Goal: Task Accomplishment & Management: Manage account settings

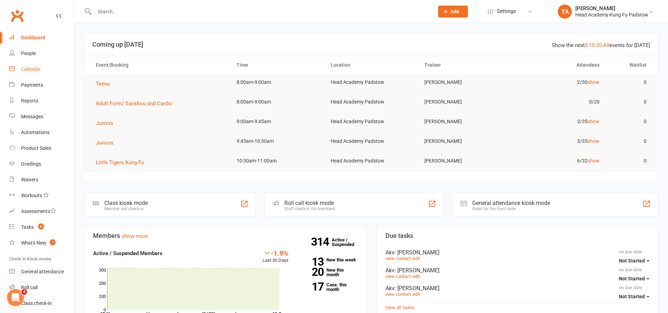
click at [28, 72] on link "Calendar" at bounding box center [41, 69] width 65 height 16
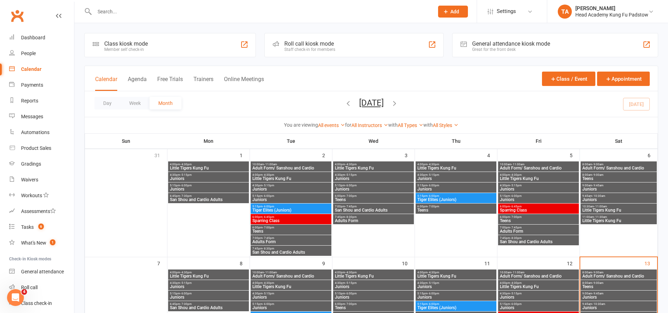
click at [311, 42] on div "Roll call kiosk mode" at bounding box center [309, 43] width 51 height 7
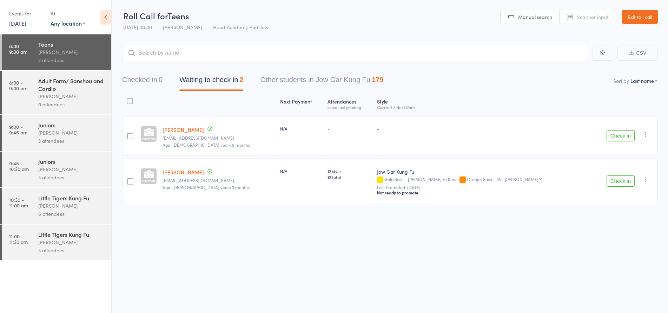
click at [68, 89] on div "Adult Form/ Sanshou and Cardio" at bounding box center [71, 84] width 67 height 15
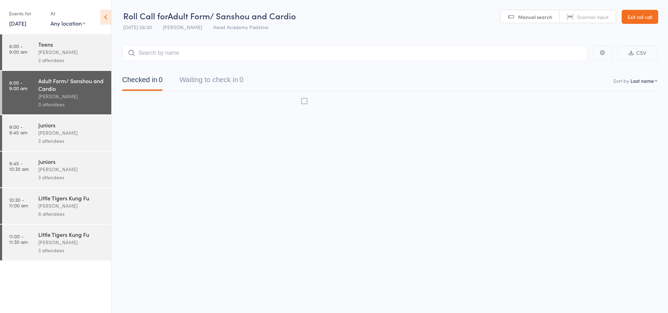
click at [211, 60] on input "search" at bounding box center [354, 53] width 465 height 16
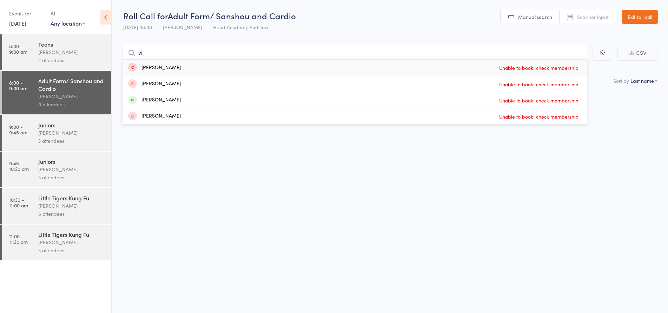
type input "v"
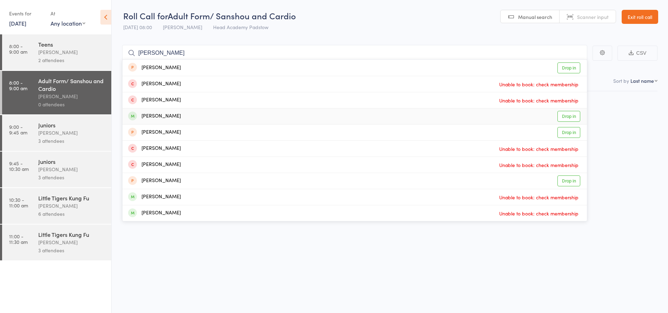
type input "liam"
click at [182, 117] on div "Liam Najjar Drop in" at bounding box center [354, 116] width 464 height 16
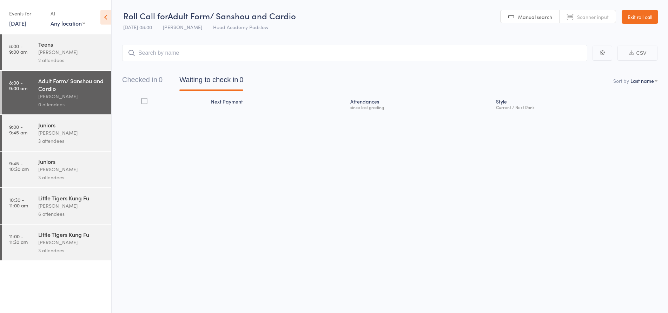
click at [72, 66] on div "Teens James Agius 2 attendees" at bounding box center [74, 52] width 73 height 36
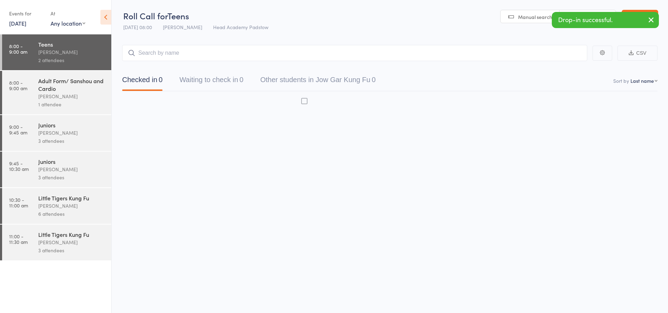
click at [152, 54] on input "search" at bounding box center [354, 53] width 465 height 16
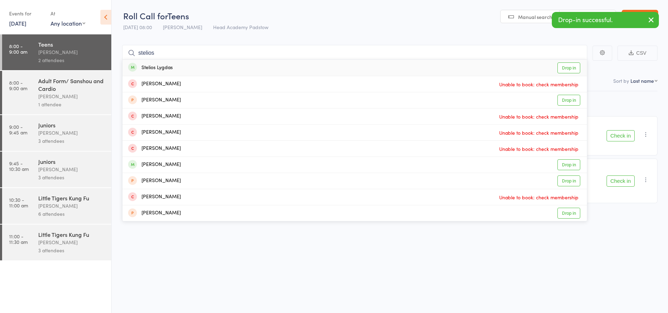
type input "stelios"
click at [156, 69] on div "Stelios Lygdas" at bounding box center [150, 68] width 45 height 8
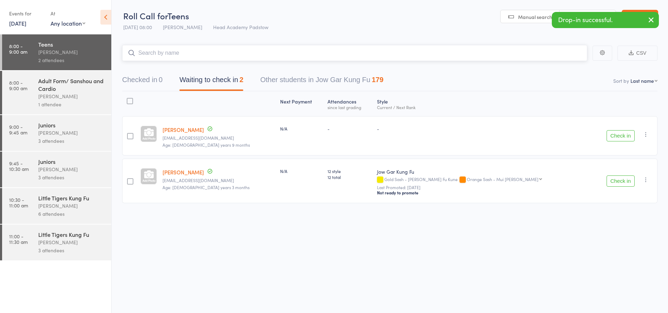
click at [168, 54] on input "search" at bounding box center [354, 53] width 465 height 16
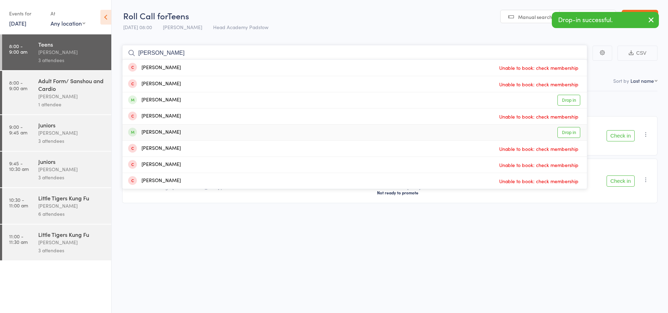
type input "logan"
click at [173, 134] on div "[PERSON_NAME]" at bounding box center [154, 132] width 53 height 8
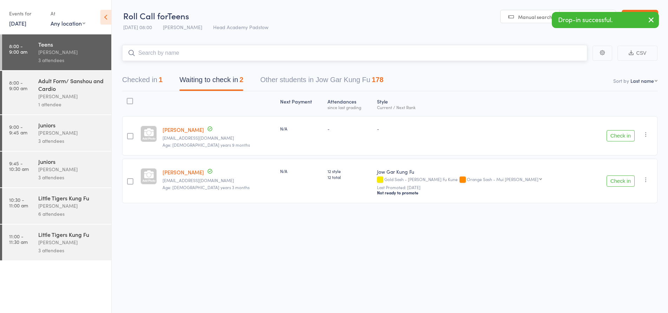
click at [191, 53] on input "search" at bounding box center [354, 53] width 465 height 16
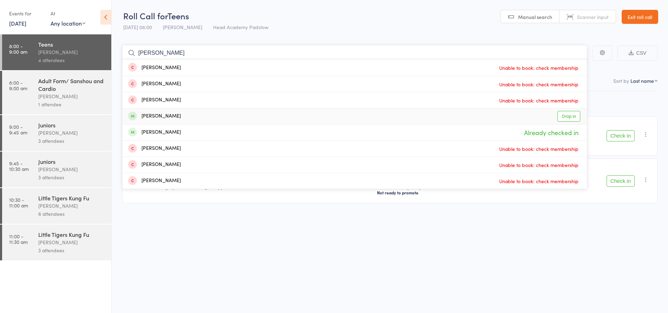
type input "logan"
click at [179, 113] on div "Logan Coulton Drop in" at bounding box center [354, 116] width 464 height 16
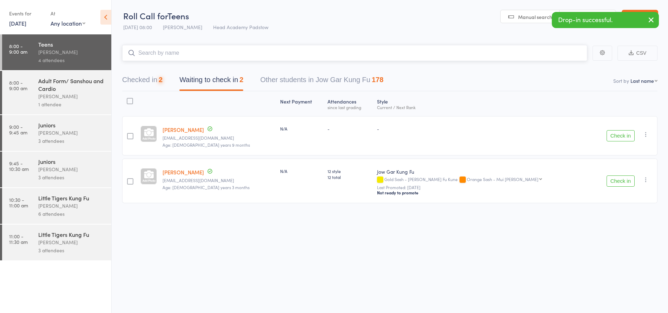
click at [178, 57] on input "search" at bounding box center [354, 53] width 465 height 16
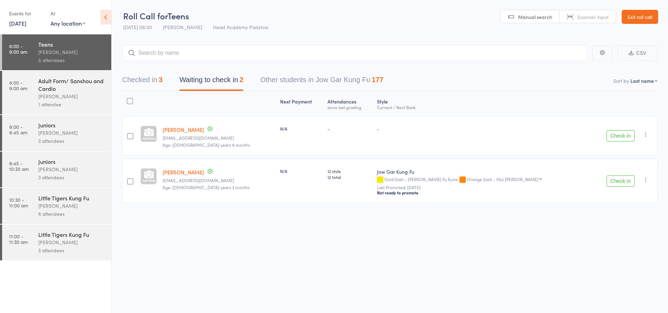
click at [267, 234] on div "Next Payment Atten­dances since last grading Style Current / Next Rank Mahnoor …" at bounding box center [389, 162] width 535 height 143
drag, startPoint x: 308, startPoint y: 20, endPoint x: 318, endPoint y: 20, distance: 9.8
click at [309, 20] on header "Roll Call for Teens 13 Sep 08:00 James Agius Head Academy Padstow Manual search…" at bounding box center [390, 17] width 556 height 34
click at [643, 12] on link "Exit roll call" at bounding box center [639, 17] width 36 height 14
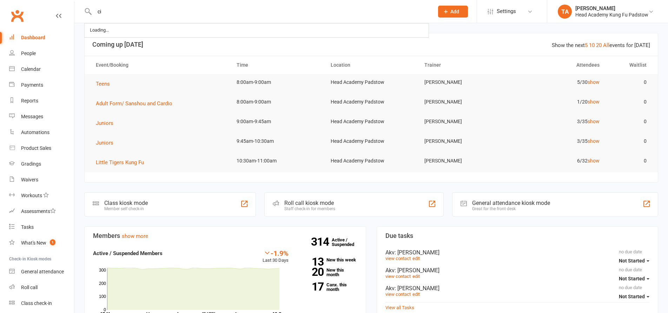
type input "c"
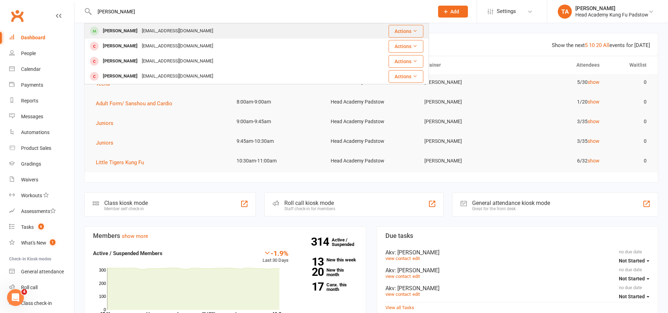
type input "vince"
click at [194, 27] on div "Vince Tzortzis vtzortzis@gmail.com" at bounding box center [216, 31] width 263 height 14
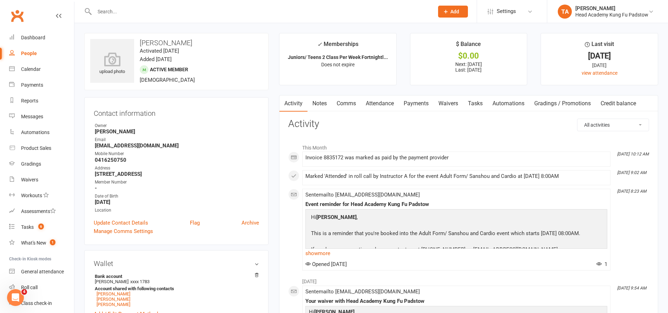
click at [391, 101] on link "Attendance" at bounding box center [380, 103] width 38 height 16
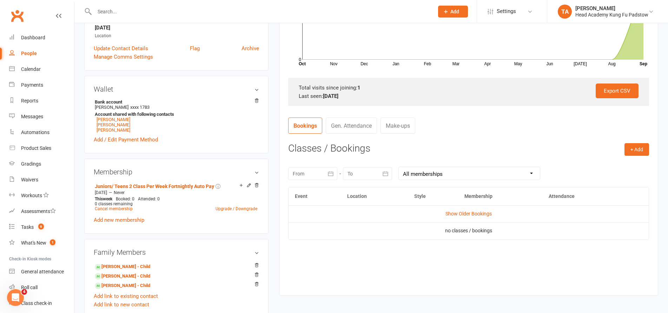
scroll to position [175, 0]
click at [635, 150] on button "+ Add" at bounding box center [636, 148] width 25 height 13
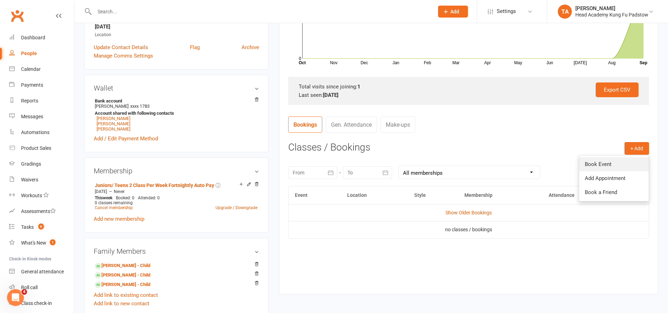
click at [616, 159] on link "Book Event" at bounding box center [613, 164] width 69 height 14
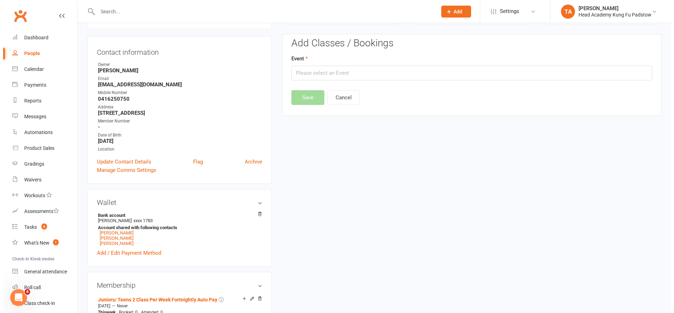
scroll to position [60, 0]
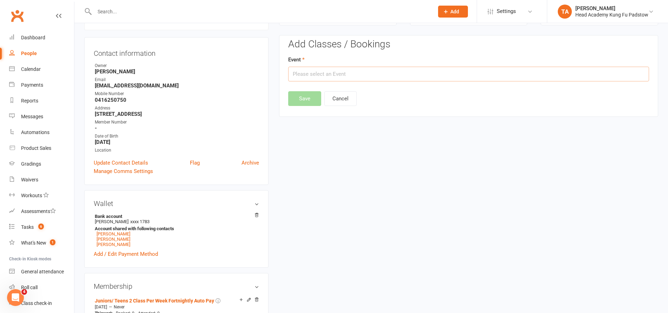
click at [357, 77] on input "text" at bounding box center [468, 74] width 361 height 15
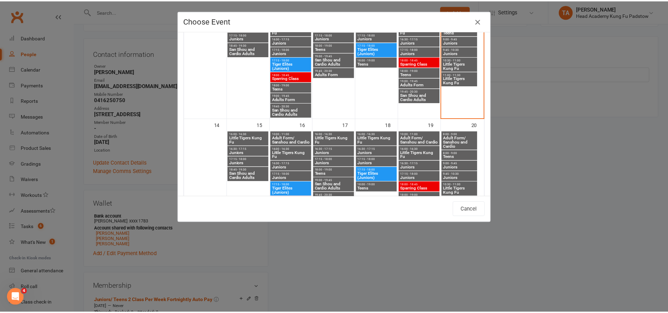
scroll to position [175, 0]
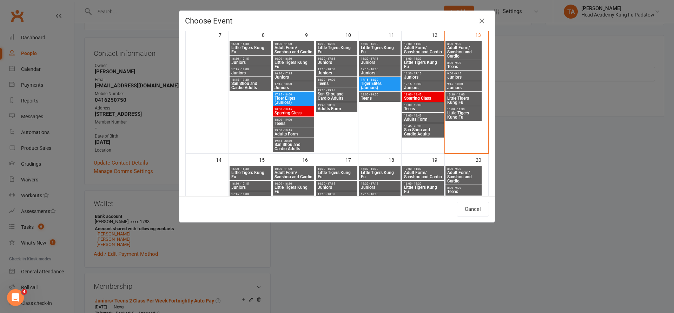
click at [465, 47] on span "Adult Form/ Sanshou and Cardio" at bounding box center [463, 52] width 33 height 13
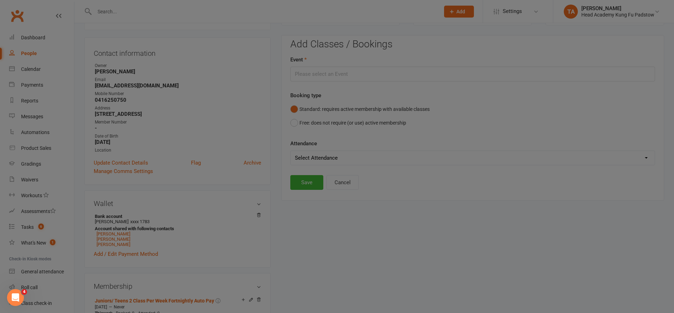
type input "Adult Form/ Sanshou and Cardio - Sep 13, 2025 8:00:00 AM"
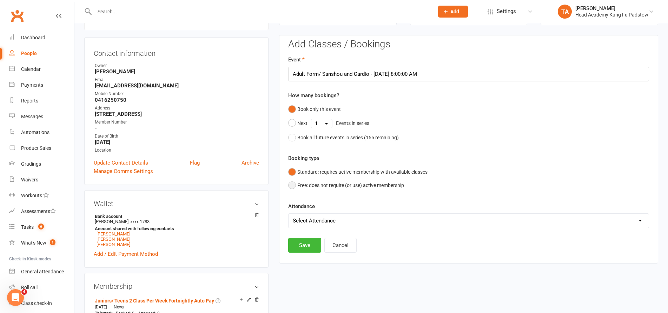
click at [310, 187] on button "Free: does not require (or use) active membership" at bounding box center [346, 185] width 116 height 13
click at [319, 247] on button "Save" at bounding box center [304, 245] width 33 height 15
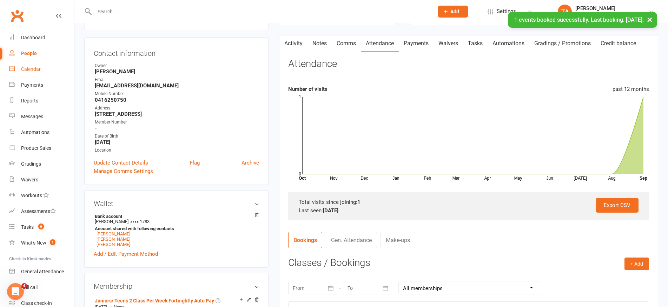
click at [32, 69] on div "Calendar" at bounding box center [31, 69] width 20 height 6
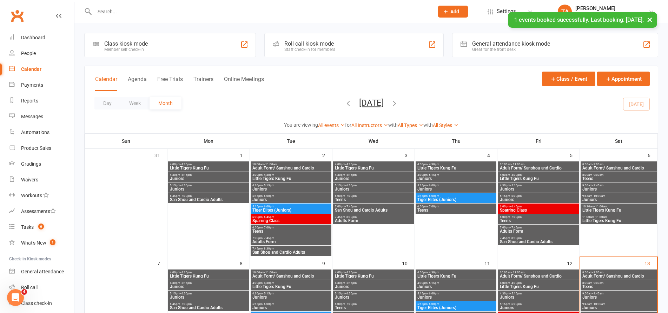
click at [340, 44] on div "Roll call kiosk mode Staff check-in for members" at bounding box center [353, 45] width 179 height 24
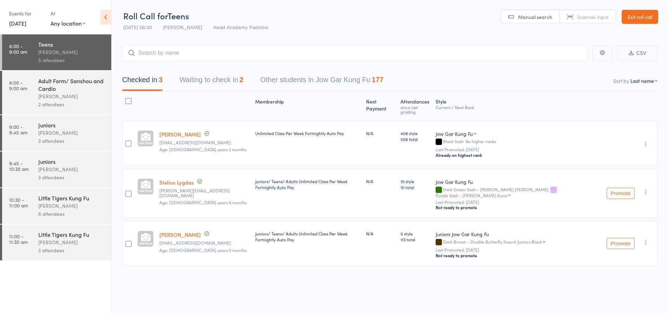
click at [78, 98] on div "[PERSON_NAME]" at bounding box center [71, 96] width 67 height 8
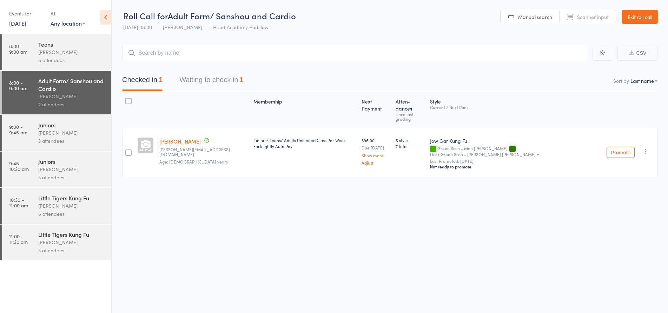
click at [215, 84] on button "Waiting to check in 1" at bounding box center [211, 81] width 64 height 19
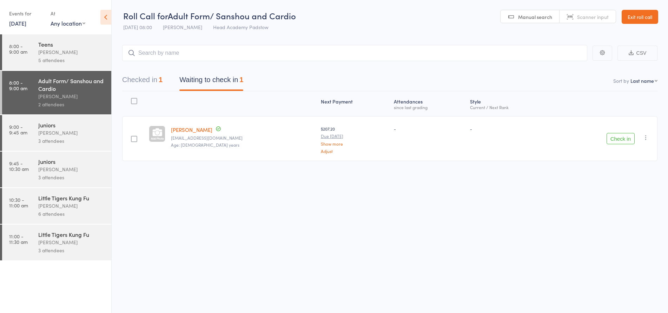
click at [610, 138] on button "Check in" at bounding box center [620, 138] width 28 height 11
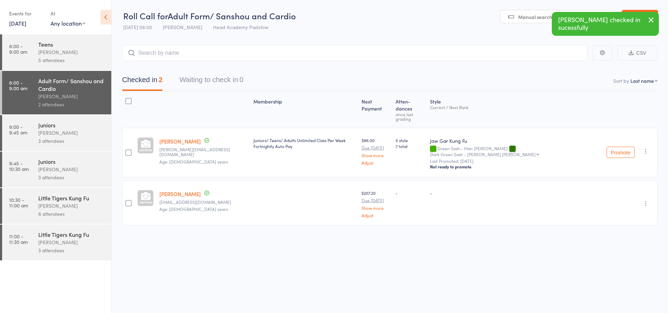
click at [561, 247] on div "Roll Call for Adult Form/ Sanshou and Cardio 13 Sep 08:00 James Agius Head Acad…" at bounding box center [334, 156] width 668 height 313
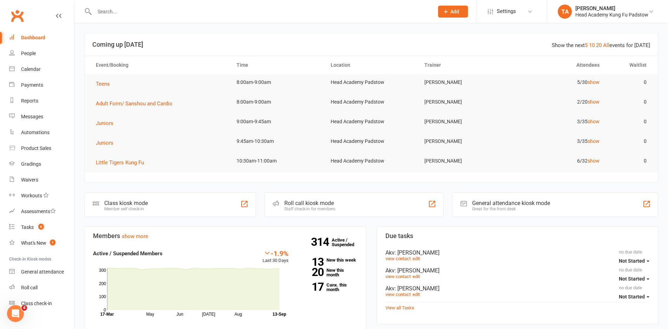
click at [210, 12] on input "text" at bounding box center [260, 12] width 336 height 10
click at [155, 10] on input "text" at bounding box center [260, 12] width 336 height 10
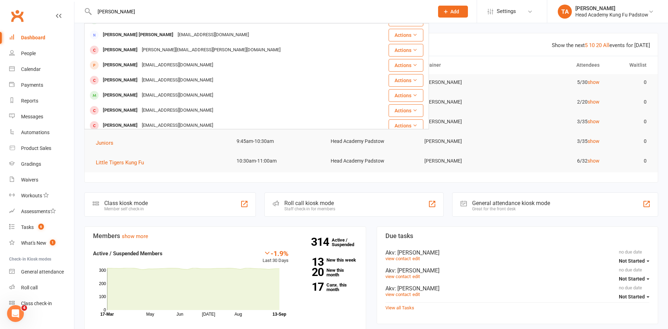
scroll to position [140, 0]
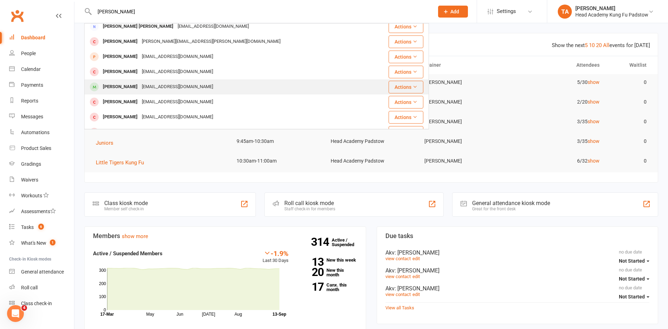
type input "[PERSON_NAME]"
click at [181, 89] on div "[EMAIL_ADDRESS][DOMAIN_NAME]" at bounding box center [177, 87] width 75 height 10
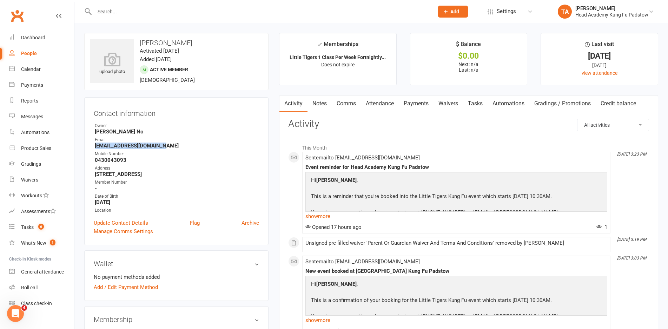
drag, startPoint x: 167, startPoint y: 142, endPoint x: 86, endPoint y: 148, distance: 81.2
click at [86, 148] on div "Contact information Owner Ann No Email judyboumansour@gmail.com Mobile Number 0…" at bounding box center [176, 171] width 184 height 148
copy strong "judyboumansour@gmail.com"
click at [27, 227] on div "Tasks" at bounding box center [27, 227] width 13 height 6
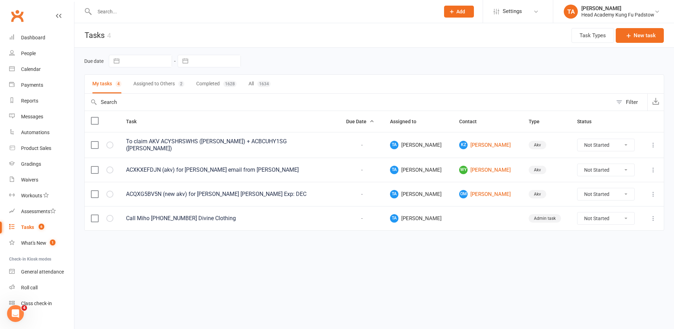
click at [150, 87] on button "Assigned to Others 2" at bounding box center [158, 84] width 51 height 19
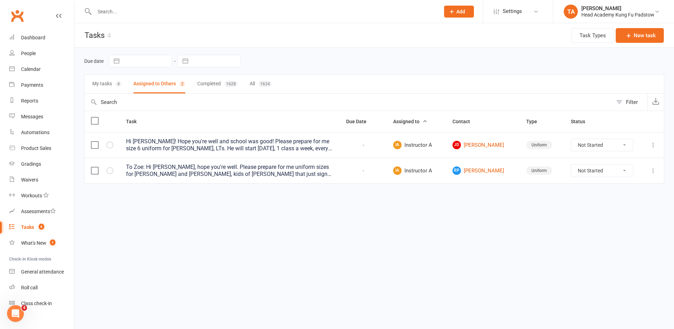
click at [202, 149] on div "Hi Zoe! Hope you're well and school was good! Please prepare for me size 6 unif…" at bounding box center [229, 145] width 207 height 14
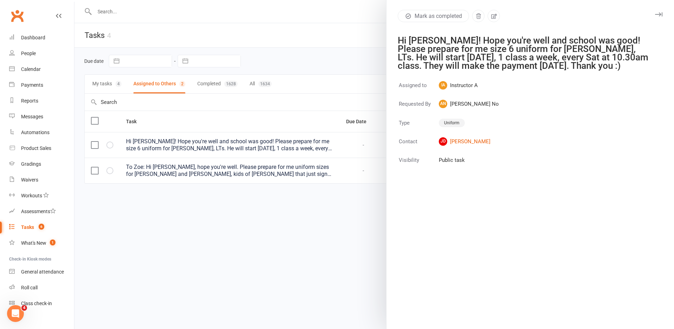
click at [497, 233] on div "Assigned to IA Instructor A Requested By AN Ann No Type Uniform Contact JD Jame…" at bounding box center [529, 204] width 287 height 249
click at [209, 254] on div at bounding box center [373, 164] width 599 height 329
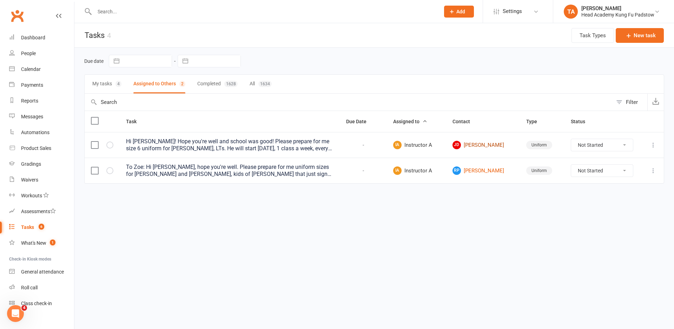
click at [478, 142] on link "JD James Deghaim" at bounding box center [482, 145] width 61 height 8
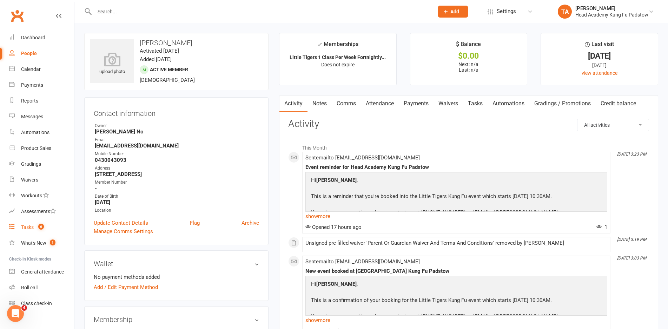
click at [24, 223] on link "Tasks 6" at bounding box center [41, 227] width 65 height 16
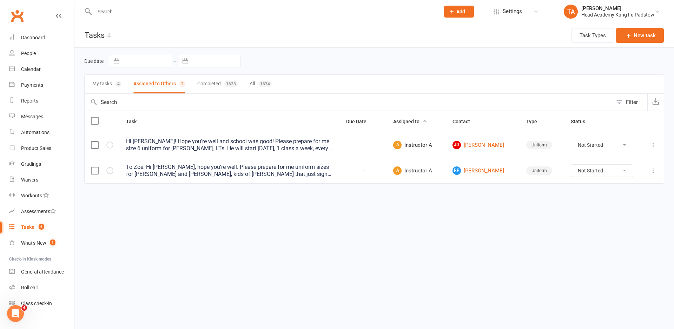
click at [313, 144] on div "Hi Zoe! Hope you're well and school was good! Please prepare for me size 6 unif…" at bounding box center [229, 145] width 207 height 14
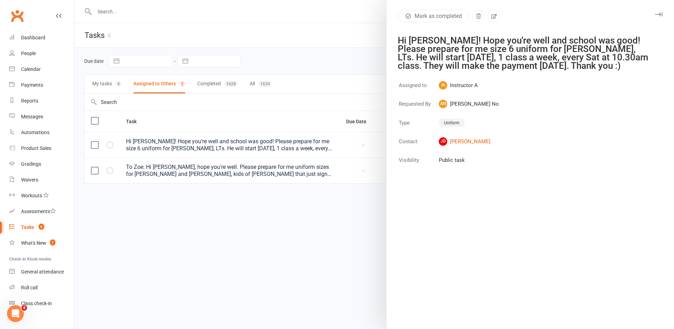
click at [605, 120] on div "Assigned to IA Instructor A Requested By AN Ann No Type Uniform Contact JD Jame…" at bounding box center [529, 204] width 287 height 249
click at [454, 18] on button "Mark as completed" at bounding box center [433, 16] width 71 height 12
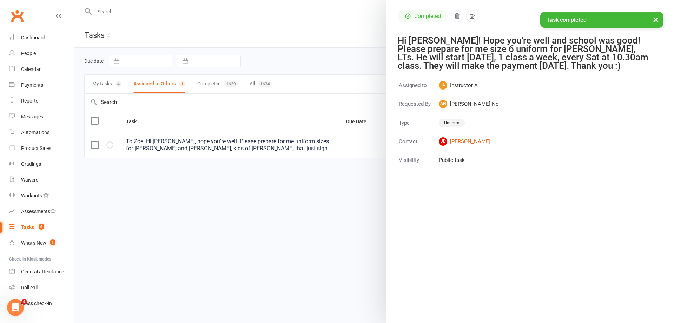
drag, startPoint x: 298, startPoint y: 245, endPoint x: 292, endPoint y: 232, distance: 13.5
click at [296, 240] on div at bounding box center [373, 161] width 599 height 323
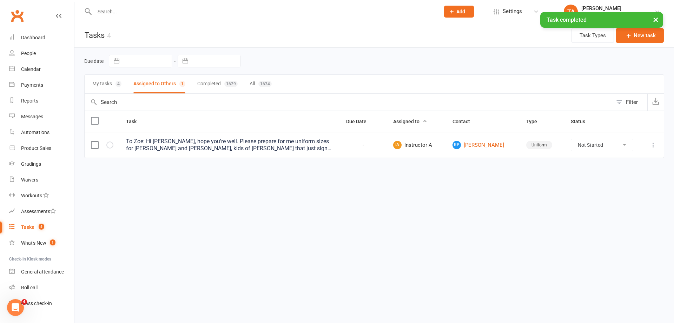
click at [288, 144] on div "To Zoe: Hi [PERSON_NAME], hope you're well. Please prepare for me uniform sizes…" at bounding box center [229, 145] width 207 height 14
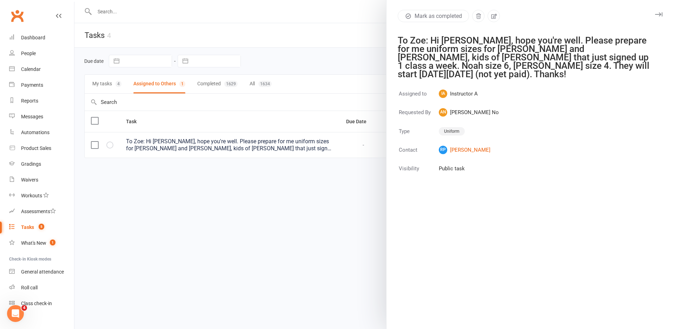
click at [260, 238] on div at bounding box center [373, 164] width 599 height 329
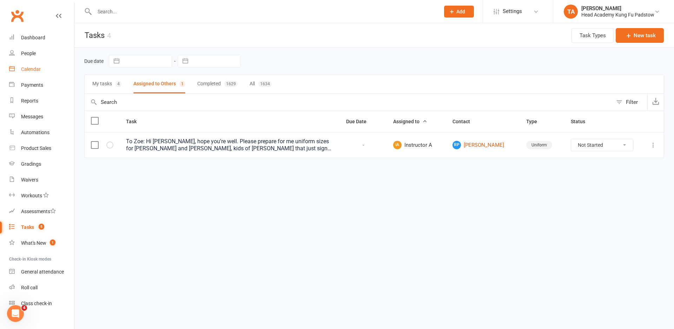
click at [31, 71] on div "Calendar" at bounding box center [31, 69] width 20 height 6
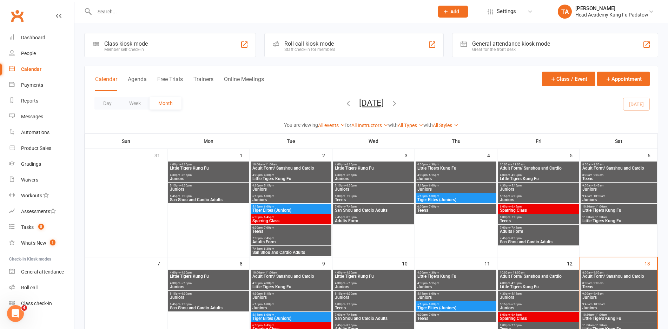
click at [303, 48] on div "Staff check-in for members" at bounding box center [309, 49] width 51 height 5
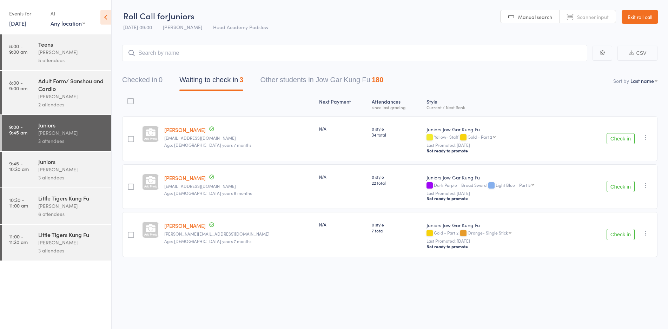
click at [624, 139] on button "Check in" at bounding box center [620, 138] width 28 height 11
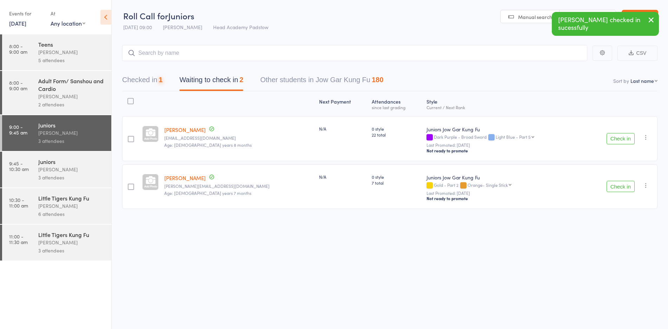
click at [624, 139] on button "Check in" at bounding box center [620, 138] width 28 height 11
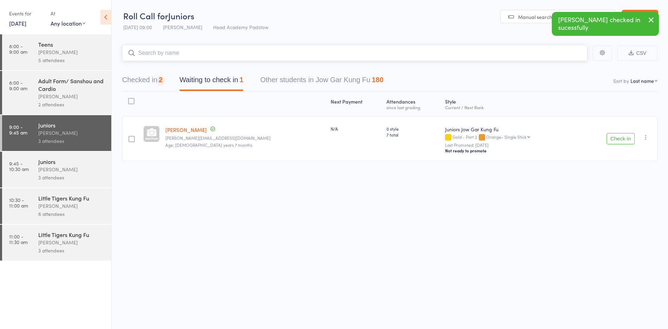
click at [253, 55] on input "search" at bounding box center [354, 53] width 465 height 16
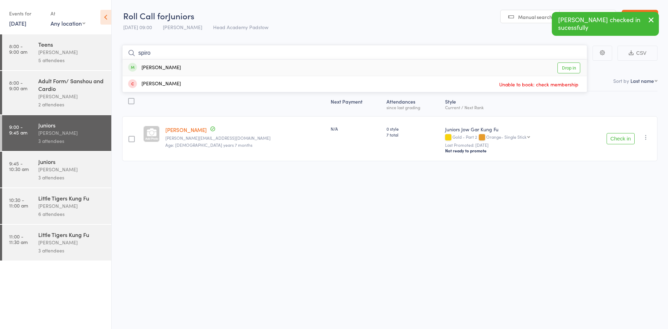
type input "spiro"
click at [204, 68] on div "Spiro Tzortzis Drop in" at bounding box center [354, 68] width 464 height 16
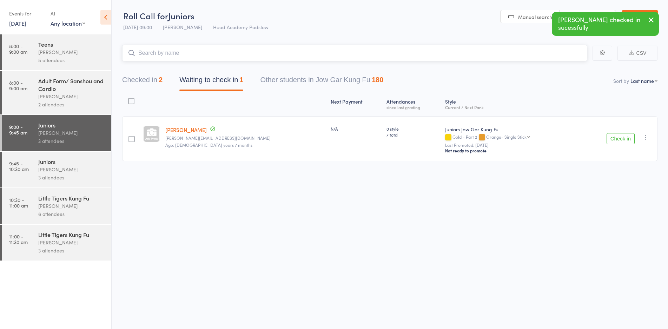
click at [205, 60] on input "search" at bounding box center [354, 53] width 465 height 16
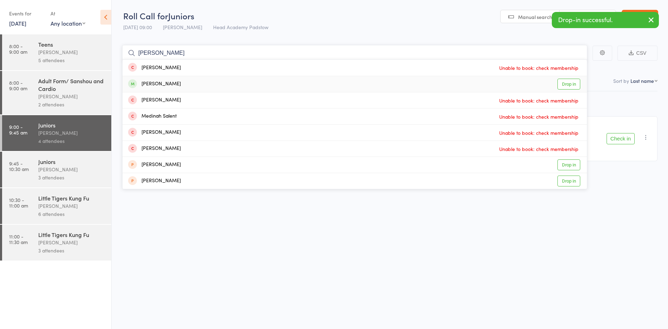
type input "valentina"
click at [189, 85] on div "Valentino Tzortzis Drop in" at bounding box center [354, 84] width 464 height 16
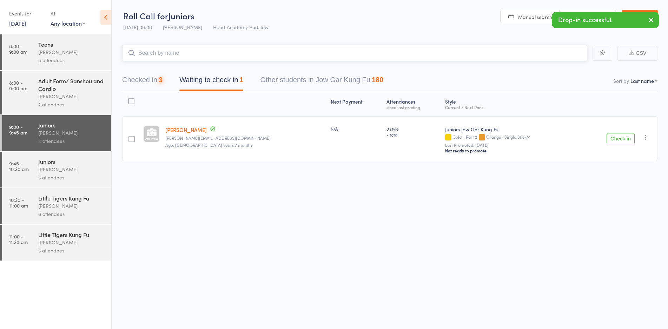
click at [194, 53] on input "search" at bounding box center [354, 53] width 465 height 16
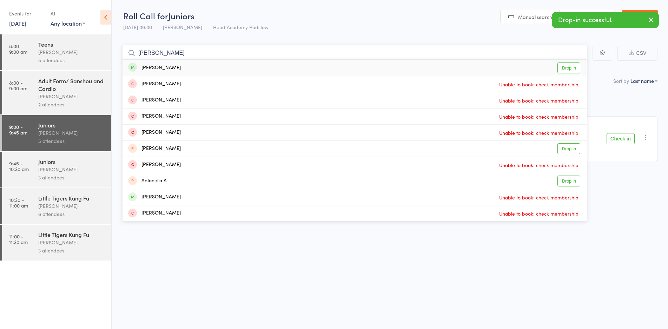
type input "ella"
click at [176, 67] on div "Ella Folan Drop in" at bounding box center [354, 68] width 464 height 16
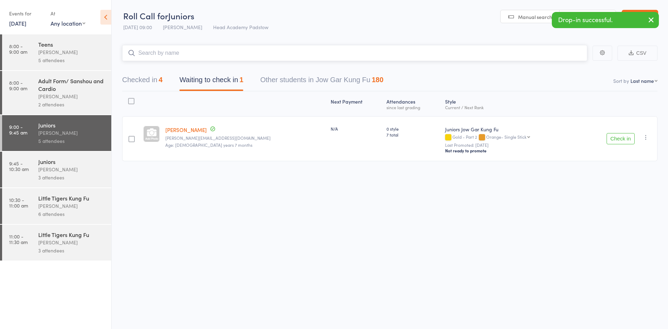
click at [175, 51] on input "search" at bounding box center [354, 53] width 465 height 16
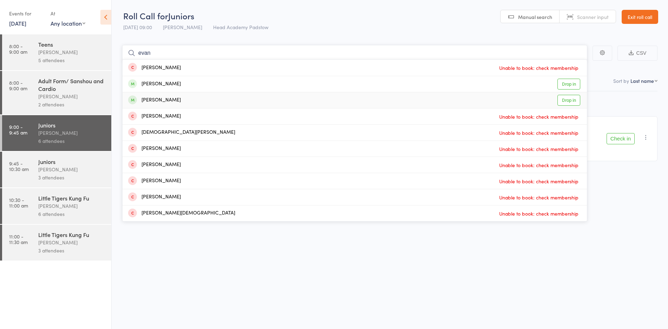
type input "evan"
click at [160, 100] on div "Evan Contos" at bounding box center [154, 100] width 53 height 8
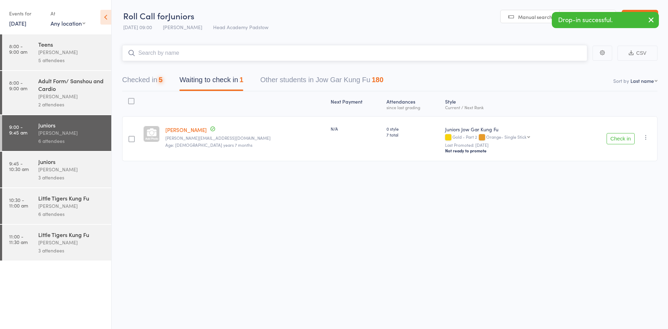
click at [144, 80] on button "Checked in 5" at bounding box center [142, 81] width 40 height 19
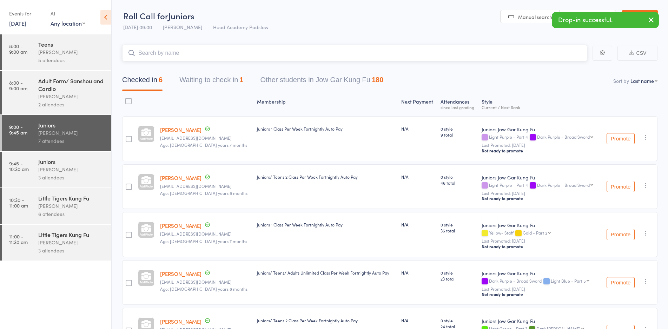
click at [166, 53] on input "search" at bounding box center [354, 53] width 465 height 16
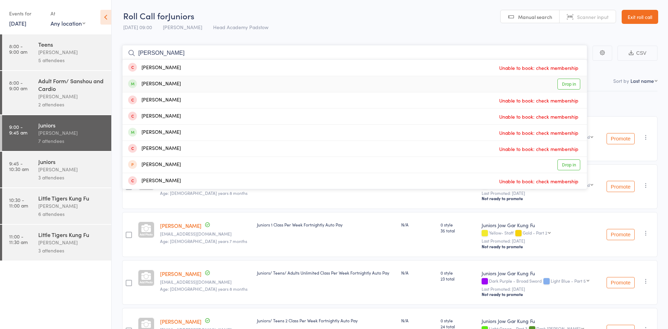
type input "eric"
click at [164, 82] on div "Eric Xue Drop in" at bounding box center [354, 84] width 464 height 16
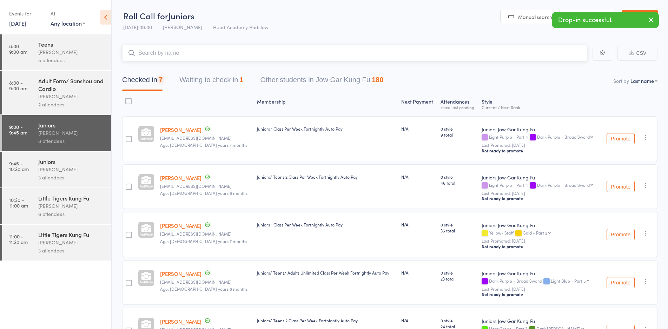
click at [172, 52] on input "search" at bounding box center [354, 53] width 465 height 16
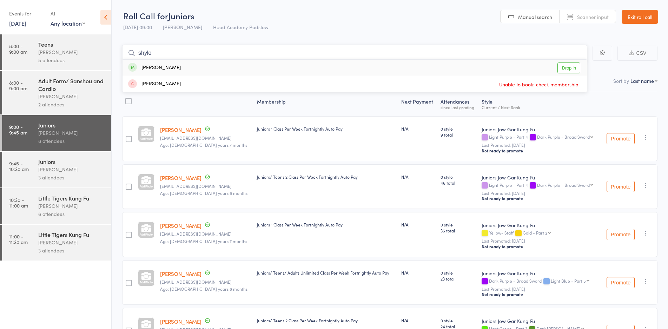
type input "shylo"
click at [172, 65] on div "Shylo Morris Drop in" at bounding box center [354, 68] width 464 height 16
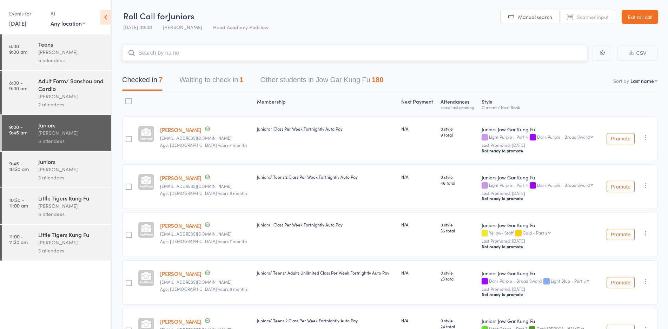
click at [175, 54] on input "search" at bounding box center [354, 53] width 465 height 16
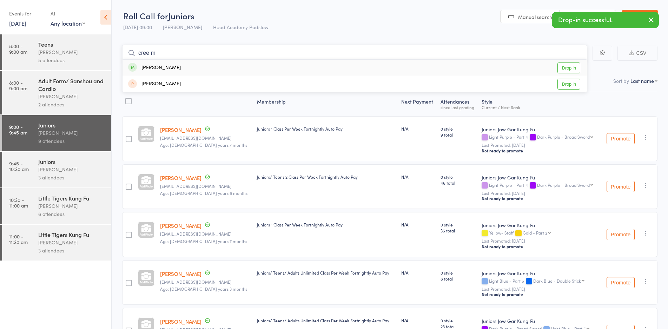
type input "cree m"
click at [185, 69] on div "Cree Morris Drop in" at bounding box center [354, 68] width 464 height 16
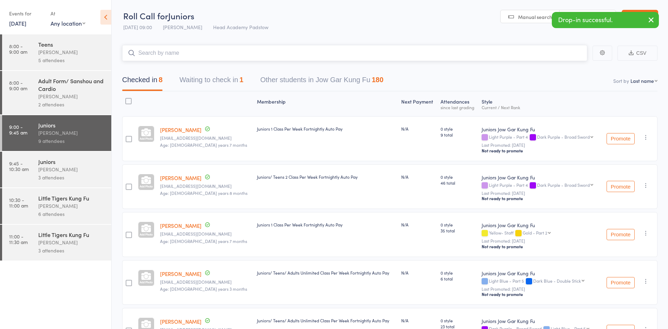
click at [188, 54] on input "search" at bounding box center [354, 53] width 465 height 16
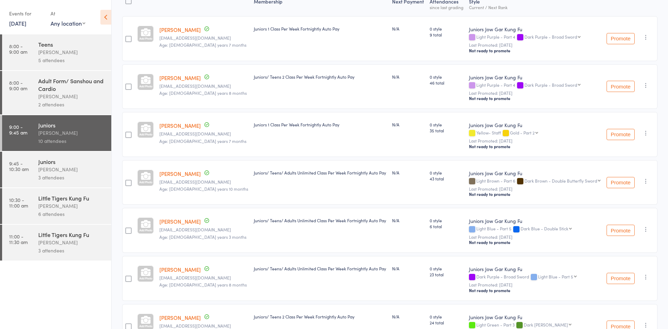
scroll to position [35, 0]
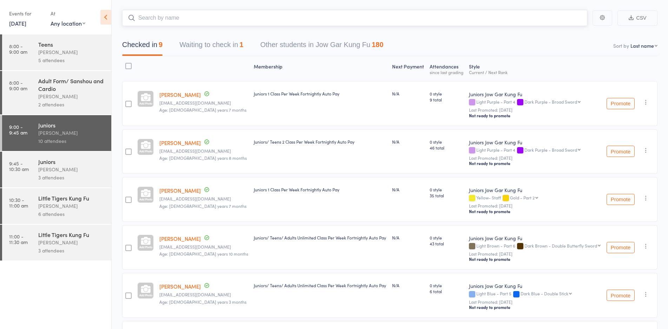
click at [222, 49] on button "Waiting to check in 1" at bounding box center [211, 46] width 64 height 19
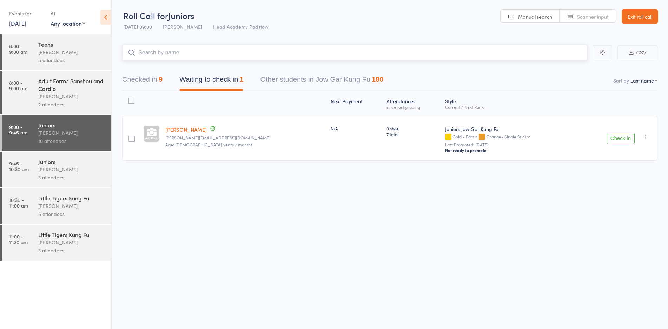
scroll to position [0, 0]
click at [609, 136] on button "Check in" at bounding box center [620, 138] width 28 height 11
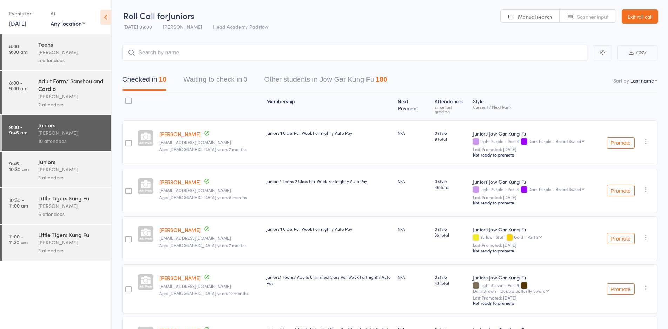
click at [60, 49] on div "[PERSON_NAME]" at bounding box center [71, 52] width 67 height 8
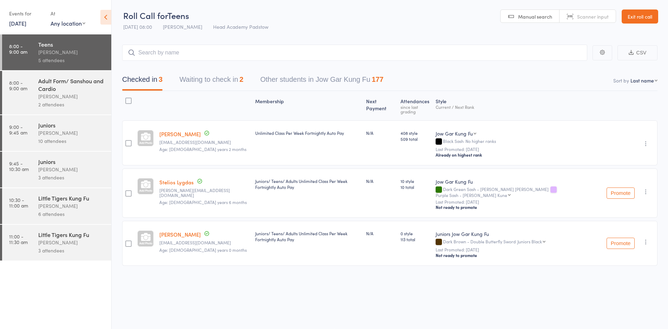
click at [201, 84] on button "Waiting to check in 2" at bounding box center [211, 81] width 64 height 19
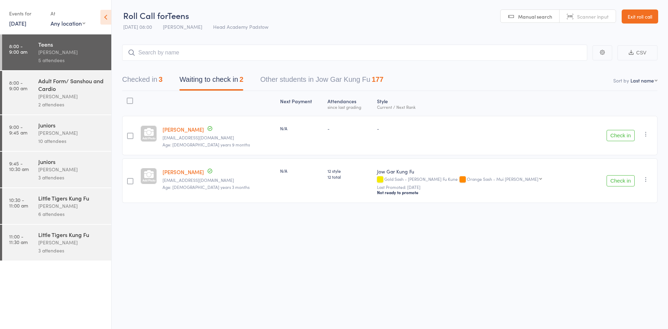
click at [642, 133] on icon "button" at bounding box center [645, 134] width 7 height 7
click at [617, 207] on li "Mark absent" at bounding box center [621, 204] width 58 height 9
click at [643, 181] on icon "button" at bounding box center [645, 179] width 7 height 7
click at [616, 262] on li "Mark absent" at bounding box center [621, 258] width 58 height 9
click at [456, 264] on div "Roll Call for Teens 13 Sep 08:00 James Agius Head Academy Padstow Manual search…" at bounding box center [334, 164] width 668 height 329
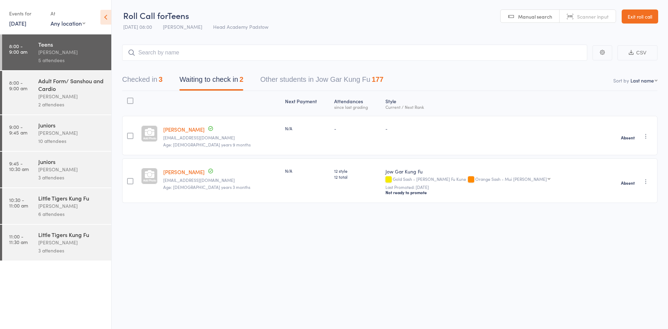
click at [71, 111] on div "Adult Form/ Sanshou and Cardio James Agius 2 attendees" at bounding box center [74, 93] width 73 height 44
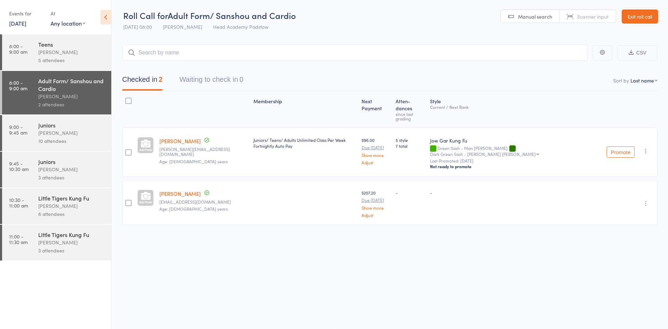
click at [76, 129] on div "[PERSON_NAME]" at bounding box center [71, 133] width 67 height 8
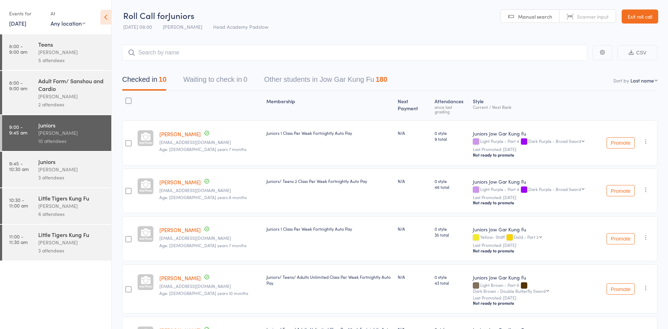
drag, startPoint x: 342, startPoint y: 23, endPoint x: 376, endPoint y: 22, distance: 33.7
click at [355, 22] on header "Roll Call for Juniors 13 Sep 09:00 James Agius Head Academy Padstow Manual sear…" at bounding box center [390, 17] width 556 height 34
click at [633, 13] on link "Exit roll call" at bounding box center [639, 16] width 36 height 14
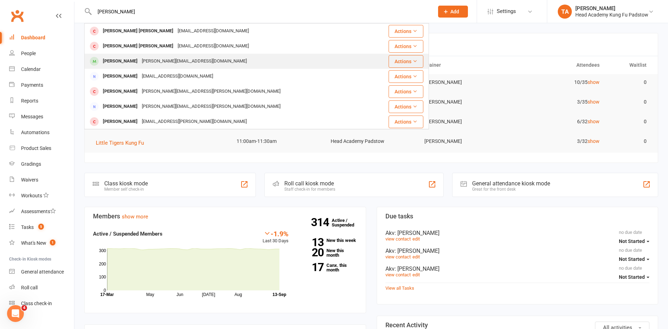
type input "[PERSON_NAME]"
click at [155, 65] on div "[PERSON_NAME][EMAIL_ADDRESS][DOMAIN_NAME]" at bounding box center [194, 61] width 109 height 10
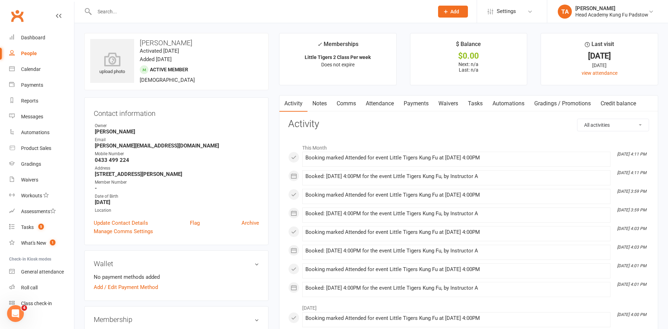
click at [386, 102] on link "Attendance" at bounding box center [380, 103] width 38 height 16
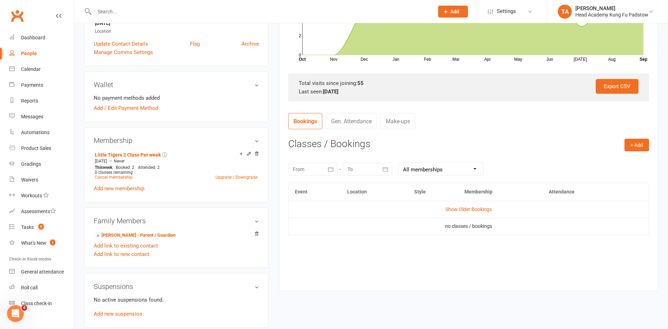
scroll to position [211, 0]
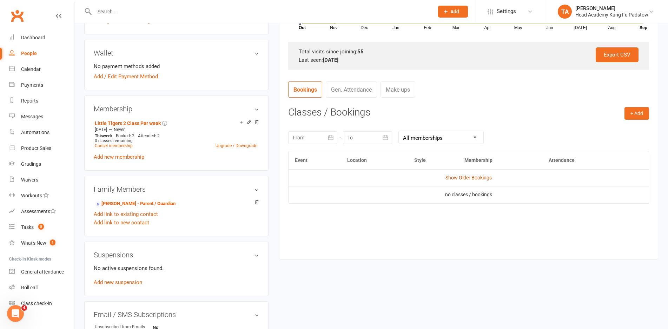
click at [474, 179] on link "Show Older Bookings" at bounding box center [468, 178] width 46 height 6
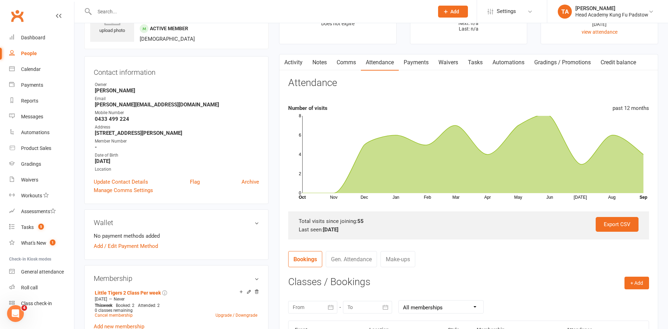
scroll to position [0, 0]
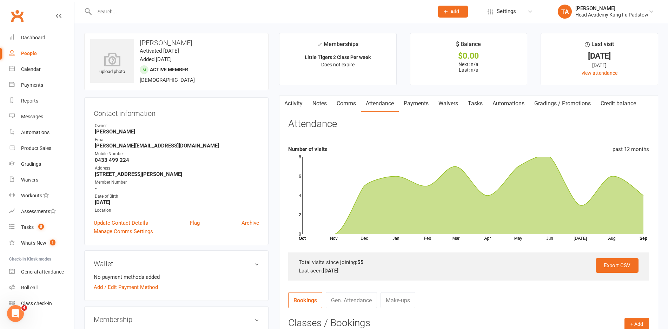
click at [231, 144] on strong "[PERSON_NAME][EMAIL_ADDRESS][DOMAIN_NAME]" at bounding box center [177, 145] width 164 height 6
click at [202, 11] on input "text" at bounding box center [260, 12] width 336 height 10
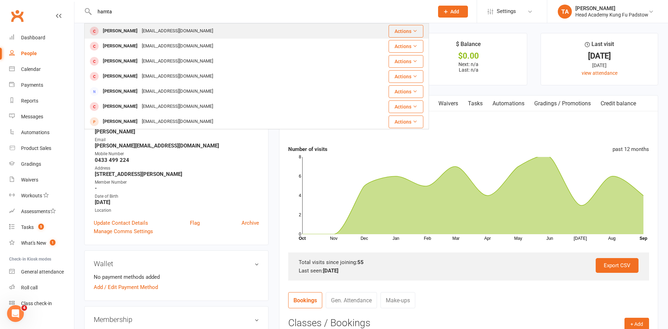
type input "hamta"
click at [193, 30] on div "[PERSON_NAME] [EMAIL_ADDRESS][DOMAIN_NAME]" at bounding box center [223, 31] width 276 height 14
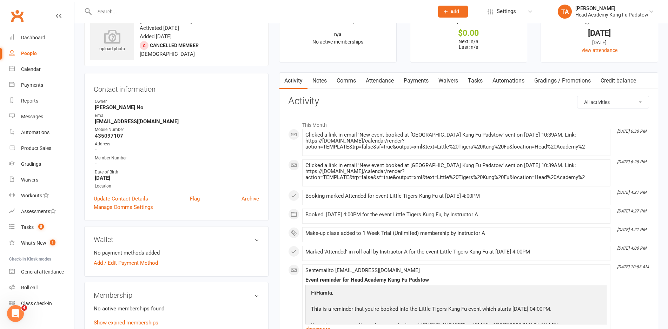
scroll to position [35, 0]
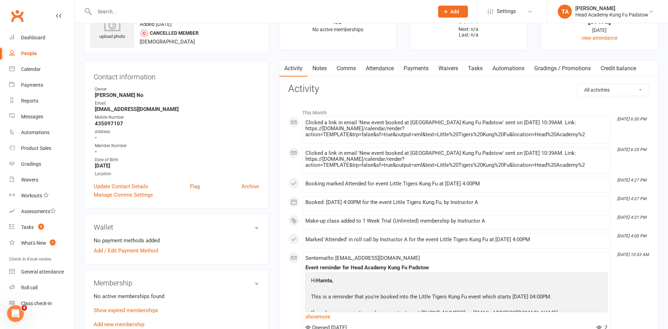
click at [422, 91] on h3 "Activity" at bounding box center [468, 89] width 361 height 11
click at [212, 107] on strong "[EMAIL_ADDRESS][DOMAIN_NAME]" at bounding box center [177, 109] width 164 height 6
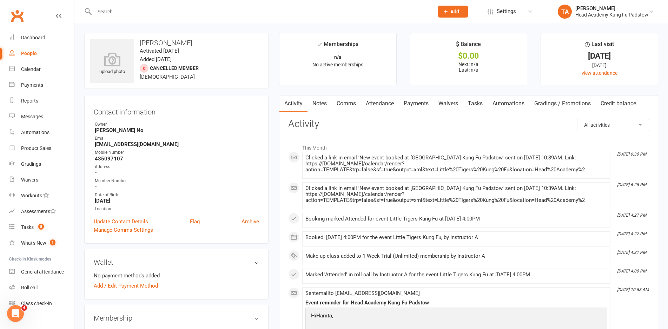
drag, startPoint x: 166, startPoint y: 13, endPoint x: 180, endPoint y: 4, distance: 17.3
click at [180, 4] on div at bounding box center [256, 11] width 345 height 23
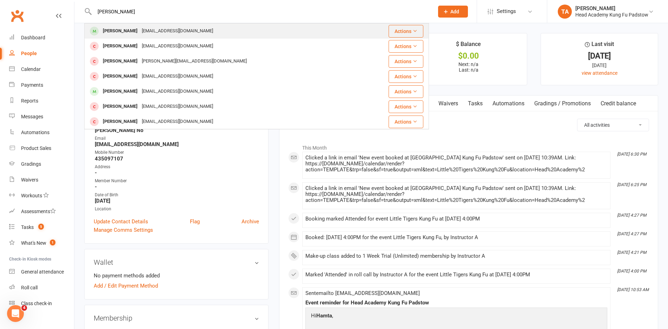
type input "[PERSON_NAME]"
click at [170, 29] on div "[EMAIL_ADDRESS][DOMAIN_NAME]" at bounding box center [177, 31] width 75 height 10
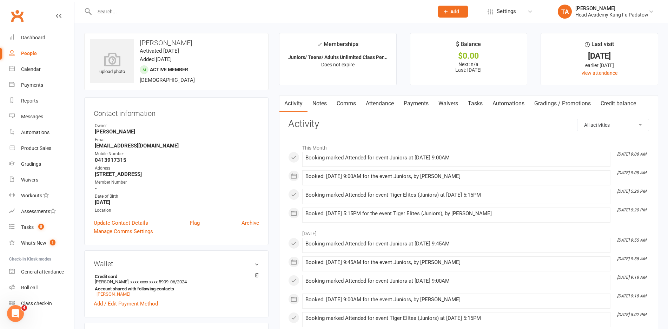
click at [393, 129] on h3 "Activity" at bounding box center [468, 124] width 361 height 11
click at [391, 104] on link "Attendance" at bounding box center [380, 103] width 38 height 16
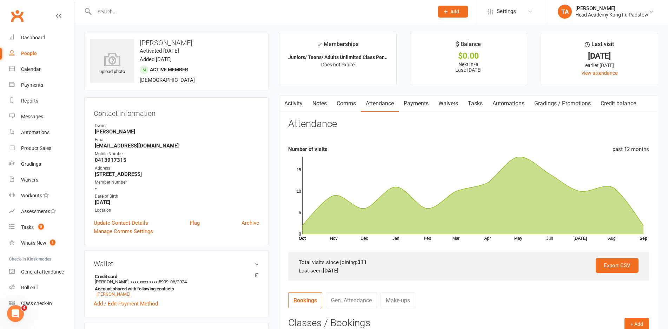
click at [428, 106] on link "Payments" at bounding box center [416, 103] width 35 height 16
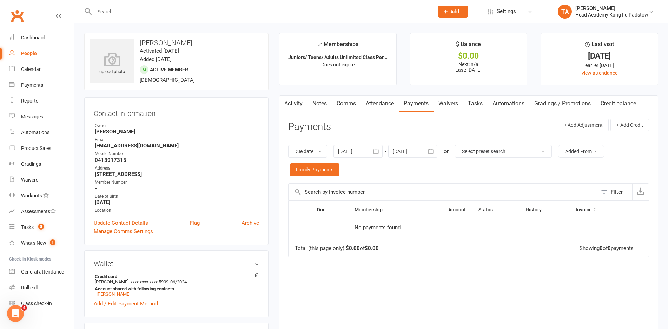
click at [428, 266] on div "Due Contact Membership Amount Status History Invoice # No payments found. Total…" at bounding box center [468, 273] width 361 height 147
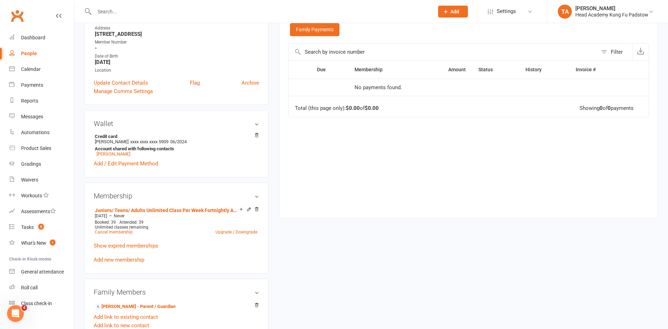
scroll to position [140, 0]
click at [144, 306] on link "Tina Lin - Parent / Guardian" at bounding box center [135, 305] width 81 height 7
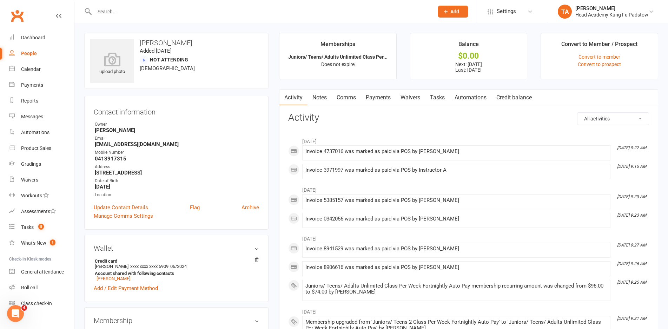
click at [386, 100] on link "Payments" at bounding box center [378, 97] width 35 height 16
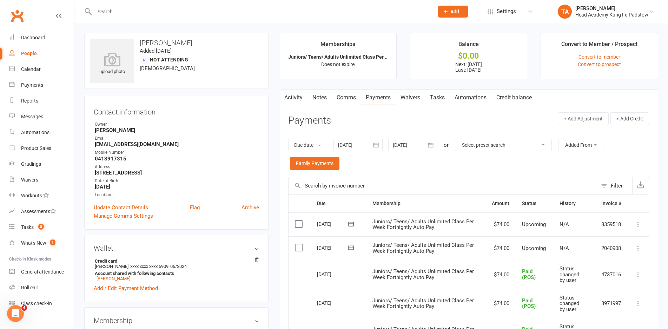
click at [637, 250] on icon at bounding box center [637, 248] width 7 height 7
click at [610, 275] on link "Mark as Paid (POS)" at bounding box center [600, 276] width 83 height 14
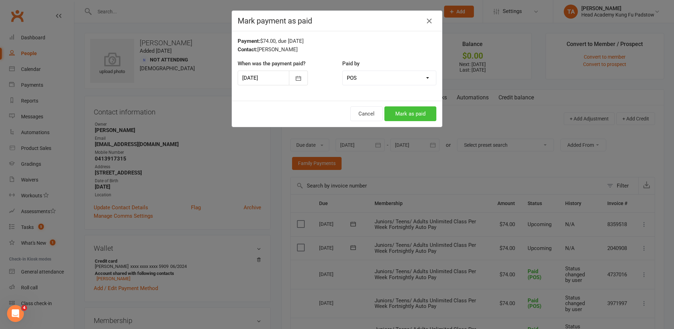
click at [411, 113] on button "Mark as paid" at bounding box center [410, 113] width 52 height 15
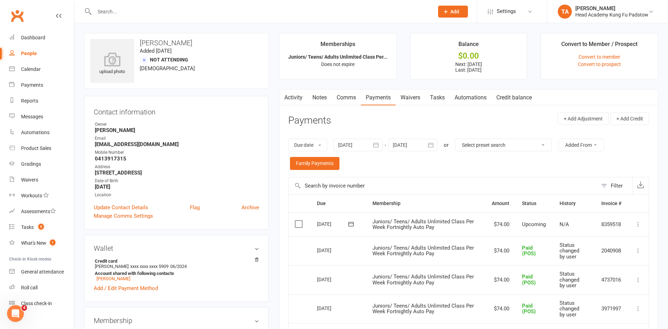
click at [640, 226] on icon at bounding box center [637, 224] width 7 height 7
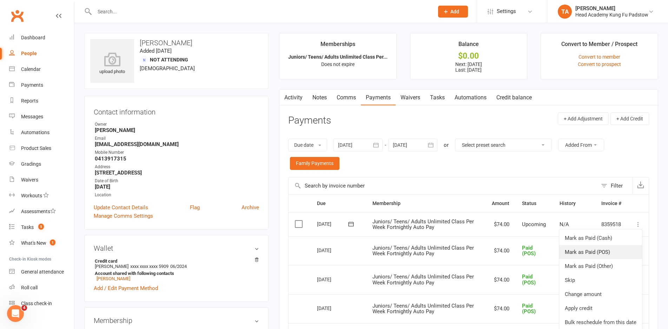
click at [600, 254] on link "Mark as Paid (POS)" at bounding box center [600, 252] width 83 height 14
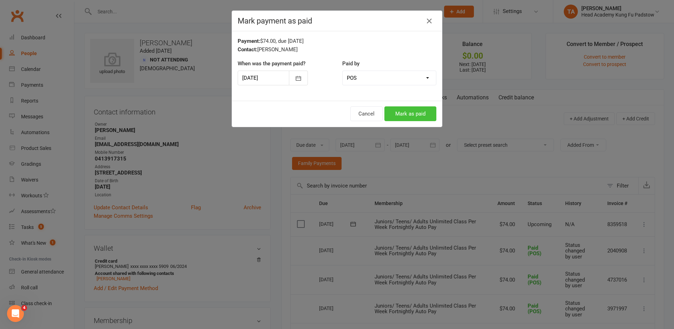
click at [415, 113] on button "Mark as paid" at bounding box center [410, 113] width 52 height 15
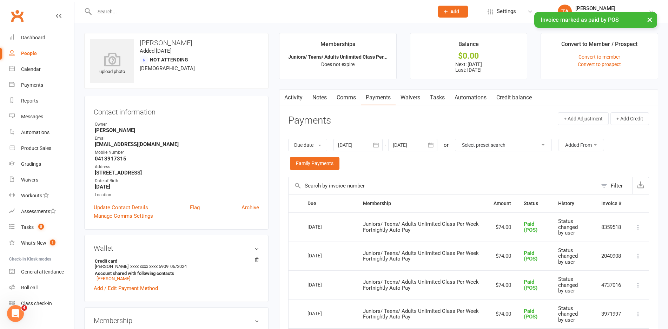
click at [418, 149] on div at bounding box center [412, 145] width 49 height 13
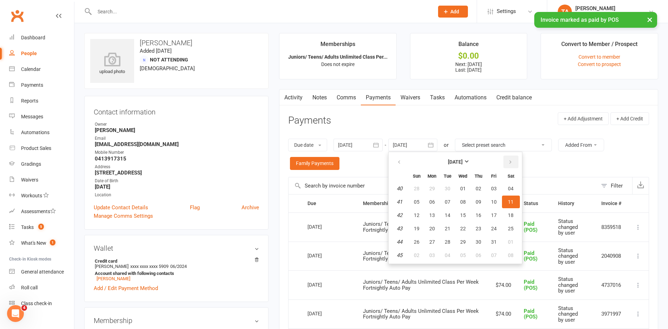
click at [507, 165] on button "button" at bounding box center [510, 161] width 15 height 13
click at [510, 227] on span "27" at bounding box center [511, 229] width 6 height 6
type input "27 Dec 2025"
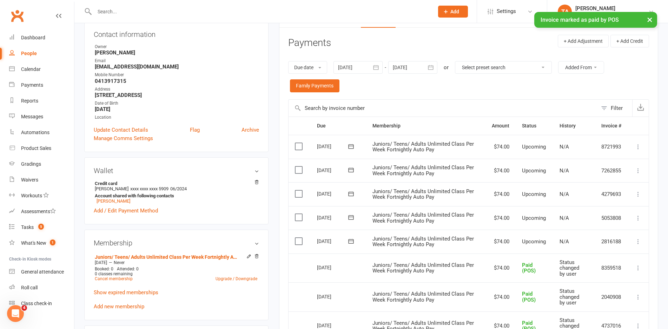
scroll to position [105, 0]
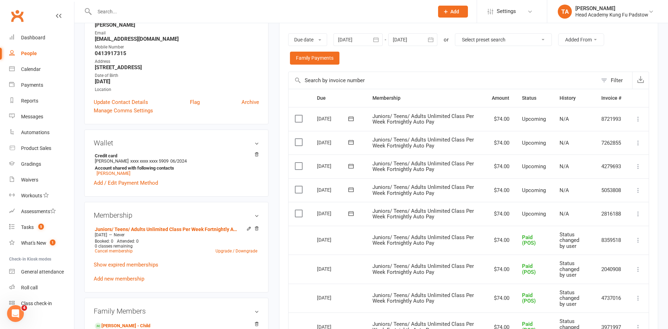
click at [474, 66] on div "Due date Due date Date paid Date failed Date settled 13 Aug 2025 August 2025 Su…" at bounding box center [468, 48] width 361 height 45
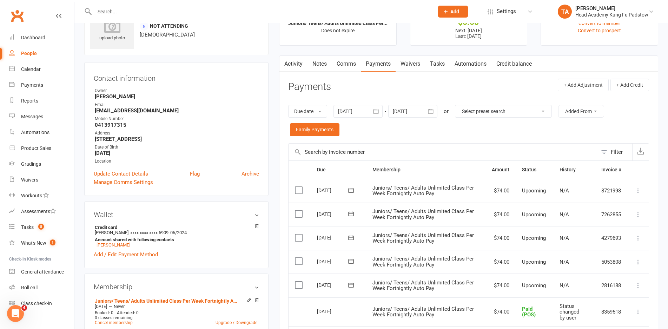
scroll to position [0, 0]
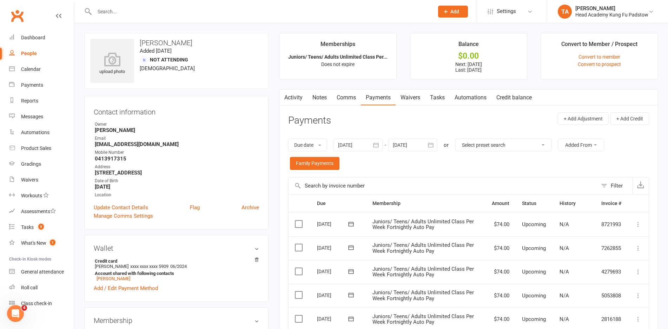
drag, startPoint x: 211, startPoint y: 11, endPoint x: 214, endPoint y: 9, distance: 3.8
click at [214, 9] on input "text" at bounding box center [260, 12] width 336 height 10
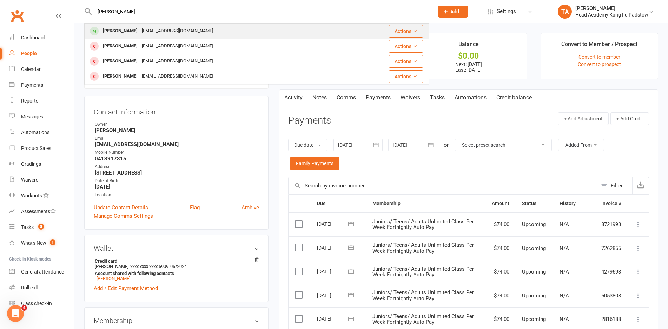
type input "vince"
click at [184, 30] on div "Vince Tzortzis vtzortzis@gmail.com" at bounding box center [216, 31] width 263 height 14
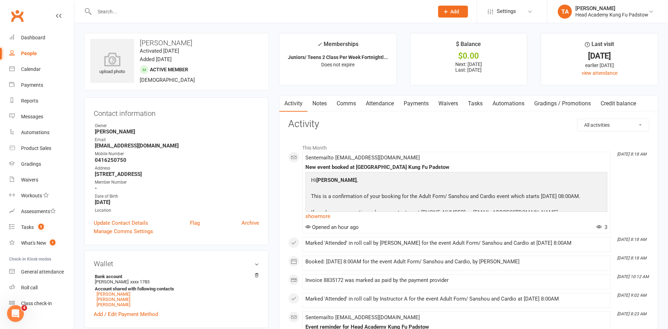
click at [394, 121] on h3 "Activity" at bounding box center [468, 124] width 361 height 11
click at [384, 105] on link "Attendance" at bounding box center [380, 103] width 38 height 16
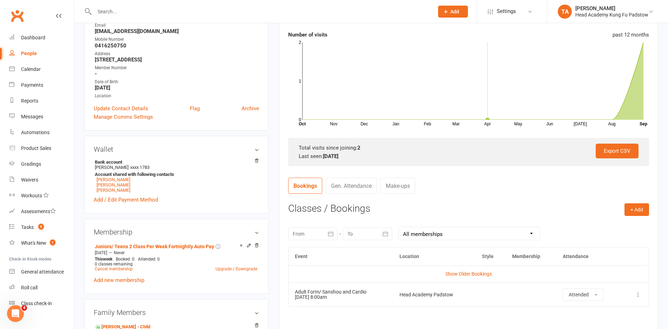
scroll to position [140, 0]
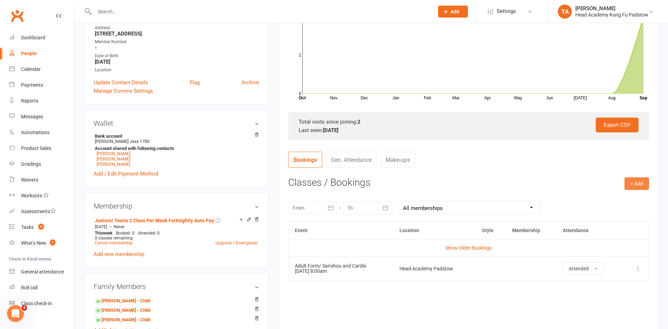
click at [634, 185] on button "+ Add" at bounding box center [636, 183] width 25 height 13
click at [620, 195] on link "Book Event" at bounding box center [613, 199] width 69 height 14
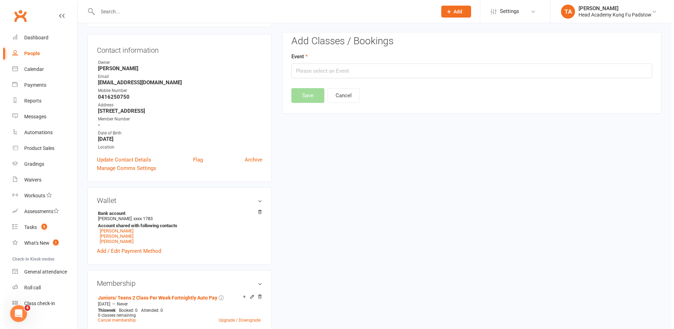
scroll to position [60, 0]
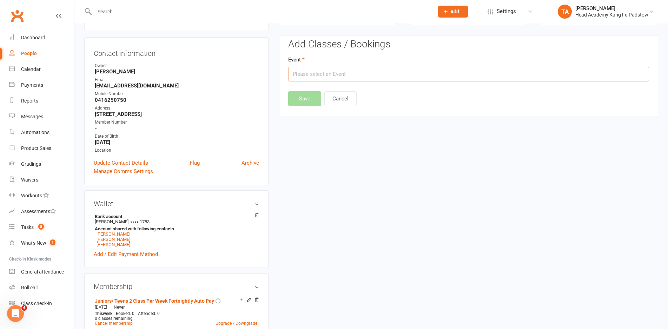
click at [364, 78] on input "text" at bounding box center [468, 74] width 361 height 15
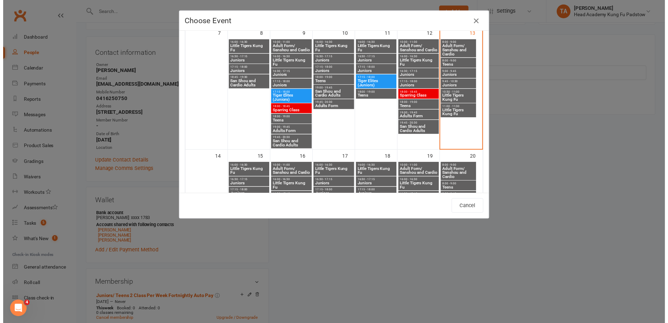
scroll to position [246, 0]
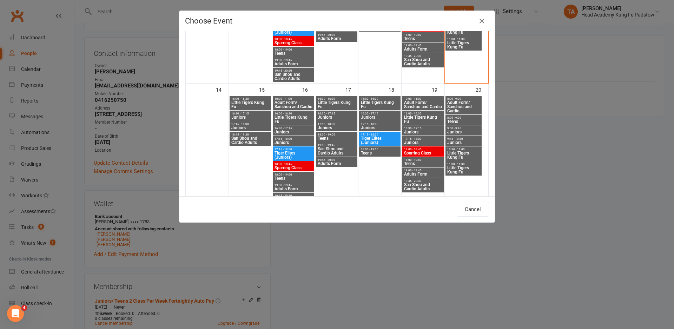
click at [461, 104] on span "Adult Form/ Sanshou and Cardio" at bounding box center [463, 106] width 33 height 13
type input "Adult Form/ Sanshou and Cardio - Sep 20, 2025 8:00:00 AM"
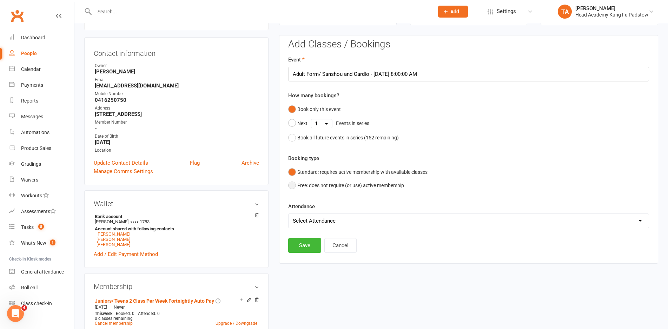
click at [312, 191] on button "Free: does not require (or use) active membership" at bounding box center [346, 185] width 116 height 13
click at [304, 169] on button "Standard: requires active membership with available classes" at bounding box center [357, 171] width 139 height 13
click at [309, 246] on button "Save" at bounding box center [304, 245] width 33 height 15
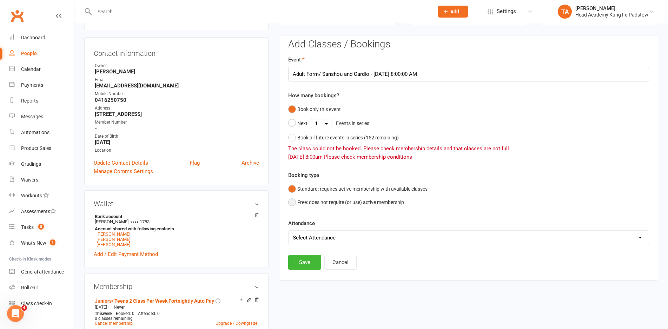
click at [306, 203] on button "Free: does not require (or use) active membership" at bounding box center [346, 201] width 116 height 13
click at [308, 259] on button "Save" at bounding box center [304, 262] width 33 height 15
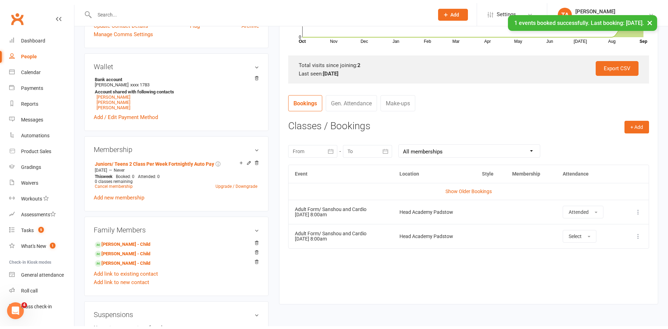
scroll to position [200, 0]
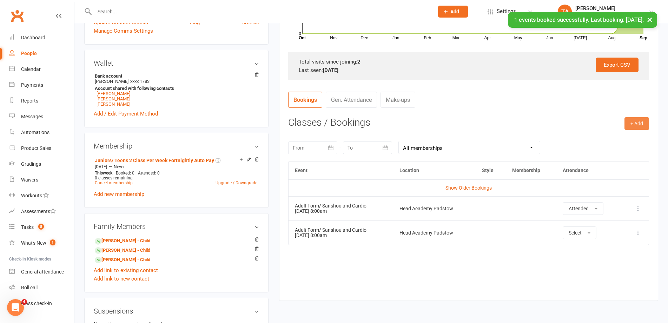
click at [629, 128] on button "+ Add" at bounding box center [636, 123] width 25 height 13
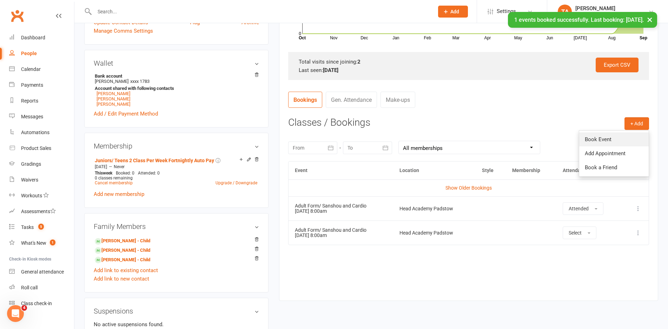
click at [613, 145] on link "Book Event" at bounding box center [613, 139] width 69 height 14
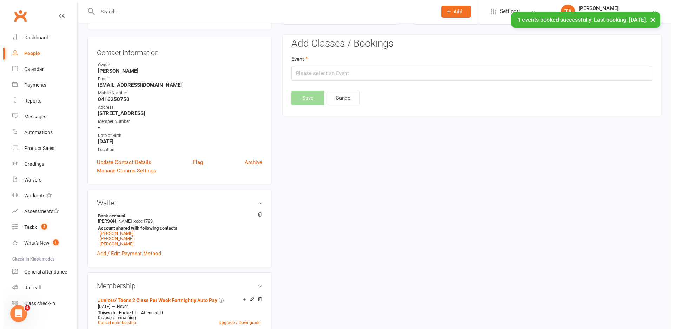
scroll to position [60, 0]
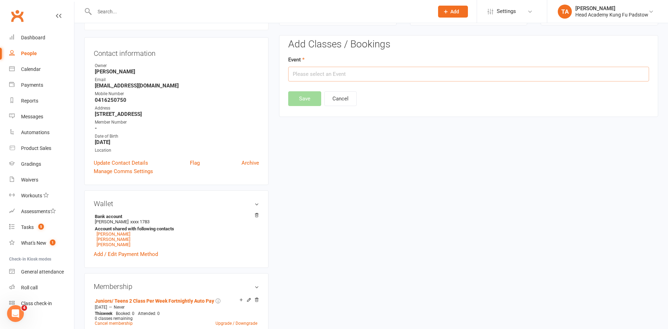
click at [385, 70] on input "text" at bounding box center [468, 74] width 361 height 15
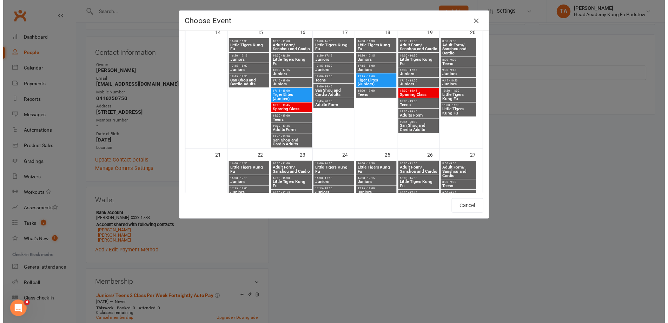
scroll to position [351, 0]
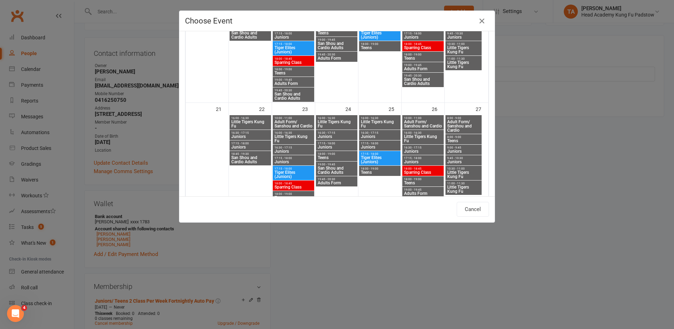
click at [466, 123] on span "Adult Form/ Sanshou and Cardio" at bounding box center [463, 126] width 33 height 13
type input "Adult Form/ Sanshou and Cardio - Sep 27, 2025 8:00:00 AM"
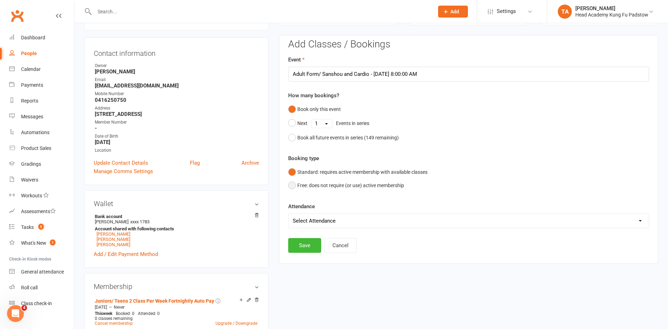
click at [303, 185] on button "Free: does not require (or use) active membership" at bounding box center [346, 185] width 116 height 13
click at [302, 246] on button "Save" at bounding box center [304, 245] width 33 height 15
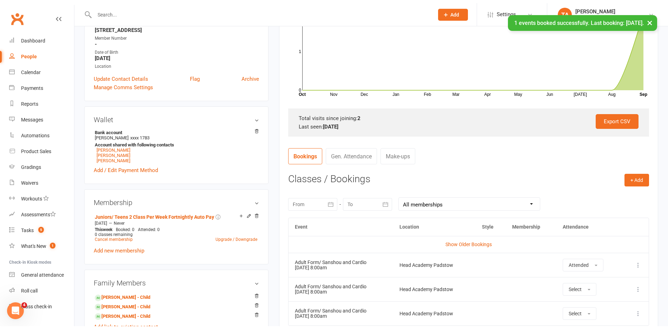
scroll to position [165, 0]
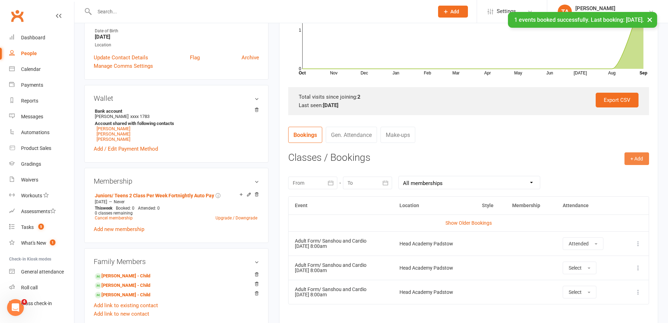
click at [634, 158] on button "+ Add" at bounding box center [636, 158] width 25 height 13
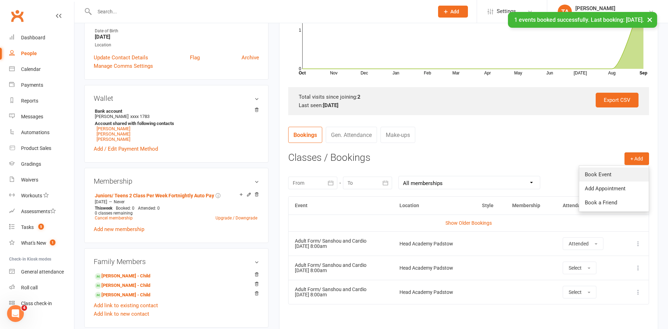
click at [606, 177] on link "Book Event" at bounding box center [613, 174] width 69 height 14
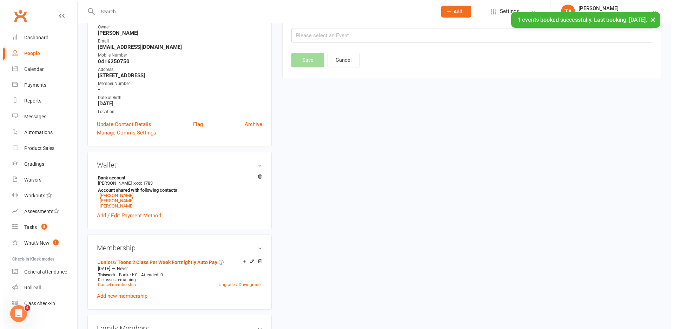
scroll to position [60, 0]
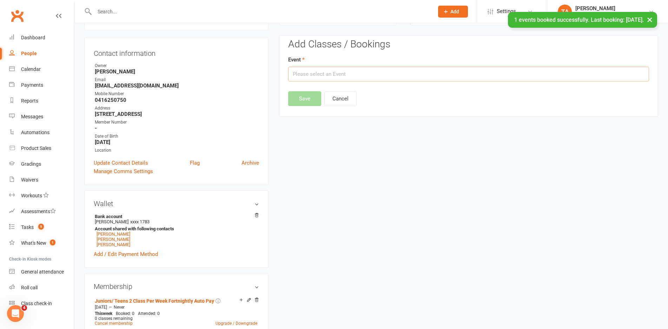
click at [341, 75] on input "text" at bounding box center [468, 74] width 361 height 15
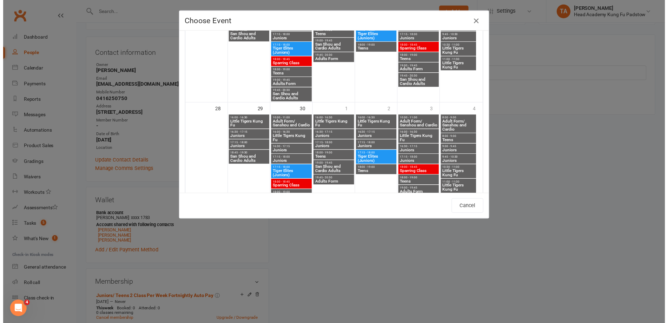
scroll to position [491, 0]
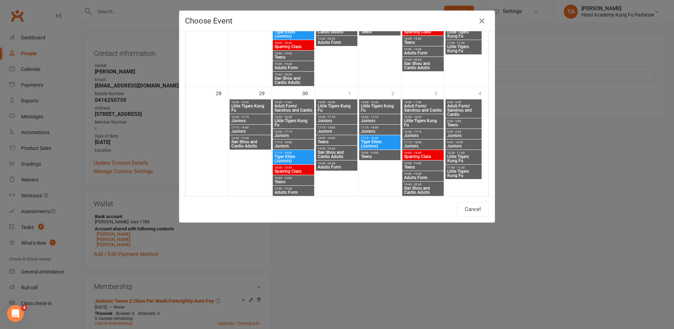
click at [463, 108] on span "Adult Form/ Sanshou and Cardio" at bounding box center [463, 110] width 33 height 13
type input "Adult Form/ Sanshou and Cardio - Oct 4, 2025 8:00:00 AM"
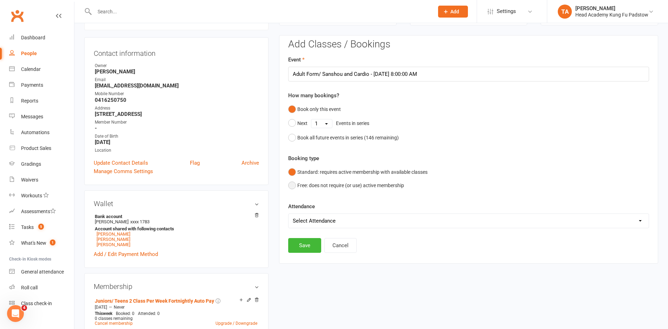
click at [305, 181] on button "Free: does not require (or use) active membership" at bounding box center [346, 185] width 116 height 13
click at [305, 249] on button "Save" at bounding box center [304, 245] width 33 height 15
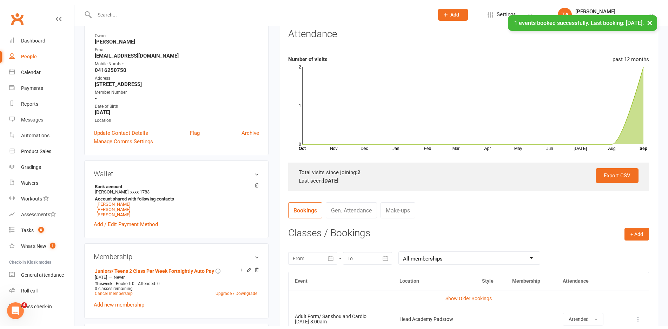
scroll to position [165, 0]
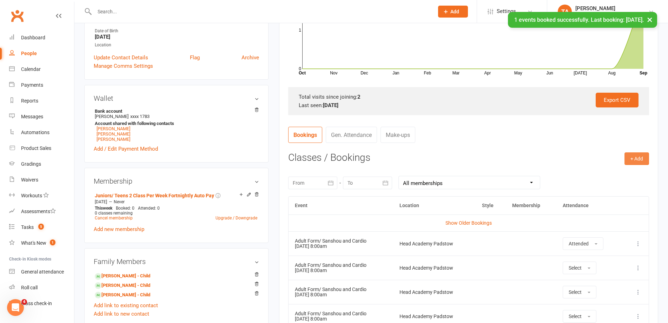
click at [634, 156] on button "+ Add" at bounding box center [636, 158] width 25 height 13
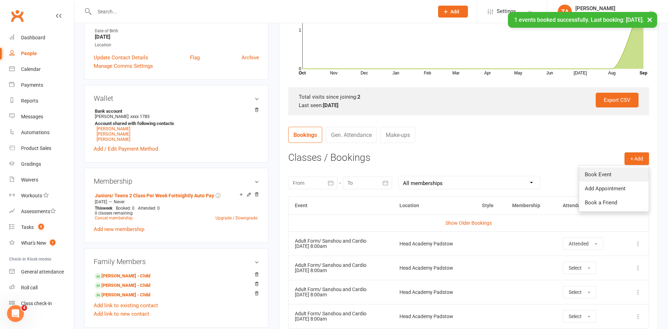
click at [629, 169] on link "Book Event" at bounding box center [613, 174] width 69 height 14
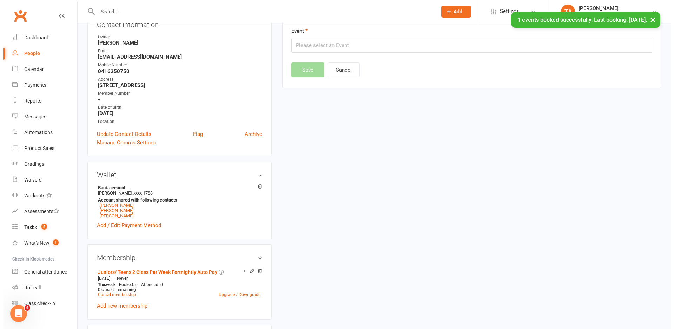
scroll to position [60, 0]
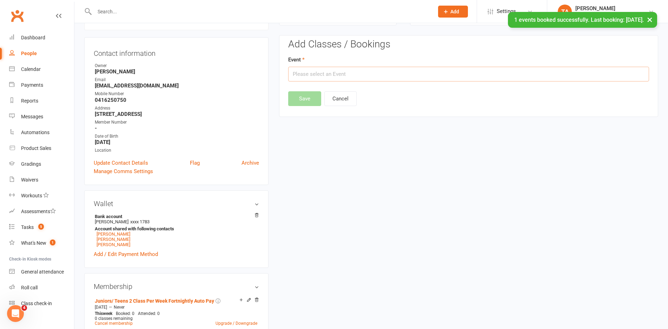
click at [352, 69] on input "text" at bounding box center [468, 74] width 361 height 15
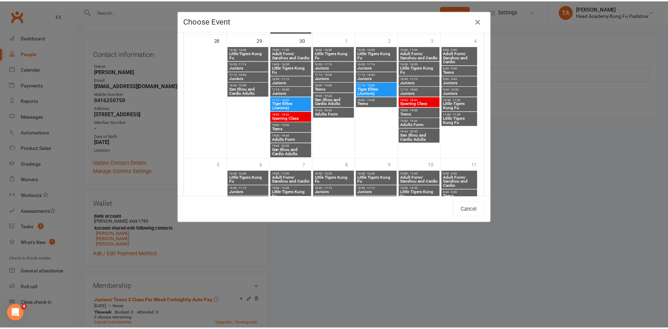
scroll to position [561, 0]
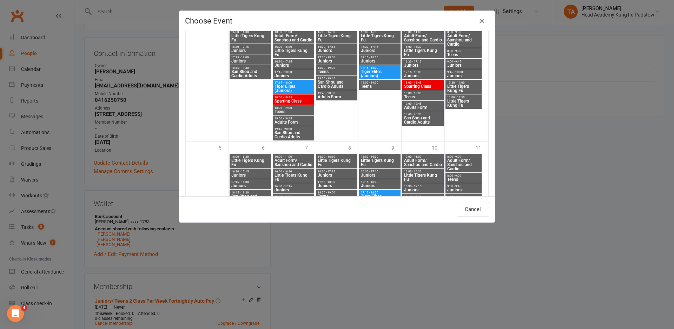
click at [469, 161] on span "Adult Form/ Sanshou and Cardio" at bounding box center [463, 164] width 33 height 13
type input "Adult Form/ Sanshou and Cardio - Oct 11, 2025 8:00:00 AM"
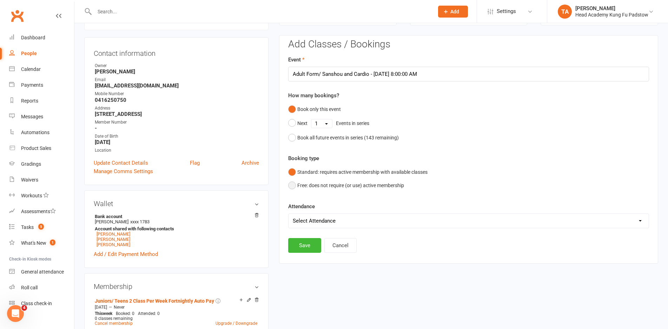
click at [298, 187] on button "Free: does not require (or use) active membership" at bounding box center [346, 185] width 116 height 13
click at [301, 245] on button "Save" at bounding box center [304, 245] width 33 height 15
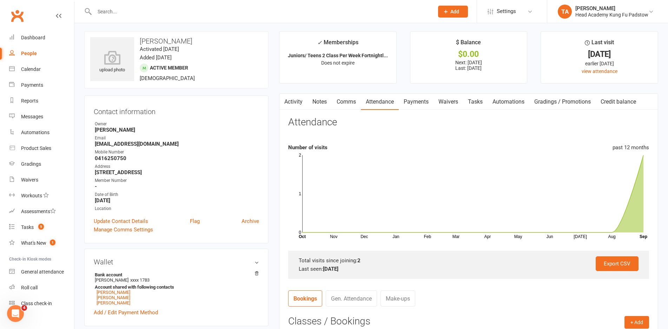
scroll to position [0, 0]
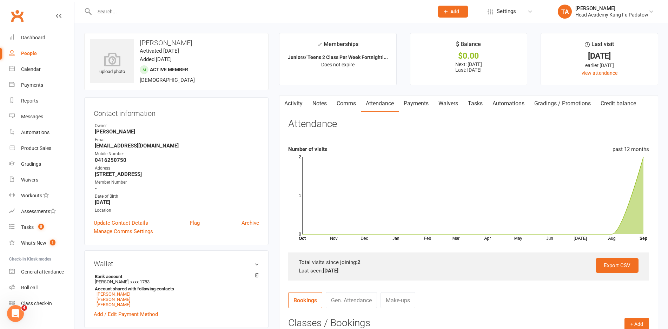
drag, startPoint x: 323, startPoint y: 101, endPoint x: 335, endPoint y: 105, distance: 12.3
click at [324, 101] on link "Notes" at bounding box center [319, 103] width 24 height 16
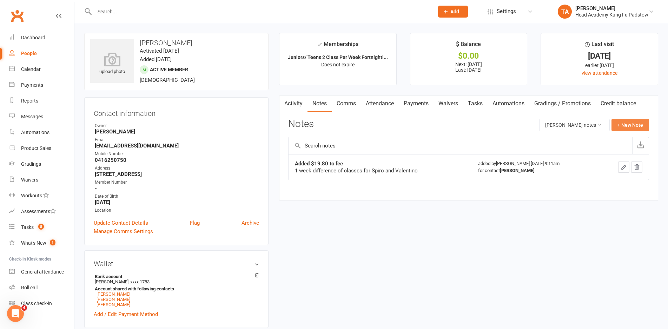
click at [621, 122] on button "+ New Note" at bounding box center [630, 125] width 38 height 13
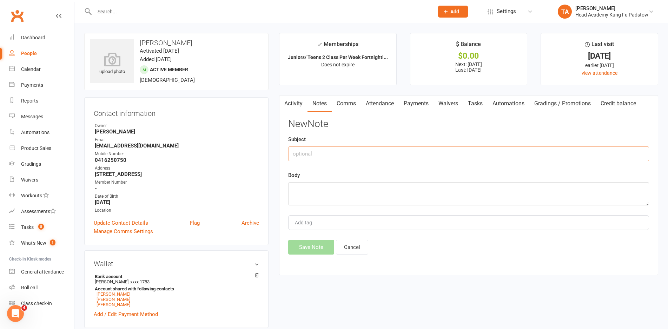
click at [334, 156] on input "text" at bounding box center [468, 153] width 361 height 15
type input "Paid $80 for 4 Saturday morning classes."
click at [342, 192] on textarea at bounding box center [468, 193] width 361 height 23
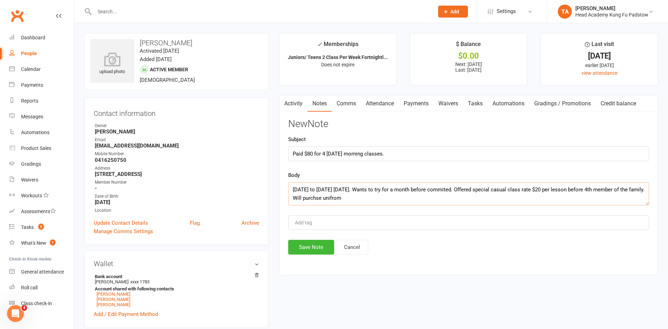
click at [331, 198] on textarea "20th Sept to 11th Oct. Saturday. Wants to try for a month before commited. Offe…" at bounding box center [468, 193] width 361 height 23
click at [357, 196] on textarea "20th Sept to 11th Oct. Saturday. Wants to try for a month before commited. Offe…" at bounding box center [468, 193] width 361 height 23
click at [368, 199] on textarea "20th Sept to 11th Oct. Saturday. Wants to try for a month before commited. Offe…" at bounding box center [468, 193] width 361 height 23
type textarea "20th Sept to 11th Oct. Saturday. Wants to try for a month before commited. Offe…"
click at [392, 228] on div "Add tag" at bounding box center [468, 222] width 361 height 15
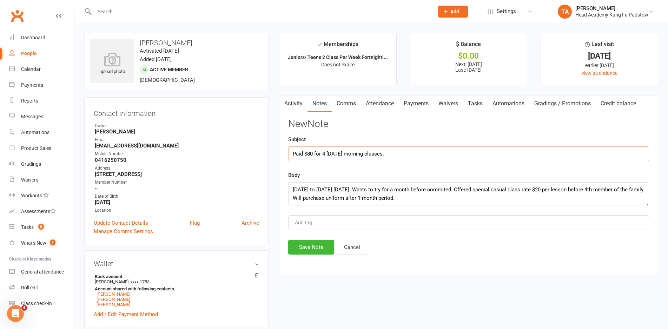
click at [314, 152] on input "Paid $80 for 4 Saturday morning classes." at bounding box center [468, 153] width 361 height 15
type input "Paid $80 via POS 13/09 for 4 Saturday morning classes."
click at [448, 278] on main "✓ Memberships Juniors/ Teens 2 Class Per Week Fortnightl... Does not expire $ B…" at bounding box center [468, 157] width 389 height 249
click at [303, 245] on button "Save Note" at bounding box center [311, 247] width 46 height 15
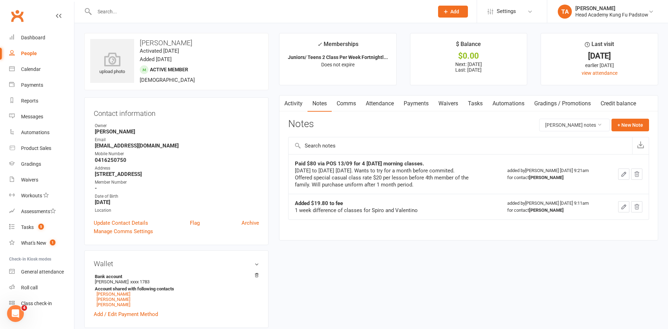
click at [248, 137] on div "Email" at bounding box center [177, 139] width 164 height 7
click at [33, 40] on div "Dashboard" at bounding box center [33, 38] width 24 height 6
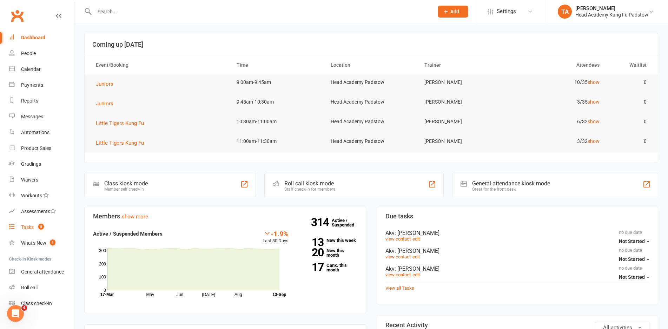
click at [22, 227] on div "Tasks" at bounding box center [27, 227] width 13 height 6
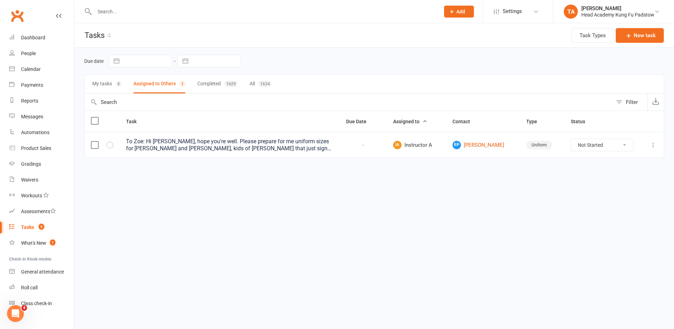
click at [584, 146] on select "Not Started In Progress Waiting Complete" at bounding box center [602, 145] width 62 height 12
click at [571, 139] on select "Not Started In Progress Waiting Complete" at bounding box center [602, 145] width 62 height 12
select select "unstarted"
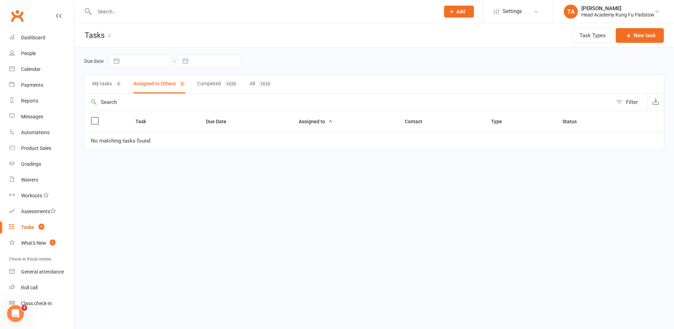
click at [107, 83] on button "My tasks 4" at bounding box center [106, 84] width 29 height 19
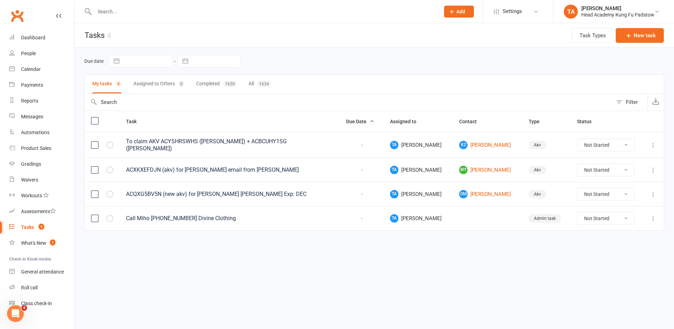
click at [381, 260] on html "Prospect Member Non-attending contact Class / event Appointment Grading event T…" at bounding box center [337, 130] width 674 height 260
click at [31, 161] on div "Gradings" at bounding box center [31, 164] width 20 height 6
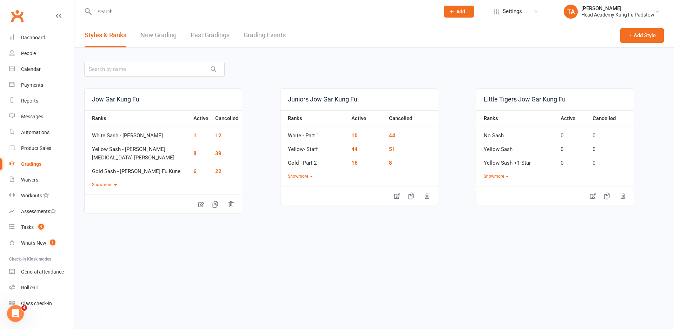
click at [266, 31] on link "Grading Events" at bounding box center [264, 35] width 42 height 24
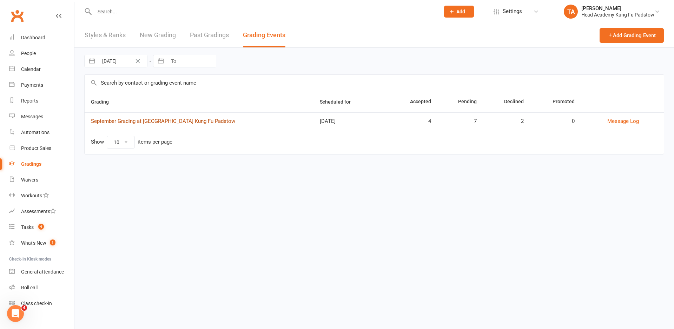
click at [182, 120] on link "September Grading at Head Academy Kung Fu Padstow" at bounding box center [163, 121] width 144 height 6
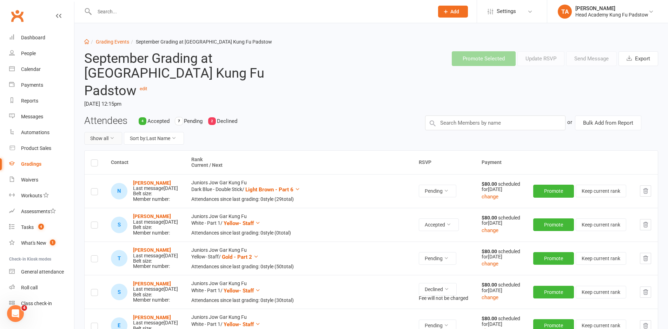
click at [112, 132] on button "Show all" at bounding box center [103, 138] width 38 height 13
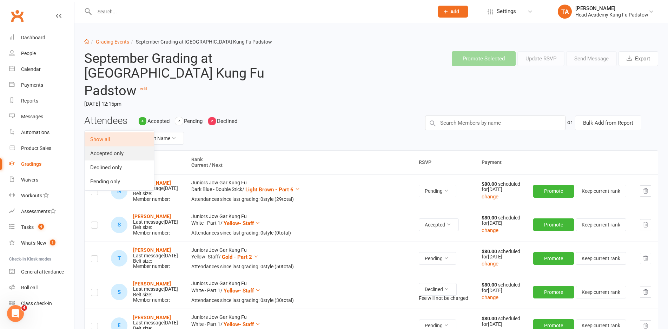
click at [115, 152] on link "Accepted only" at bounding box center [119, 153] width 69 height 14
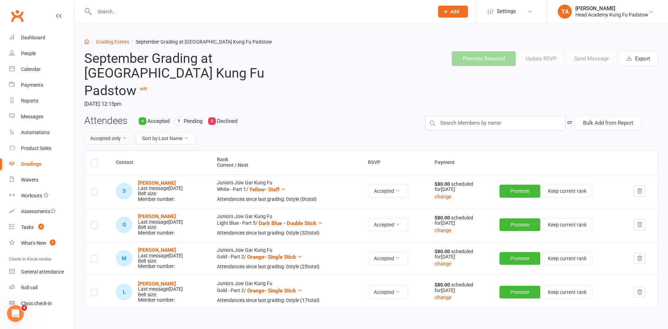
click at [113, 132] on button "Accepted only" at bounding box center [109, 138] width 50 height 13
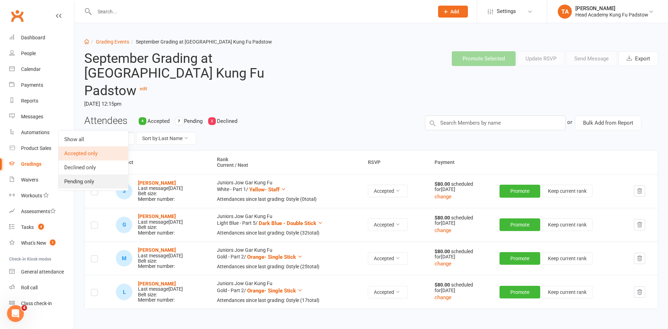
click at [94, 180] on link "Pending only" at bounding box center [93, 181] width 69 height 14
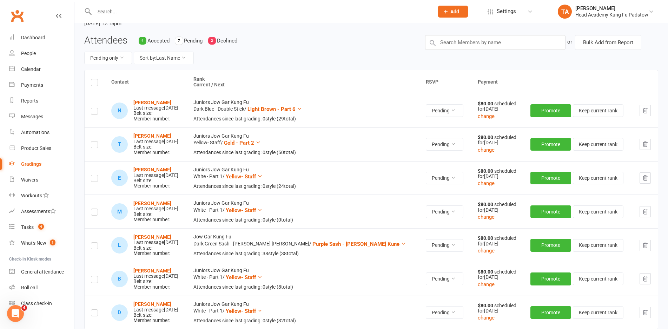
scroll to position [70, 0]
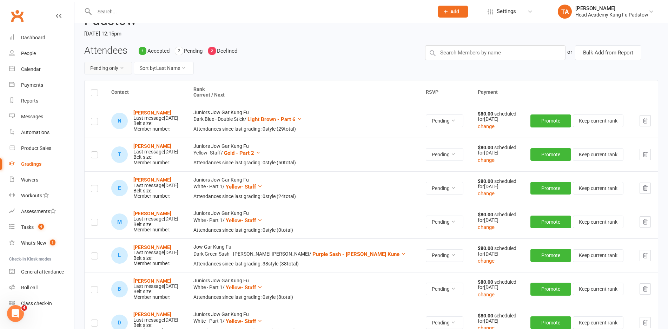
click at [114, 62] on button "Pending only" at bounding box center [108, 68] width 48 height 13
click at [91, 96] on link "Declined only" at bounding box center [90, 97] width 69 height 14
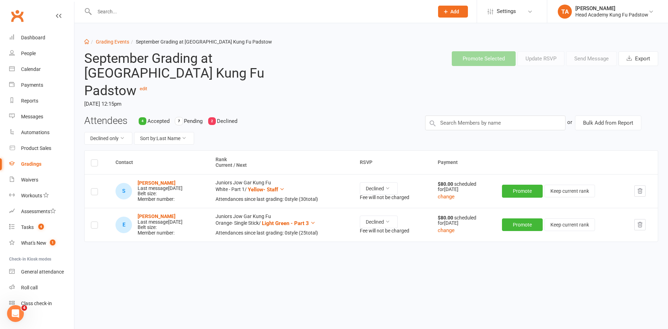
scroll to position [0, 0]
click at [101, 132] on button "Declined only" at bounding box center [108, 138] width 48 height 13
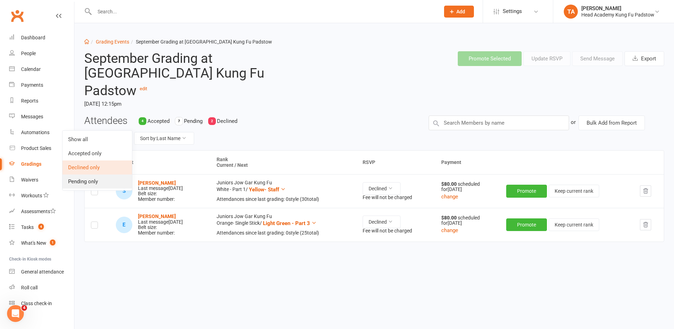
click at [89, 179] on link "Pending only" at bounding box center [96, 181] width 69 height 14
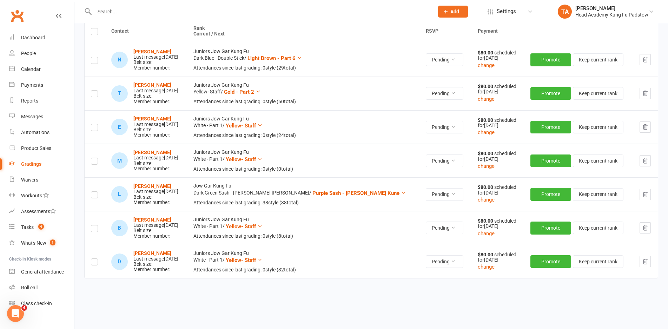
scroll to position [26, 0]
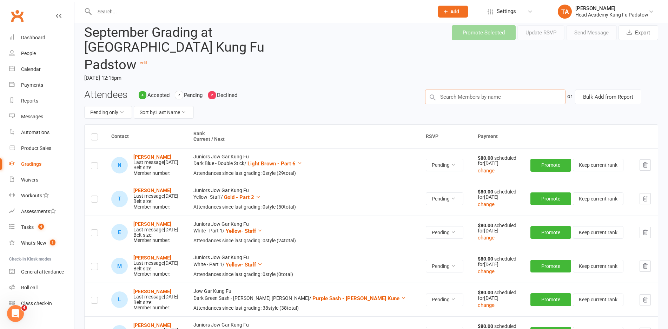
click at [451, 89] on input "text" at bounding box center [495, 96] width 140 height 15
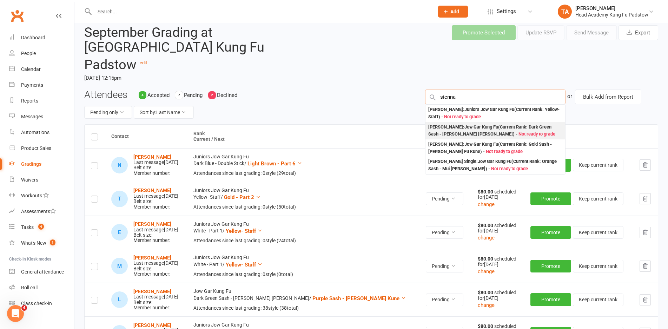
type input "sienna"
click at [456, 124] on div "Sienna Markoski : Jow Gar Kung Fu (Current Rank: Dark Green Sash - Mui Fa Dan D…" at bounding box center [495, 131] width 134 height 14
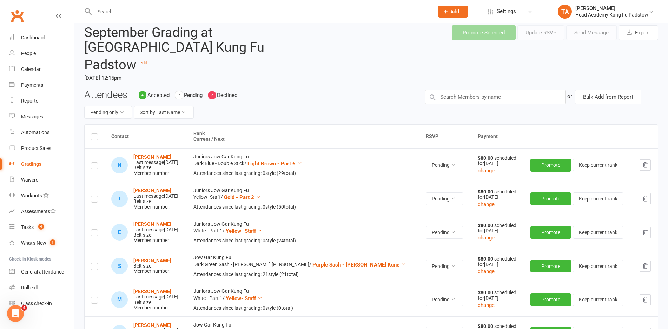
click at [93, 267] on label at bounding box center [94, 267] width 7 height 0
click at [93, 263] on input "checkbox" at bounding box center [94, 263] width 7 height 0
click at [600, 33] on button "Send Message" at bounding box center [591, 32] width 51 height 15
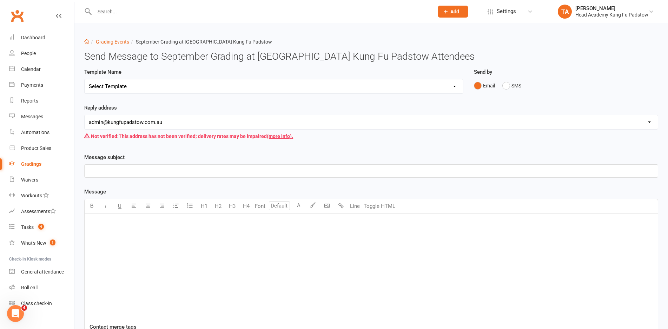
click at [169, 83] on select "Select Template [Email] Confirmation of Successful Grading [Email] Grading Even…" at bounding box center [274, 86] width 378 height 14
select select "2"
click at [85, 79] on select "Select Template [Email] Confirmation of Successful Grading [Email] Grading Even…" at bounding box center [274, 86] width 378 height 14
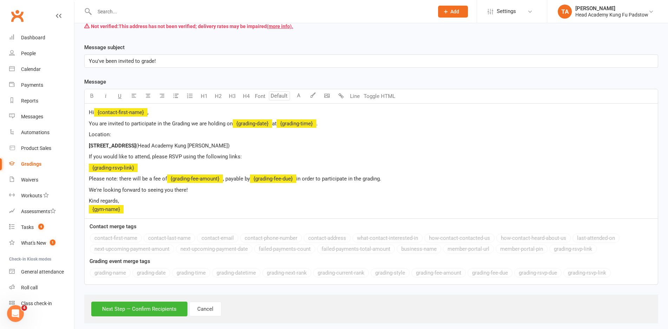
scroll to position [120, 0]
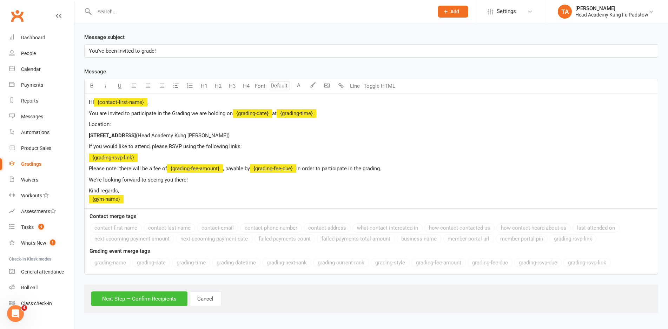
click at [158, 296] on button "Next Step — Confirm Recipients" at bounding box center [139, 298] width 96 height 15
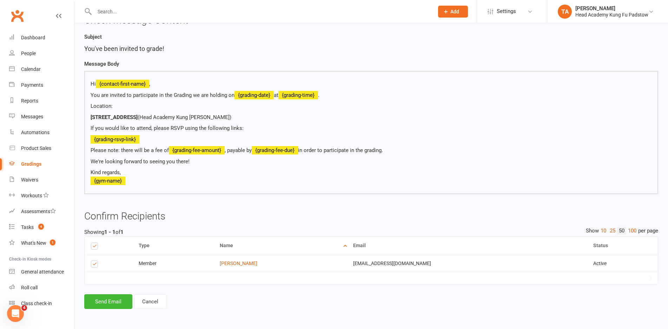
scroll to position [83, 0]
click at [115, 301] on button "Send Email" at bounding box center [108, 301] width 48 height 15
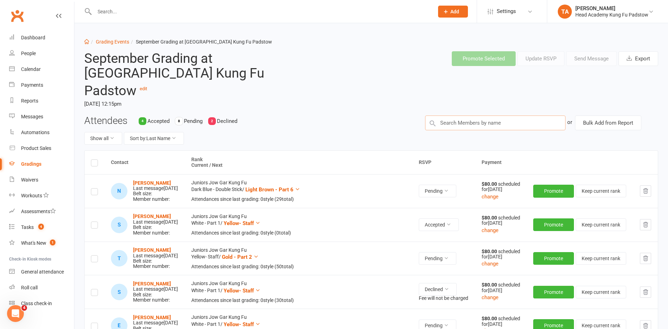
click at [503, 115] on input "text" at bounding box center [495, 122] width 140 height 15
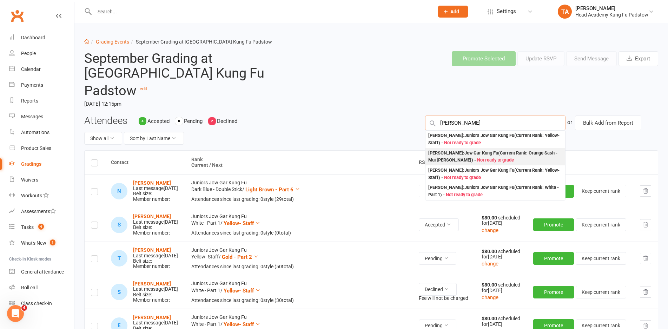
type input "aaliyah"
click at [494, 149] on div "Aaliyah Batache : Jow Gar Kung Fu (Current Rank: Orange Sash - Mui Fa Cheung ) …" at bounding box center [495, 156] width 134 height 14
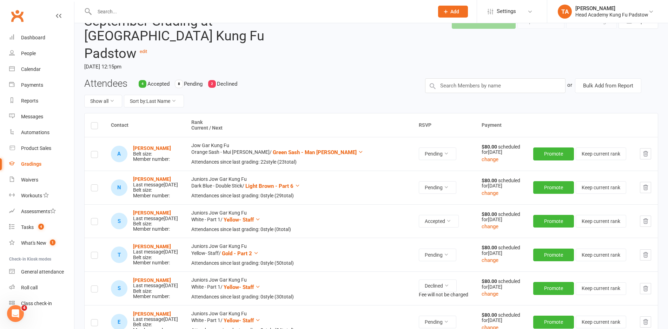
scroll to position [35, 0]
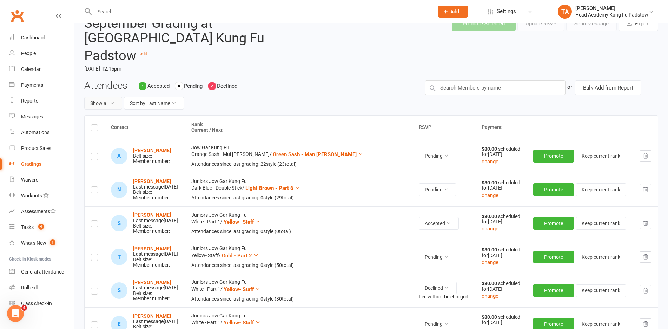
click at [108, 97] on button "Show all" at bounding box center [103, 103] width 38 height 13
click at [105, 148] on link "Pending only" at bounding box center [119, 146] width 69 height 14
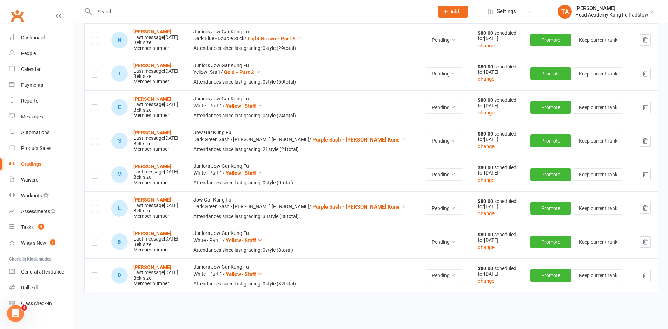
scroll to position [198, 0]
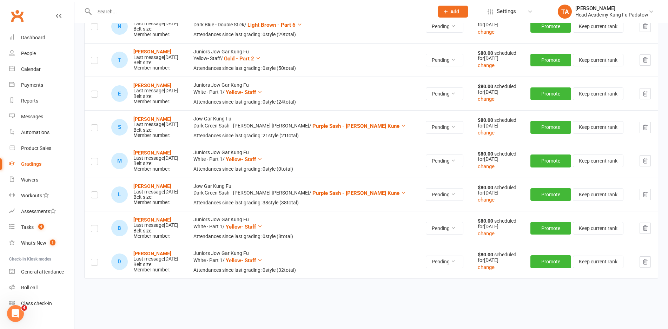
click at [378, 305] on div "Contact Rank Current / Next RSVP Payment A Aaliyah Batache Belt size: Member nu…" at bounding box center [371, 138] width 574 height 372
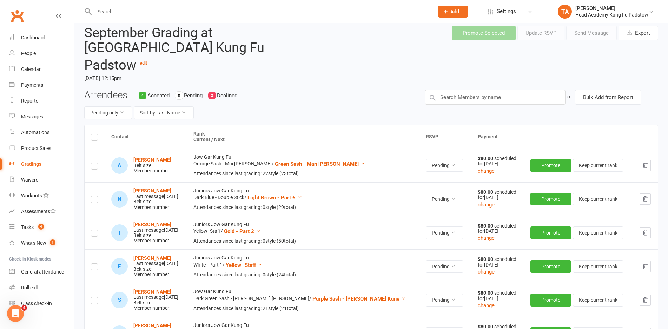
scroll to position [23, 0]
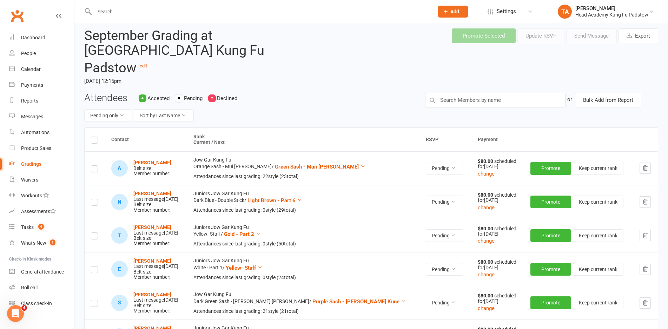
click at [301, 75] on time "Saturday, 20 Sep 2025, 12:15pm" at bounding box center [200, 81] width 233 height 12
click at [96, 170] on label at bounding box center [94, 170] width 7 height 0
click at [96, 166] on input "checkbox" at bounding box center [94, 166] width 7 height 0
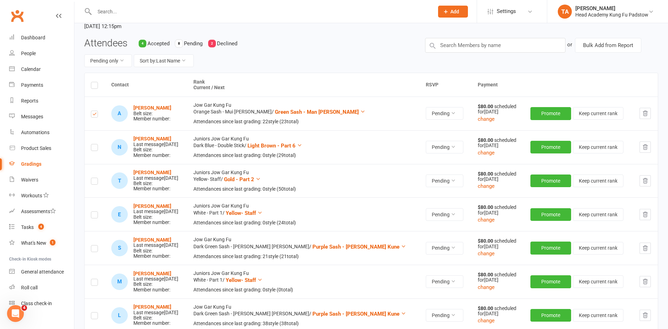
scroll to position [0, 0]
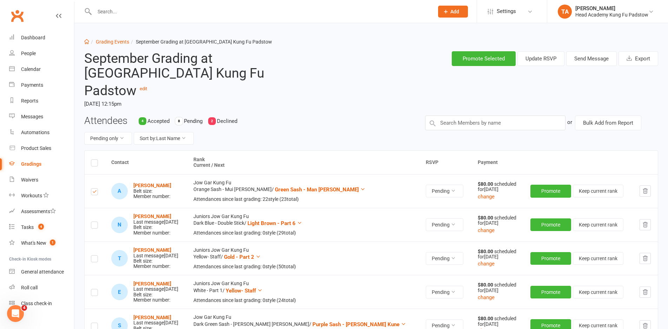
click at [339, 98] on header "September Grading at Head Academy Kung Fu Padstow edit Saturday, 20 Sep 2025, 1…" at bounding box center [371, 81] width 584 height 70
click at [591, 54] on button "Send Message" at bounding box center [591, 58] width 51 height 15
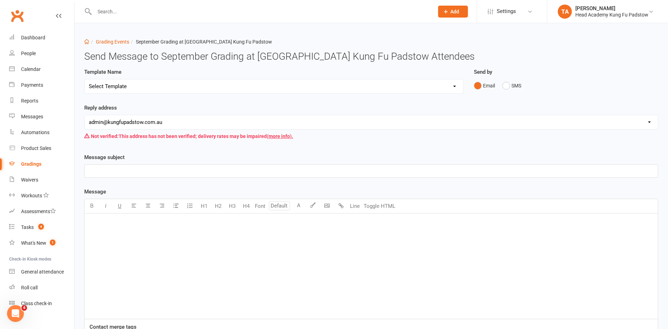
click at [268, 88] on select "Select Template [Email] Confirmation of Successful Grading [Email] Grading Even…" at bounding box center [274, 86] width 378 height 14
select select "2"
click at [85, 79] on select "Select Template [Email] Confirmation of Successful Grading [Email] Grading Even…" at bounding box center [274, 86] width 378 height 14
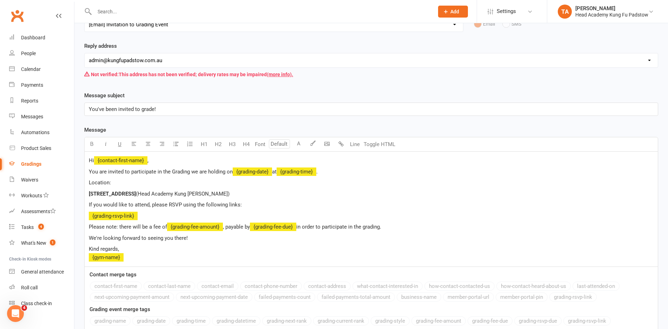
scroll to position [120, 0]
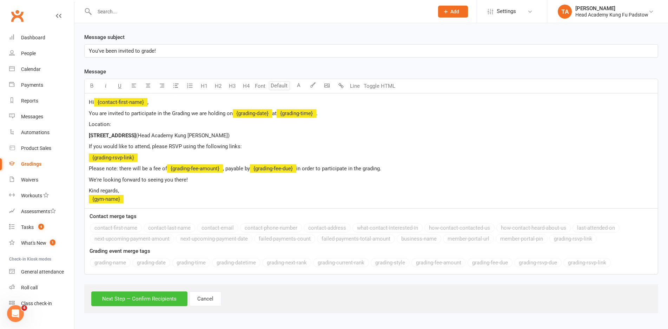
click at [153, 301] on button "Next Step — Confirm Recipients" at bounding box center [139, 298] width 96 height 15
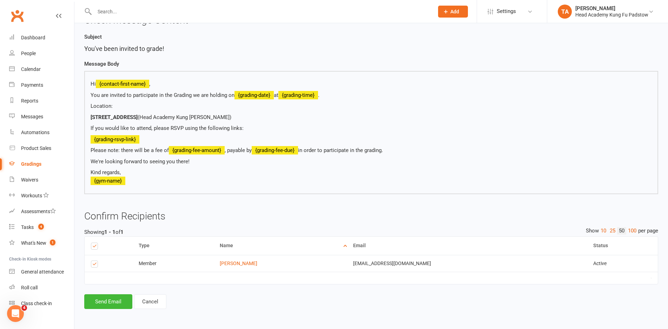
scroll to position [83, 0]
click at [108, 304] on button "Send Email" at bounding box center [108, 301] width 48 height 15
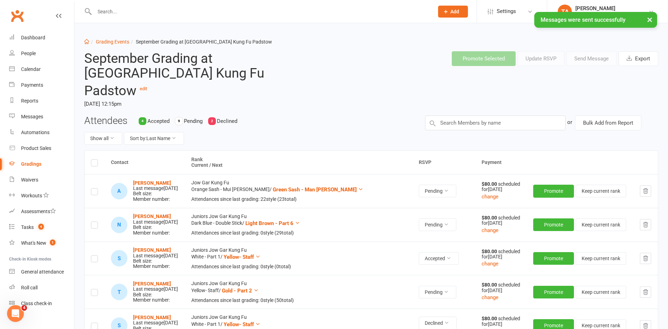
click at [347, 72] on header "September Grading at Head Academy Kung Fu Padstow edit Saturday, 20 Sep 2025, 1…" at bounding box center [371, 81] width 584 height 70
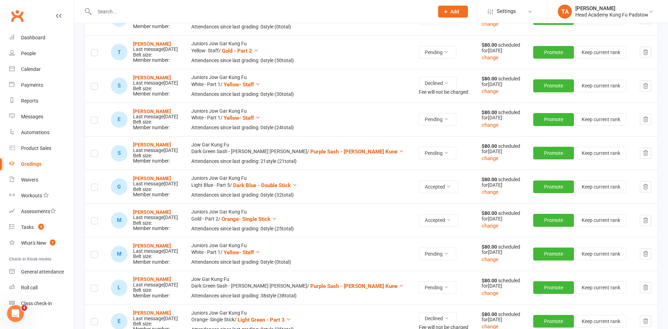
scroll to position [246, 0]
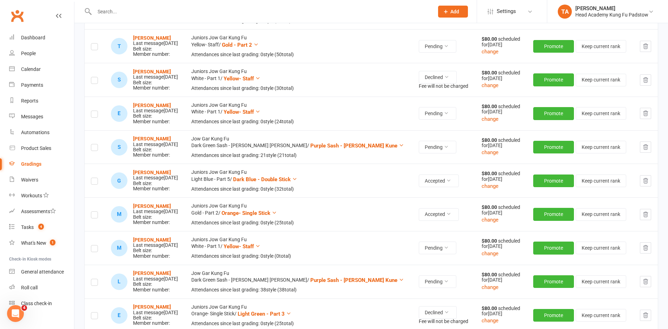
click at [370, 321] on div "Attendances since last grading: 0 style ( 25 total)" at bounding box center [298, 323] width 215 height 5
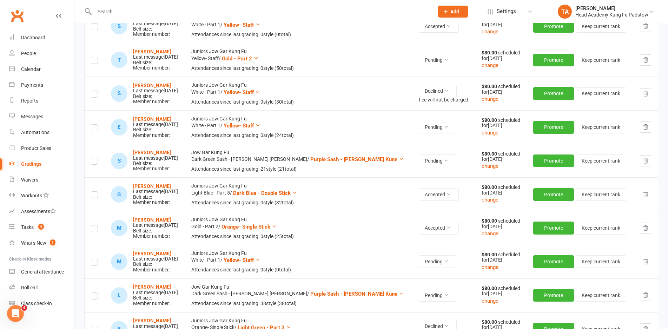
scroll to position [211, 0]
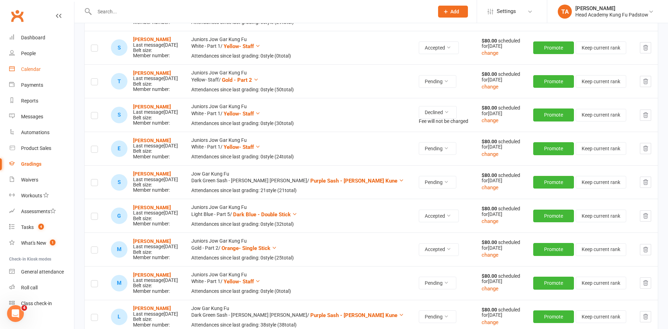
click at [34, 68] on div "Calendar" at bounding box center [31, 69] width 20 height 6
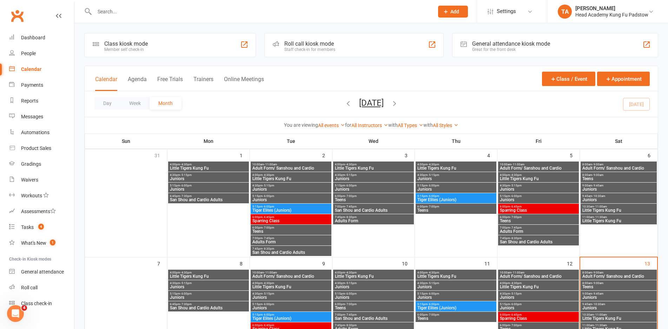
click at [293, 44] on div "Roll call kiosk mode" at bounding box center [309, 43] width 51 height 7
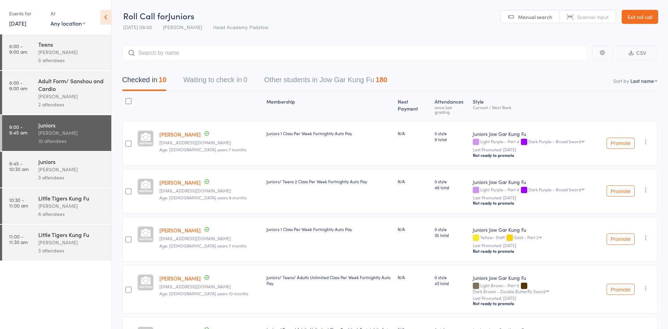
click at [263, 186] on div "Juniors/ Teens 2 Class Per Week Fortnightly Auto Pay" at bounding box center [328, 191] width 131 height 45
click at [86, 134] on div "[PERSON_NAME]" at bounding box center [71, 133] width 67 height 8
click at [54, 170] on div "[PERSON_NAME]" at bounding box center [71, 169] width 67 height 8
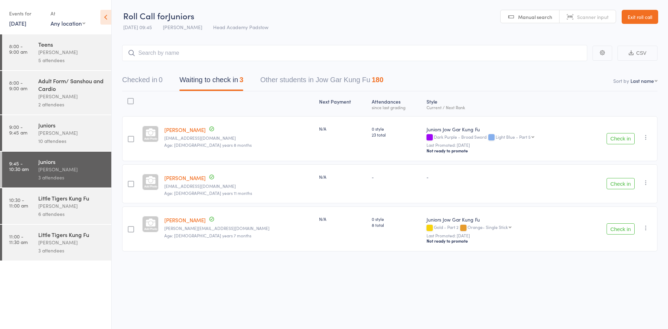
click at [86, 178] on div "3 attendees" at bounding box center [71, 177] width 67 height 8
click at [202, 54] on input "search" at bounding box center [354, 53] width 465 height 16
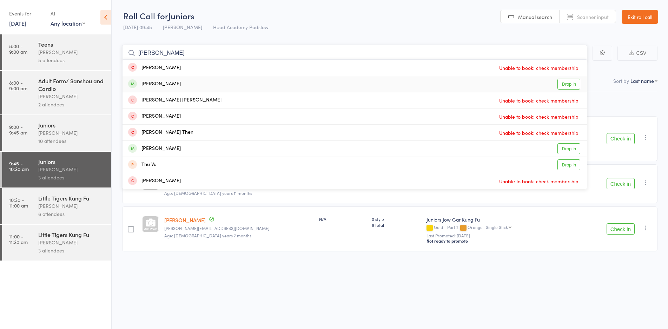
type input "theresa"
click at [187, 83] on div "Teresa Batley Drop in" at bounding box center [354, 84] width 464 height 16
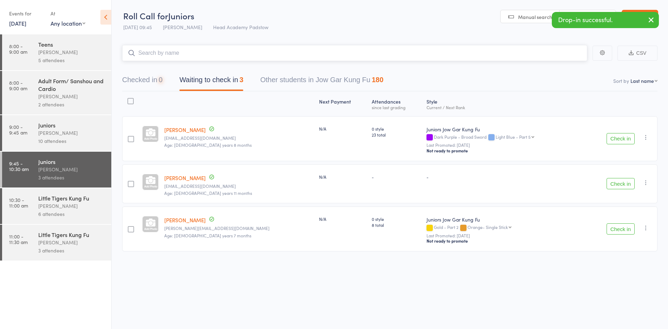
click at [201, 53] on input "search" at bounding box center [354, 53] width 465 height 16
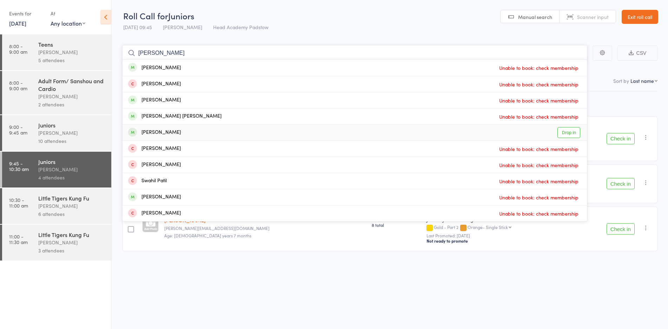
type input "patrick"
click at [181, 131] on div "[PERSON_NAME]" at bounding box center [154, 132] width 53 height 8
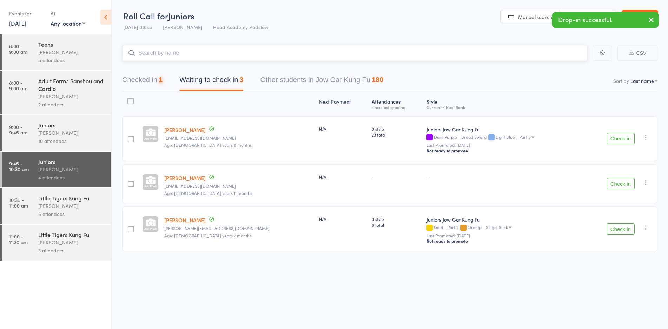
click at [203, 52] on input "search" at bounding box center [354, 53] width 465 height 16
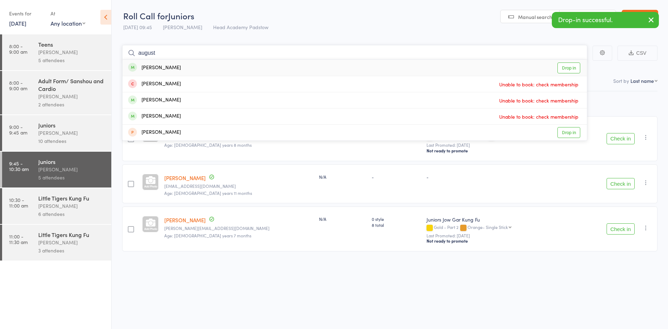
type input "august"
click at [190, 68] on div "August Samaan Drop in" at bounding box center [354, 68] width 464 height 16
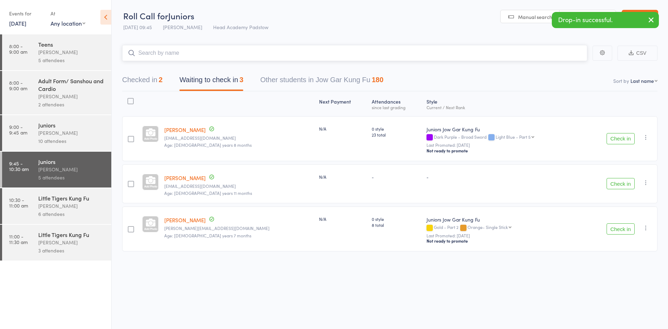
click at [198, 53] on input "search" at bounding box center [354, 53] width 465 height 16
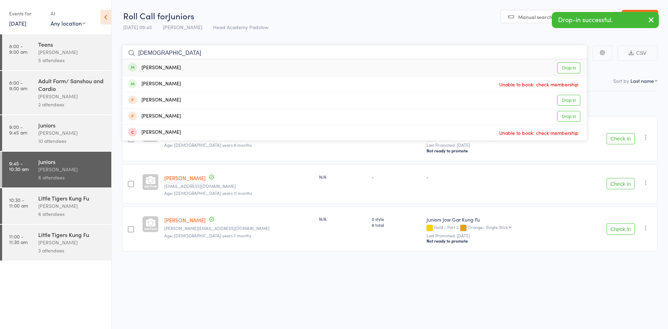
type input "mosese"
click at [197, 68] on div "Moses Samaan Drop in" at bounding box center [354, 68] width 464 height 16
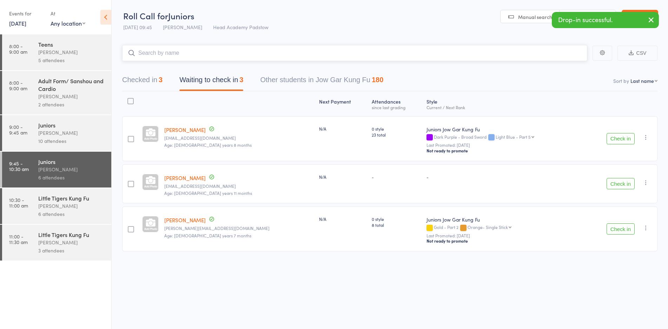
click at [197, 53] on input "search" at bounding box center [354, 53] width 465 height 16
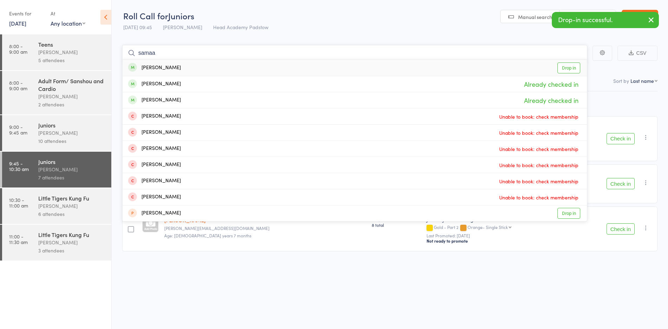
type input "samaa"
click at [169, 67] on div "Jude Samaan" at bounding box center [154, 68] width 53 height 8
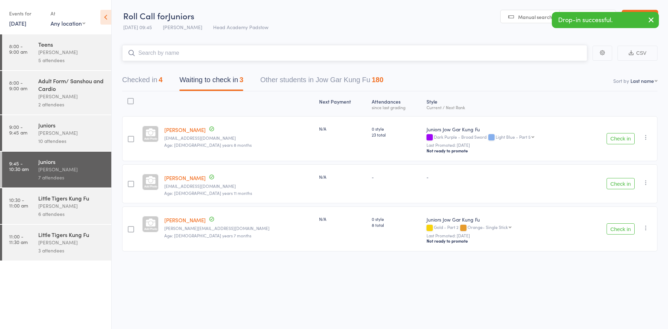
click at [172, 57] on input "search" at bounding box center [354, 53] width 465 height 16
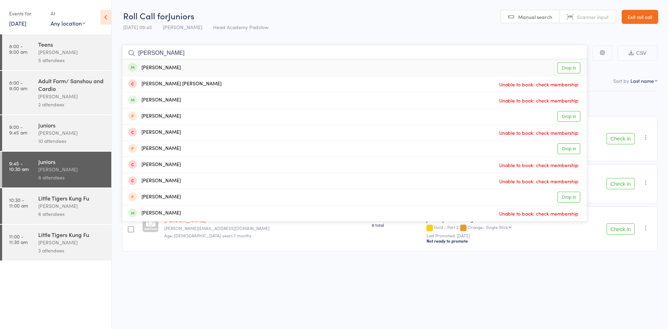
type input "maroun"
click at [178, 68] on div "Maroun Deghaim" at bounding box center [154, 68] width 53 height 8
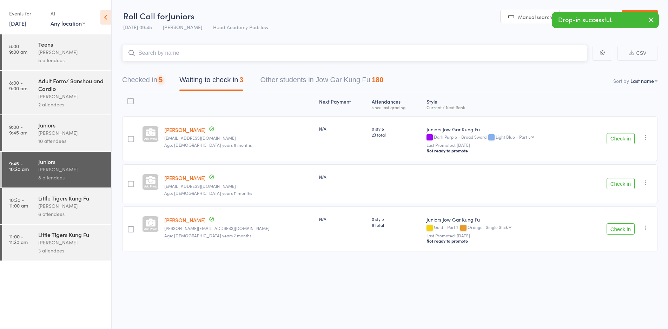
click at [189, 53] on input "search" at bounding box center [354, 53] width 465 height 16
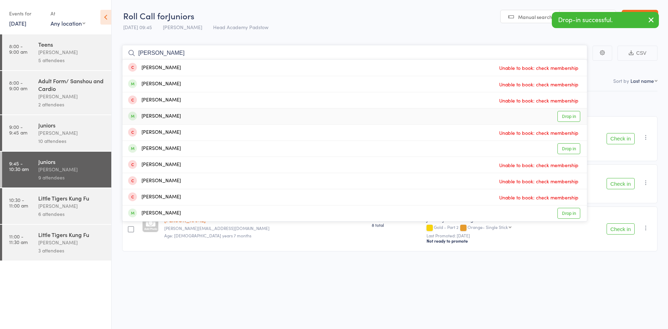
type input "george"
click at [187, 119] on div "George Farah Drop in" at bounding box center [354, 116] width 464 height 16
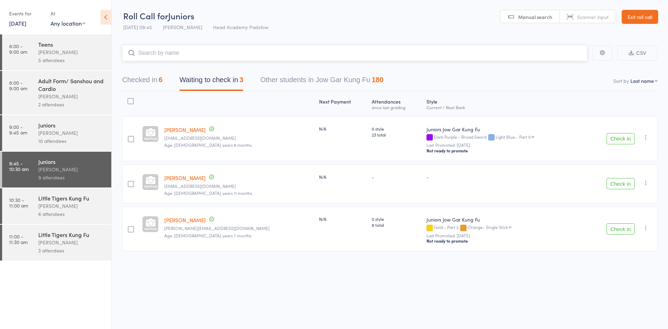
click at [191, 52] on input "search" at bounding box center [354, 53] width 465 height 16
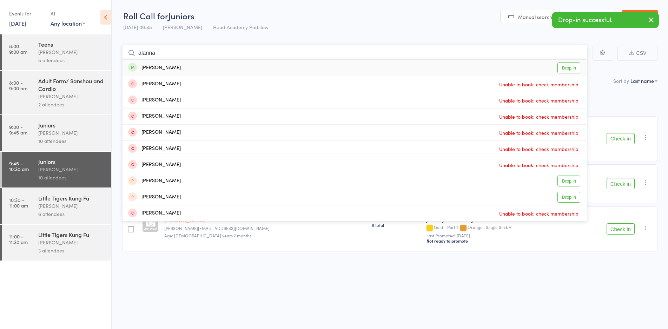
type input "alanna"
click at [187, 66] on div "Alannah Farah Drop in" at bounding box center [354, 68] width 464 height 16
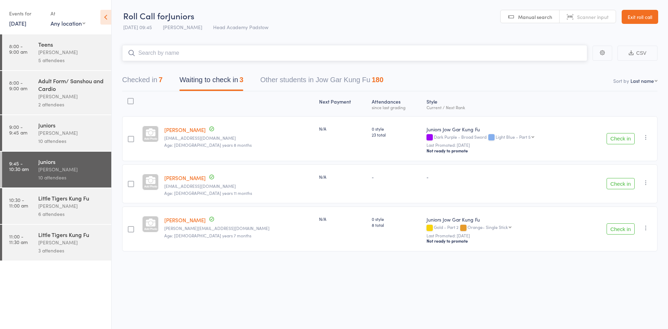
click at [192, 51] on input "search" at bounding box center [354, 53] width 465 height 16
click at [190, 55] on input "search" at bounding box center [354, 53] width 465 height 16
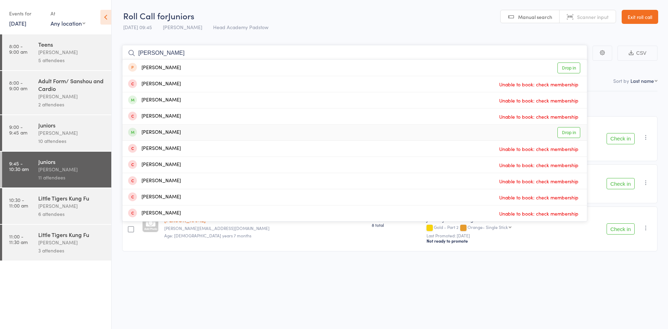
type input "marcus"
click at [177, 133] on div "Marcus Farah Drop in" at bounding box center [354, 133] width 464 height 16
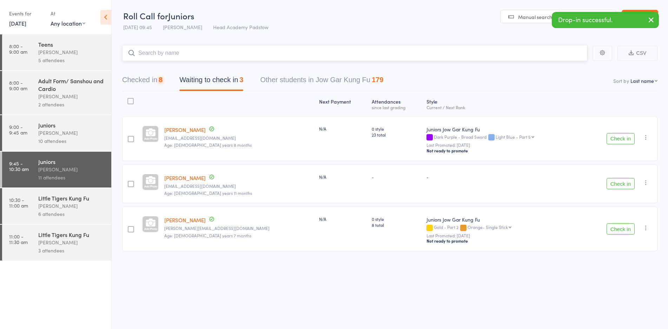
click at [198, 54] on input "search" at bounding box center [354, 53] width 465 height 16
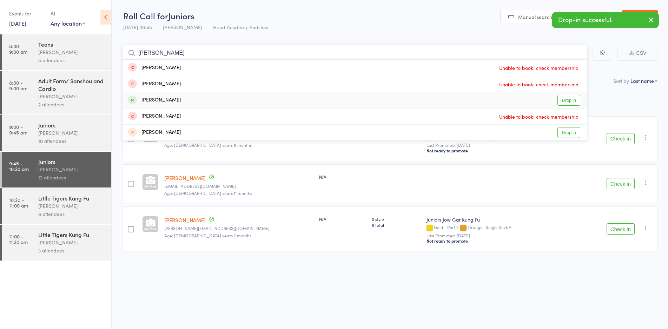
type input "felix"
click at [188, 101] on div "Felix Ward Drop in" at bounding box center [354, 100] width 464 height 16
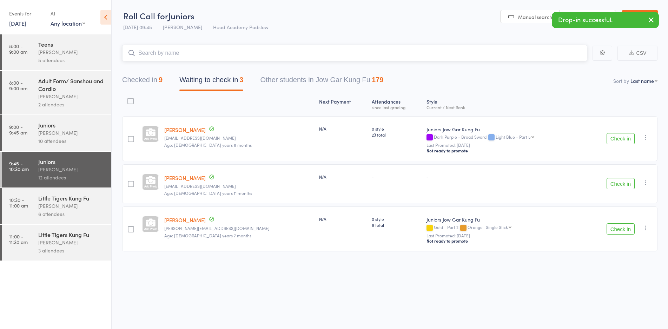
click at [208, 54] on input "search" at bounding box center [354, 53] width 465 height 16
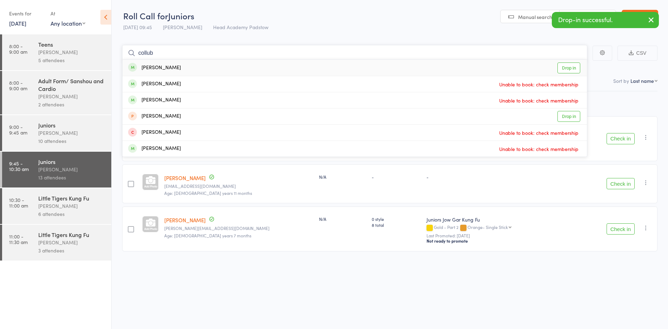
type input "collub"
click at [197, 67] on div "Collin Ward Drop in" at bounding box center [354, 68] width 464 height 16
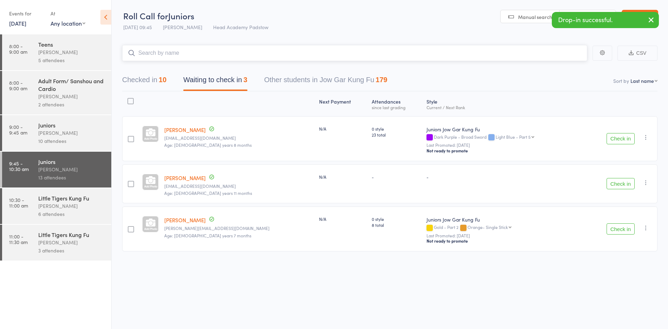
click at [201, 54] on input "search" at bounding box center [354, 53] width 465 height 16
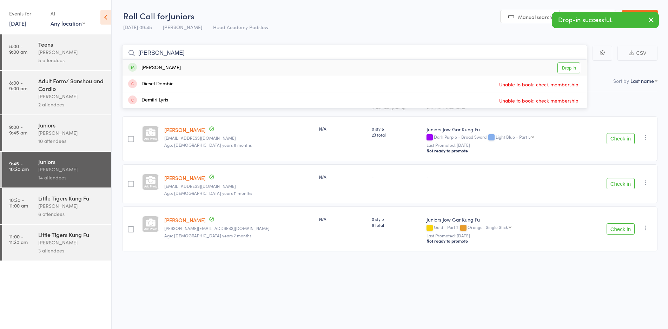
type input "dempsey"
click at [194, 67] on div "Dempsey Jarrett Drop in" at bounding box center [354, 68] width 464 height 16
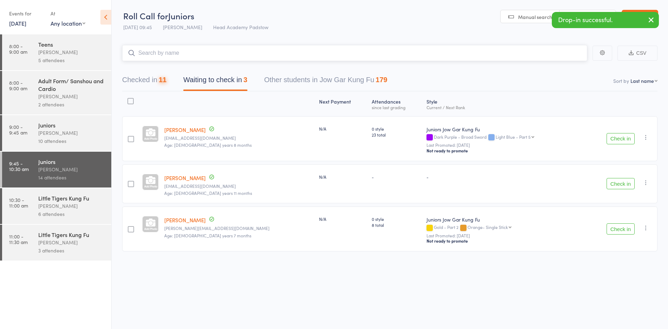
click at [202, 54] on input "search" at bounding box center [354, 53] width 465 height 16
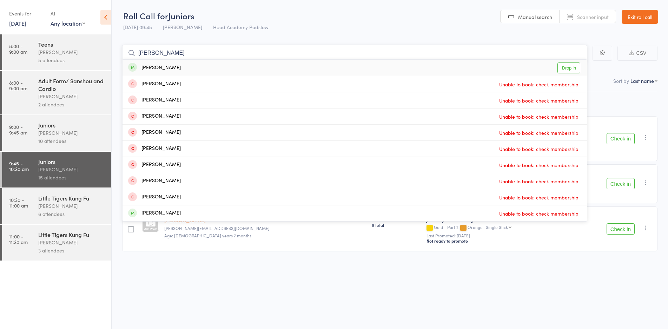
type input "leo"
click at [193, 72] on div "Leo Nguyen Drop in" at bounding box center [354, 68] width 464 height 16
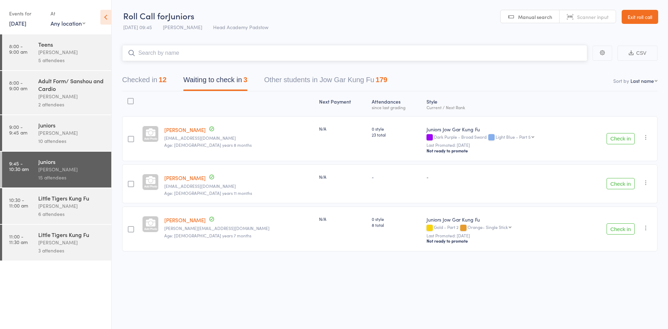
click at [196, 55] on input "search" at bounding box center [354, 53] width 465 height 16
click at [211, 54] on input "search" at bounding box center [354, 53] width 465 height 16
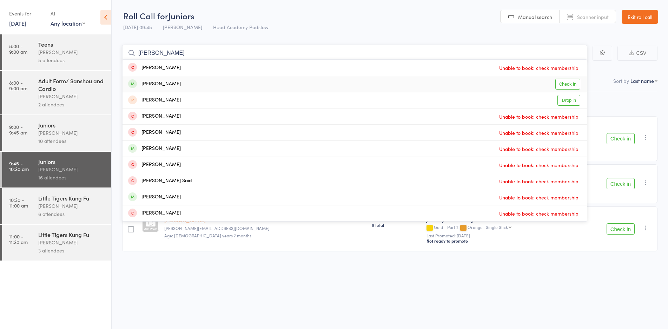
type input "sarah"
click at [201, 85] on div "Sarah Moussa Check in" at bounding box center [354, 84] width 464 height 16
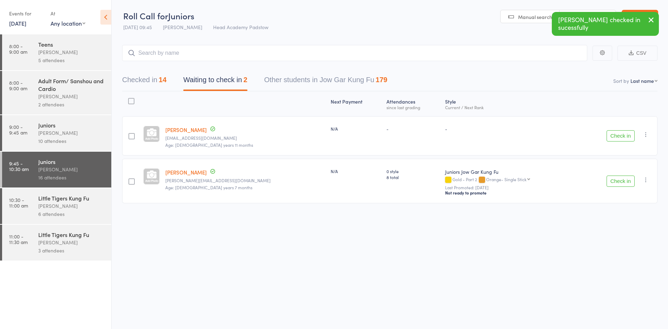
click at [616, 184] on button "Check in" at bounding box center [620, 180] width 28 height 11
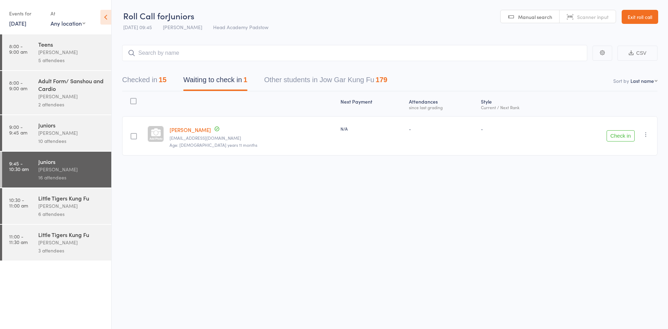
click at [469, 203] on div "Roll Call for Juniors 13 Sep 09:45 James Agius Head Academy Padstow Manual sear…" at bounding box center [334, 164] width 668 height 329
click at [334, 52] on input "search" at bounding box center [354, 53] width 465 height 16
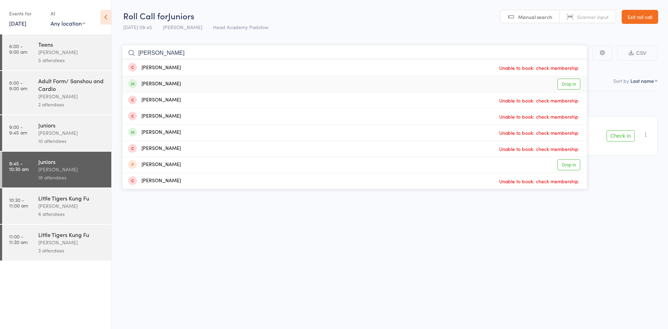
type input "eric"
click at [171, 84] on div "Eric Xue Drop in" at bounding box center [354, 84] width 464 height 16
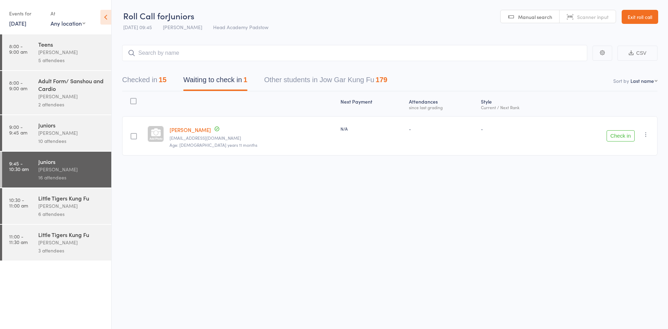
click at [298, 16] on header "Roll Call for Juniors 13 Sep 09:45 James Agius Head Academy Padstow Manual sear…" at bounding box center [390, 17] width 556 height 34
click at [138, 81] on button "Checked in 15" at bounding box center [144, 81] width 44 height 19
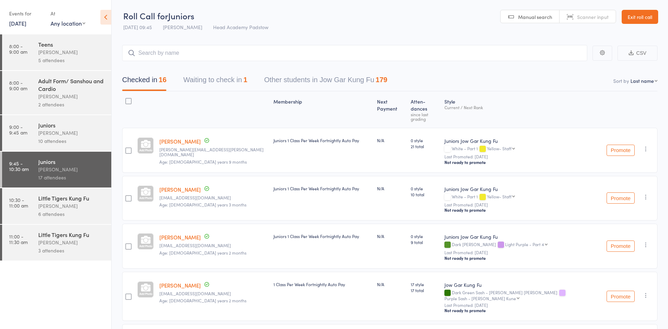
drag, startPoint x: 360, startPoint y: 22, endPoint x: 554, endPoint y: 22, distance: 194.0
click at [372, 22] on header "Roll Call for Juniors 13 Sep 09:45 James Agius Head Academy Padstow Manual sear…" at bounding box center [390, 17] width 556 height 34
click at [652, 20] on link "Exit roll call" at bounding box center [639, 17] width 36 height 14
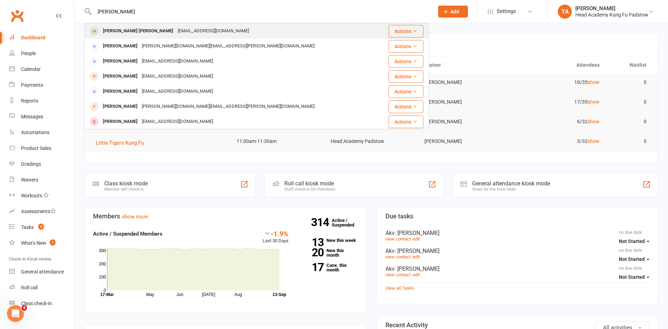
type input "eason"
click at [175, 29] on div "525784065@qq.com" at bounding box center [212, 31] width 75 height 10
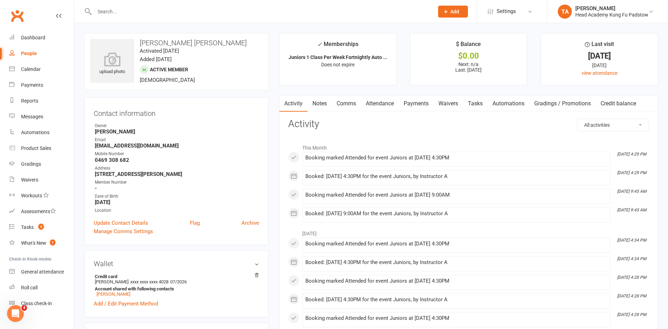
click at [259, 113] on div "Contact information Owner Thuy Agius Email 525784065@qq.com Mobile Number 0469 …" at bounding box center [176, 171] width 184 height 148
click at [31, 165] on div "Gradings" at bounding box center [31, 164] width 20 height 6
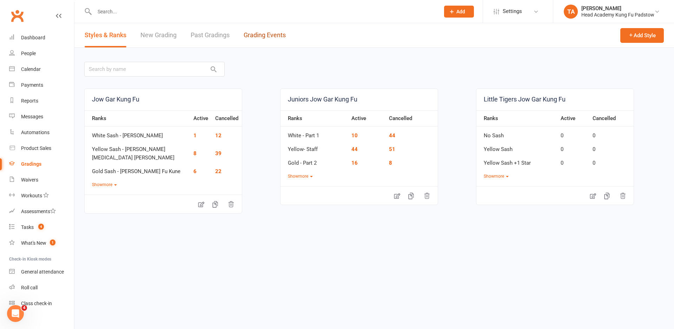
click at [269, 35] on link "Grading Events" at bounding box center [264, 35] width 42 height 24
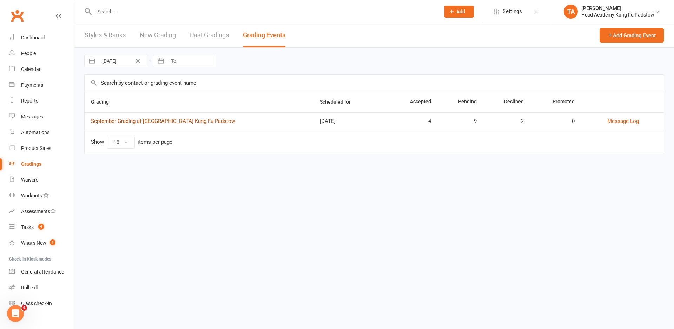
click at [213, 123] on link "September Grading at Head Academy Kung Fu Padstow" at bounding box center [163, 121] width 144 height 6
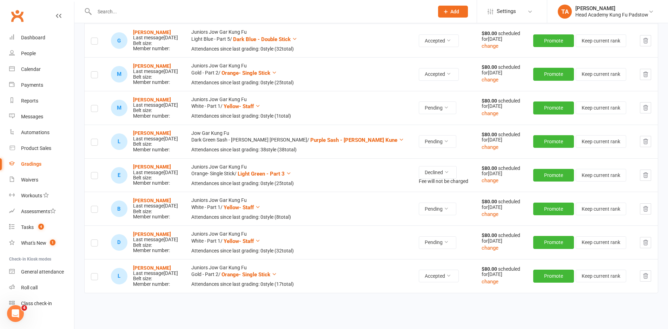
scroll to position [386, 0]
click at [40, 64] on link "Calendar" at bounding box center [41, 69] width 65 height 16
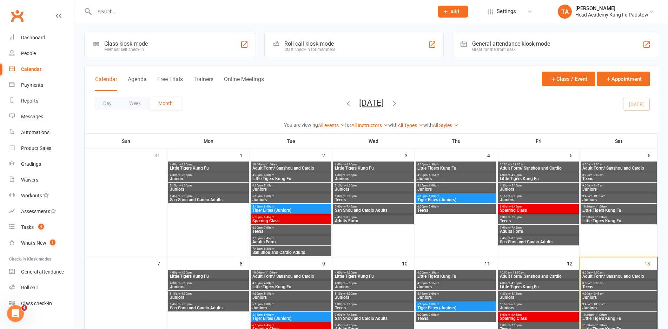
click at [329, 52] on div "Roll call kiosk mode Staff check-in for members" at bounding box center [353, 45] width 179 height 24
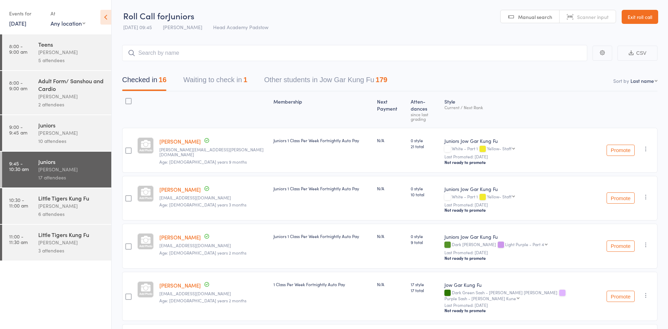
click at [95, 174] on div "17 attendees" at bounding box center [71, 177] width 67 height 8
click at [193, 53] on input "search" at bounding box center [354, 53] width 465 height 16
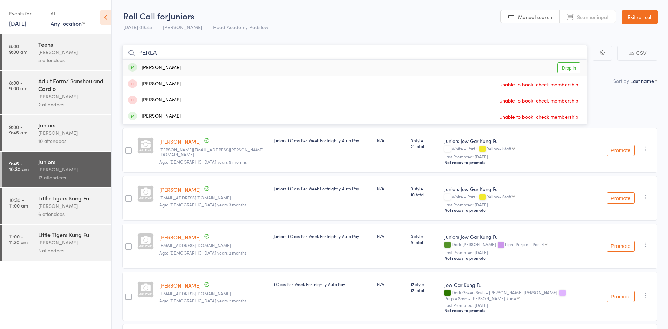
type input "PERLA"
click at [186, 69] on div "[PERSON_NAME] Drop in" at bounding box center [354, 68] width 464 height 16
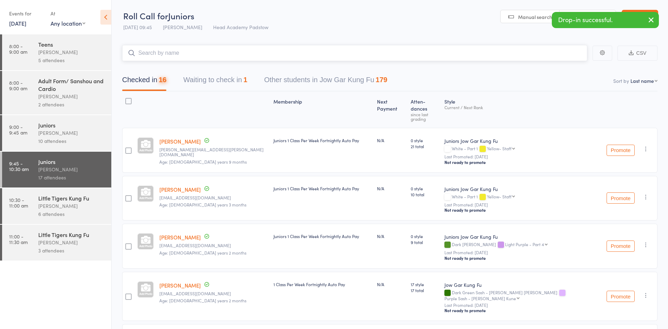
click at [191, 50] on input "search" at bounding box center [354, 53] width 465 height 16
click at [191, 54] on input "search" at bounding box center [354, 53] width 465 height 16
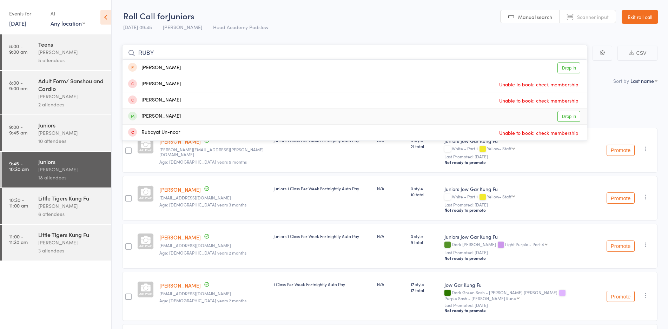
type input "RUBY"
click at [171, 113] on div "[PERSON_NAME]" at bounding box center [154, 116] width 53 height 8
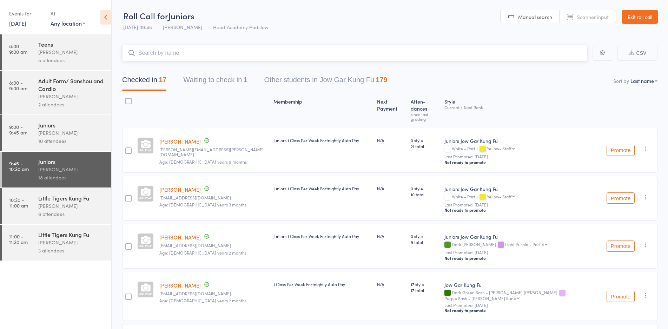
click at [191, 49] on input "search" at bounding box center [354, 53] width 465 height 16
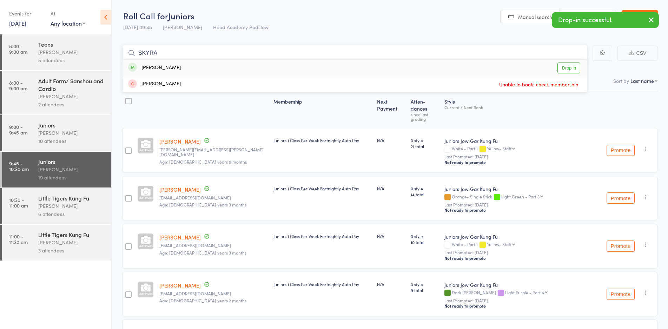
type input "SKYRA"
click at [187, 68] on div "Skyrah Candado Drop in" at bounding box center [354, 68] width 464 height 16
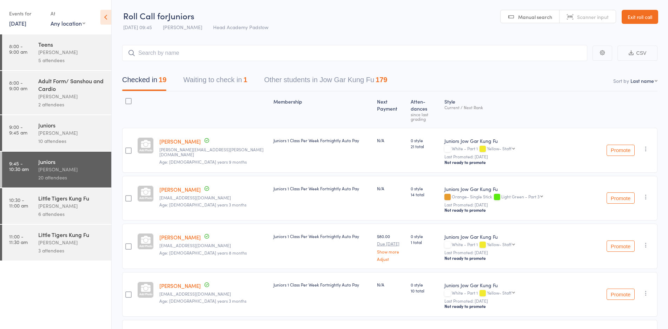
click at [321, 20] on header "Roll Call for Juniors [DATE] 09:45 [PERSON_NAME] Head Academy Padstow Manual se…" at bounding box center [390, 17] width 556 height 34
click at [82, 169] on div "[PERSON_NAME]" at bounding box center [71, 169] width 67 height 8
click at [353, 20] on header "Roll Call for Juniors [DATE] 09:45 [PERSON_NAME] Head Academy Padstow Manual se…" at bounding box center [390, 17] width 556 height 34
click at [329, 30] on header "Roll Call for Juniors [DATE] 09:45 [PERSON_NAME] Head Academy Padstow Manual se…" at bounding box center [390, 17] width 556 height 34
click at [636, 14] on link "Exit roll call" at bounding box center [639, 17] width 36 height 14
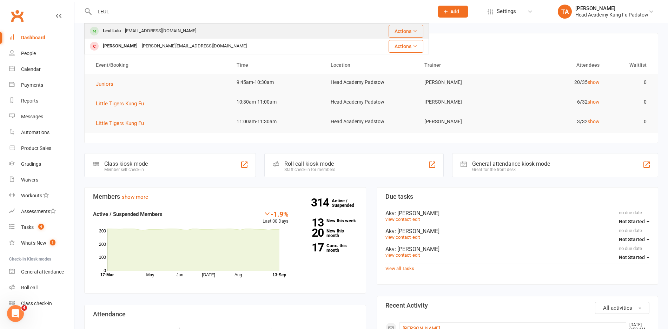
type input "LEUL"
click at [152, 31] on div "[EMAIL_ADDRESS][DOMAIN_NAME]" at bounding box center [160, 31] width 75 height 10
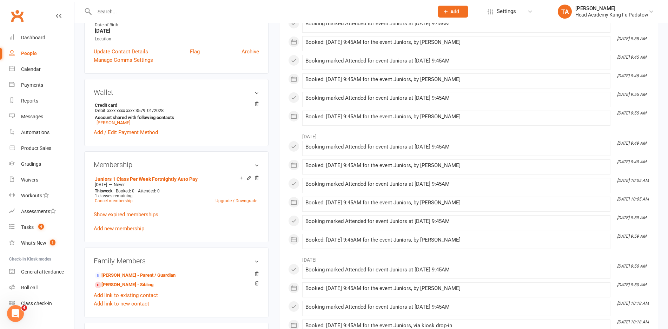
scroll to position [175, 0]
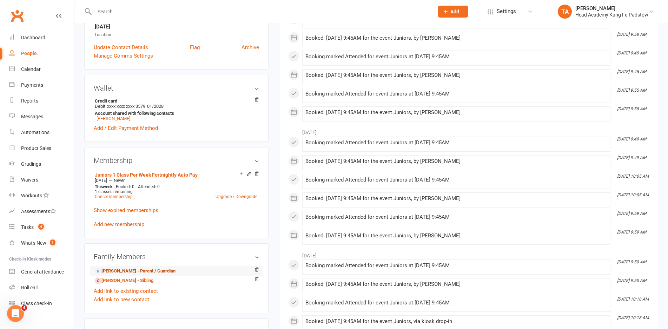
click at [149, 269] on link "[PERSON_NAME] - Parent / Guardian" at bounding box center [135, 270] width 81 height 7
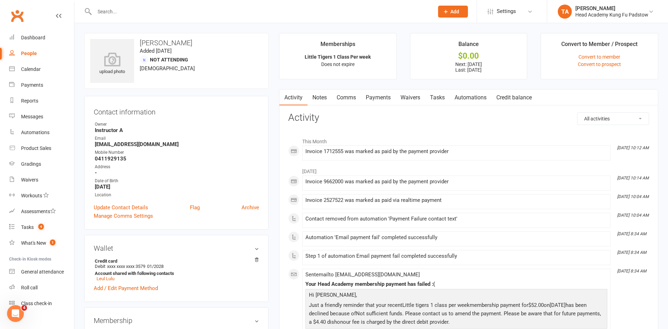
click at [378, 99] on link "Payments" at bounding box center [378, 97] width 35 height 16
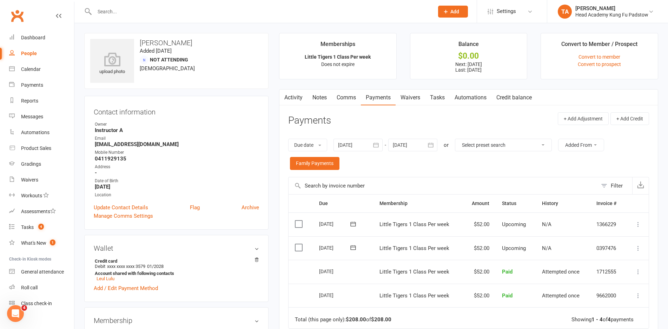
click at [454, 250] on td "Little Tigers 1 Class Per week" at bounding box center [418, 248] width 90 height 24
click at [636, 248] on icon at bounding box center [637, 248] width 7 height 7
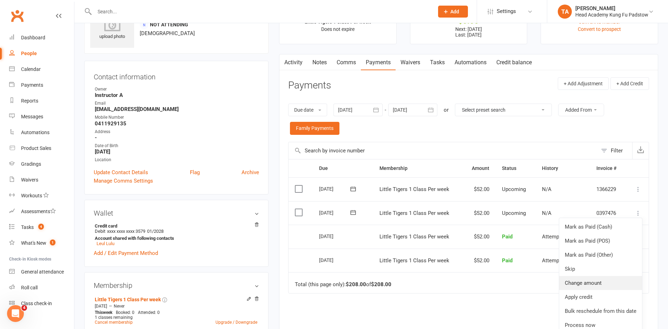
click at [595, 279] on link "Change amount" at bounding box center [600, 283] width 83 height 14
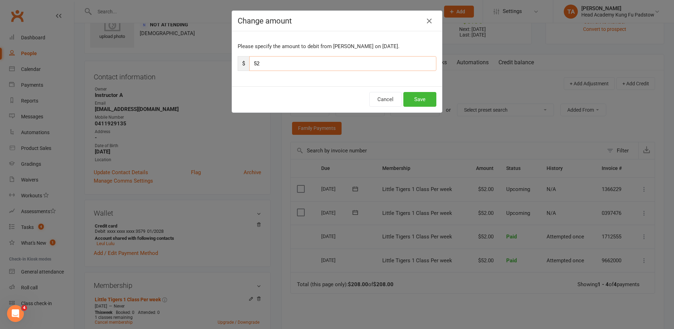
click at [268, 66] on input "52" at bounding box center [342, 63] width 187 height 15
type input "5"
type input "26"
click at [409, 101] on button "Save" at bounding box center [419, 99] width 33 height 15
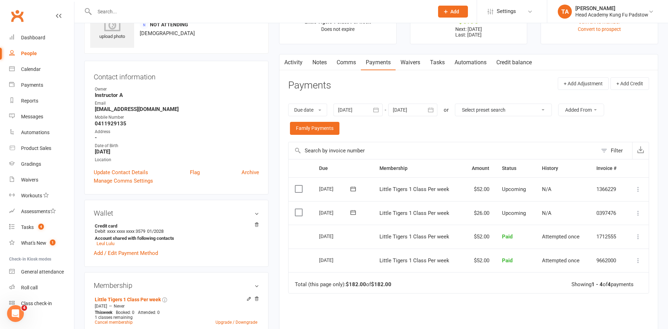
click at [640, 188] on icon at bounding box center [637, 189] width 7 height 7
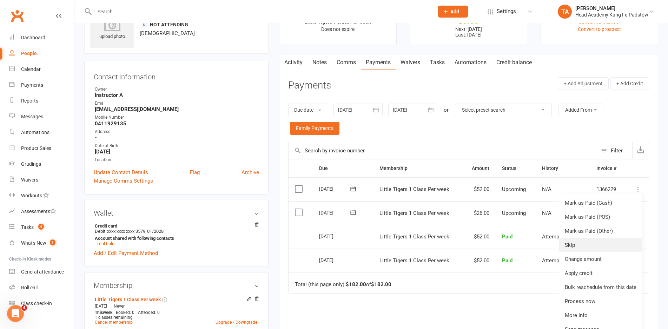
click at [604, 244] on link "Skip" at bounding box center [600, 245] width 83 height 14
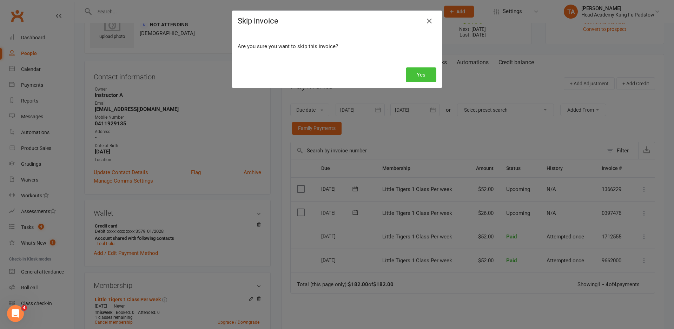
click at [427, 76] on button "Yes" at bounding box center [421, 74] width 31 height 15
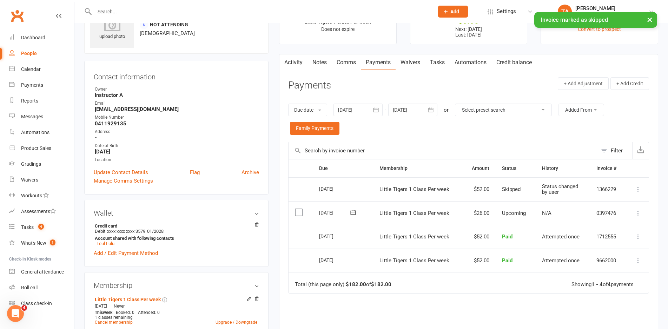
click at [456, 136] on div "Due date Due date Date paid Date failed Date settled [DATE] [DATE] Sun Mon Tue …" at bounding box center [468, 118] width 361 height 45
click at [434, 109] on icon "button" at bounding box center [430, 109] width 7 height 7
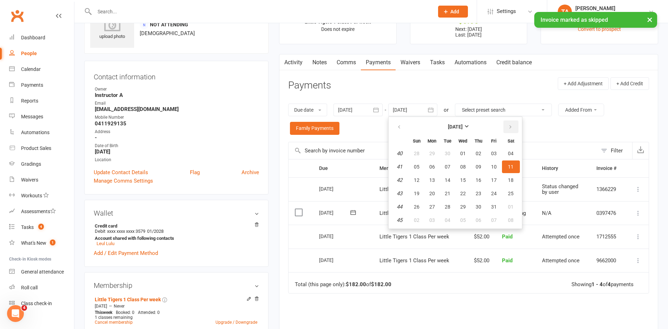
click at [513, 128] on icon "button" at bounding box center [510, 127] width 5 height 6
click at [513, 200] on table "[DATE] Sun Mon Tue Wed Thu Fri Sat 44 26 27 28 29 30 31 01 45 02 03 04 05 06 07…" at bounding box center [455, 172] width 131 height 109
click at [513, 195] on span "22" at bounding box center [511, 194] width 6 height 6
type input "[DATE]"
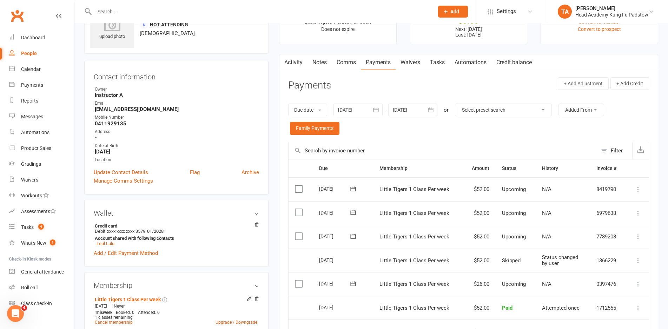
click at [659, 207] on main "Memberships Little Tigers 1 Class Per week Does not expire Balance $0.00 Next: …" at bounding box center [468, 235] width 389 height 475
click at [329, 61] on link "Notes" at bounding box center [319, 62] width 24 height 16
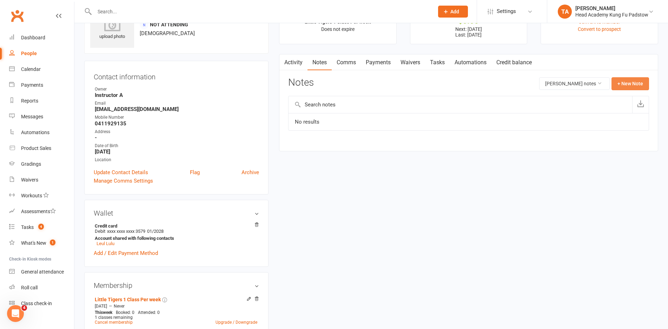
click at [632, 85] on button "+ New Note" at bounding box center [630, 83] width 38 height 13
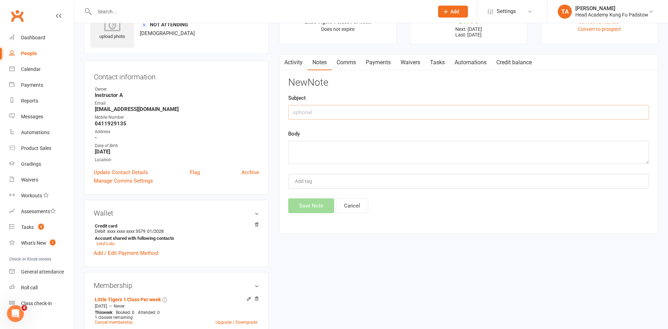
click at [365, 110] on input "text" at bounding box center [468, 112] width 361 height 15
type input "l"
type input "Leul away"
click at [349, 156] on textarea at bounding box center [468, 152] width 361 height 23
click at [318, 150] on textarea "27/09, 4/11, 11/10" at bounding box center [468, 152] width 361 height 23
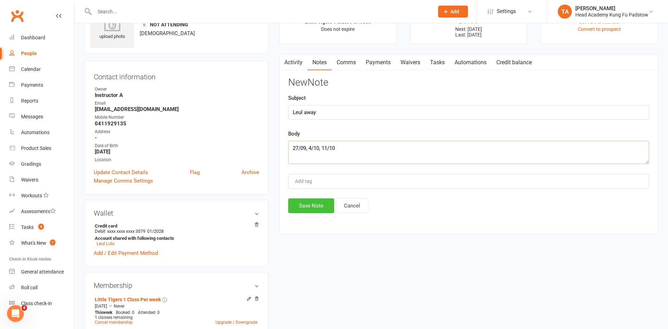
type textarea "27/09, 4/10, 11/10"
click at [318, 202] on button "Save Note" at bounding box center [311, 205] width 46 height 15
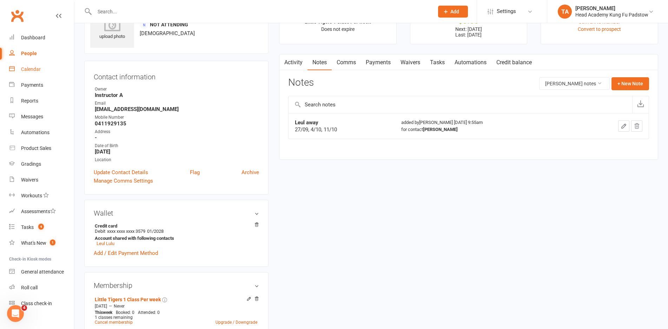
click at [36, 71] on div "Calendar" at bounding box center [31, 69] width 20 height 6
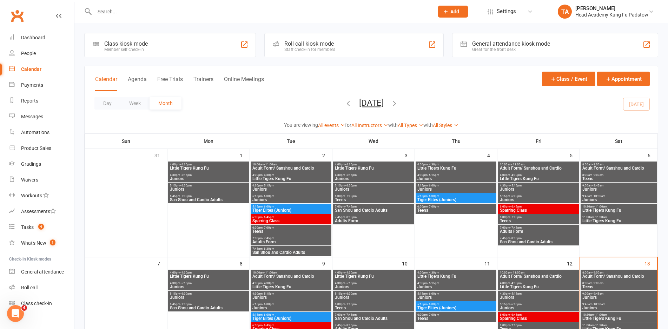
click at [329, 45] on div "Roll call kiosk mode" at bounding box center [309, 43] width 51 height 7
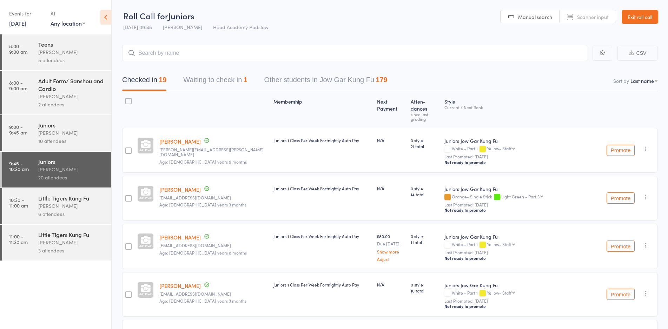
click at [42, 175] on div "20 attendees" at bounding box center [71, 177] width 67 height 8
click at [173, 53] on input "search" at bounding box center [354, 53] width 465 height 16
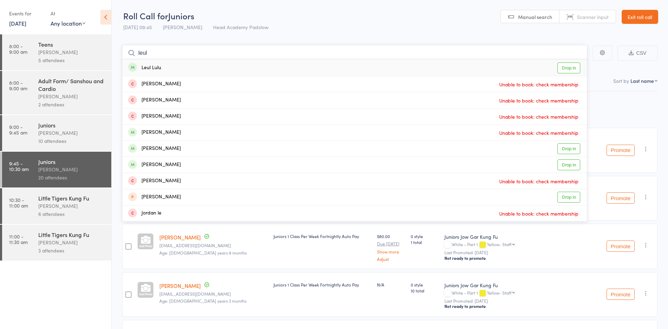
type input "leul"
click at [177, 68] on div "Leul Lulu Drop in" at bounding box center [354, 68] width 464 height 16
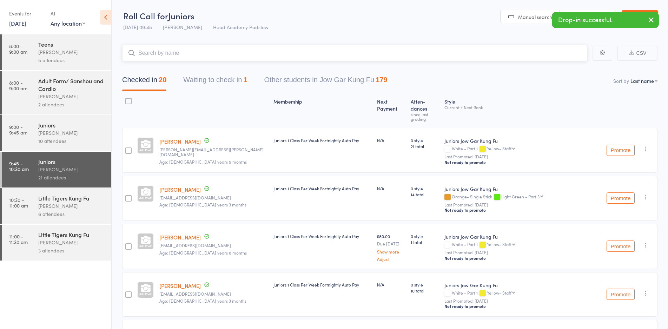
click at [226, 76] on button "Waiting to check in 1" at bounding box center [215, 81] width 64 height 19
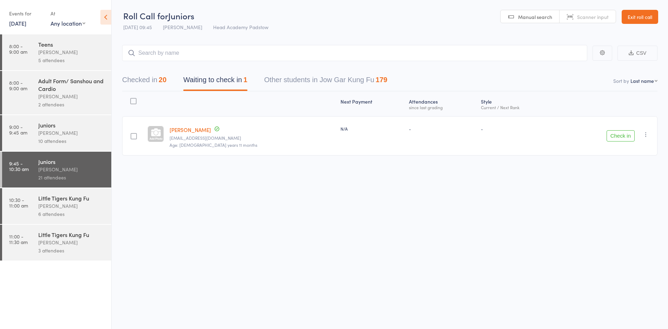
click at [647, 135] on icon "button" at bounding box center [645, 134] width 7 height 7
click at [338, 222] on div "Roll Call for Juniors 13 Sep 09:45 James Agius Head Academy Padstow Manual sear…" at bounding box center [334, 164] width 668 height 329
click at [151, 83] on button "Checked in 20" at bounding box center [144, 81] width 44 height 19
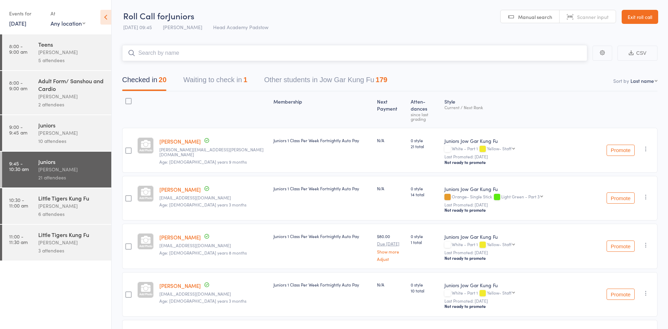
click at [257, 52] on input "search" at bounding box center [354, 53] width 465 height 16
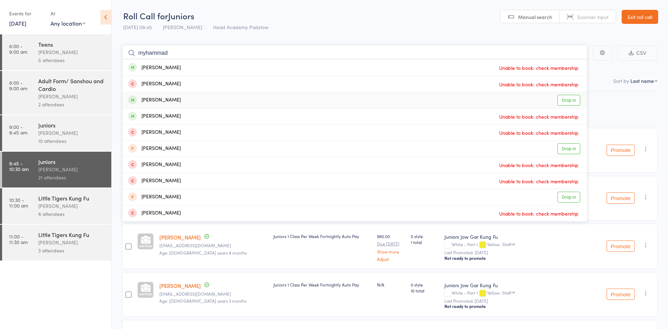
type input "myhammad"
click at [222, 99] on div "Muhammad Rana Drop in" at bounding box center [354, 100] width 464 height 16
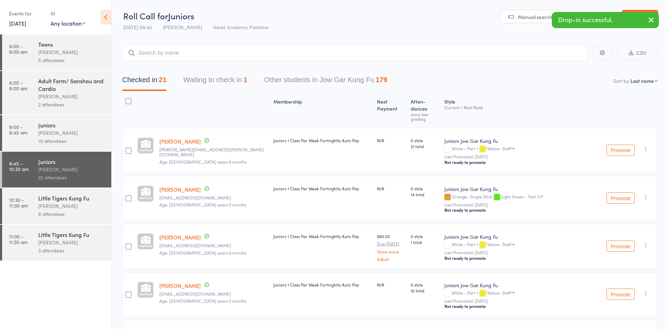
click at [323, 26] on header "Roll Call for Juniors 13 Sep 09:45 James Agius Head Academy Padstow Manual sear…" at bounding box center [390, 17] width 556 height 34
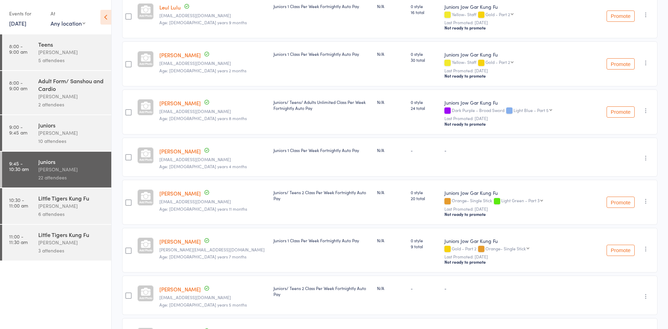
scroll to position [526, 0]
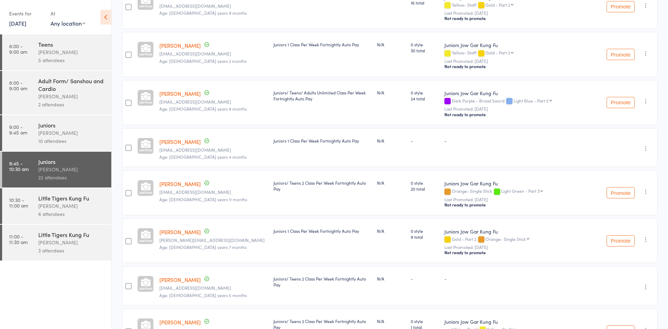
click at [38, 181] on link "9:45 - 10:30 am Juniors James Agius 22 attendees" at bounding box center [56, 170] width 109 height 36
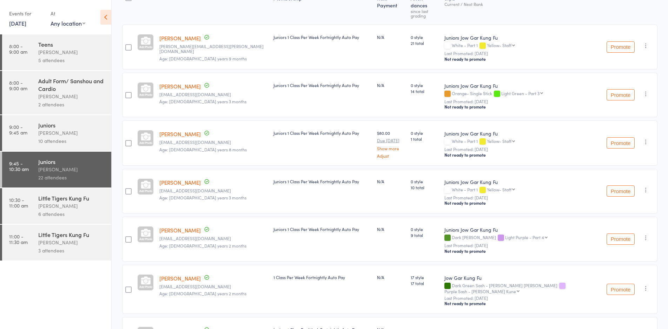
scroll to position [0, 0]
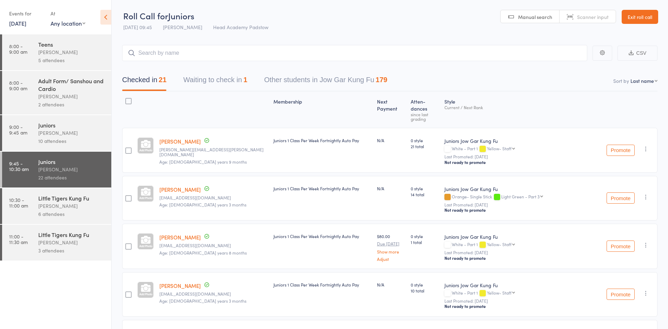
click at [354, 5] on header "Roll Call for Juniors 13 Sep 09:45 James Agius Head Academy Padstow Manual sear…" at bounding box center [390, 17] width 556 height 34
click at [661, 14] on header "Roll Call for Juniors 13 Sep 09:45 James Agius Head Academy Padstow Manual sear…" at bounding box center [390, 17] width 556 height 34
click at [640, 20] on link "Exit roll call" at bounding box center [639, 17] width 36 height 14
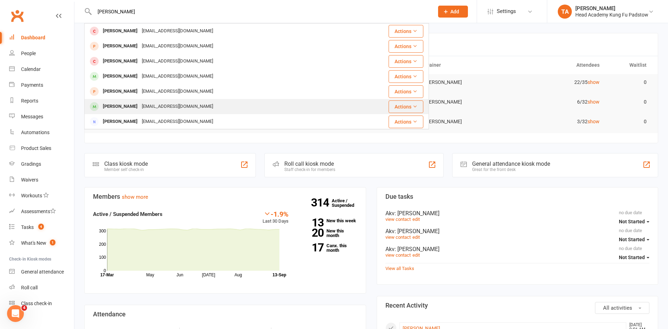
type input "[PERSON_NAME]"
click at [166, 106] on div "[EMAIL_ADDRESS][DOMAIN_NAME]" at bounding box center [177, 106] width 75 height 10
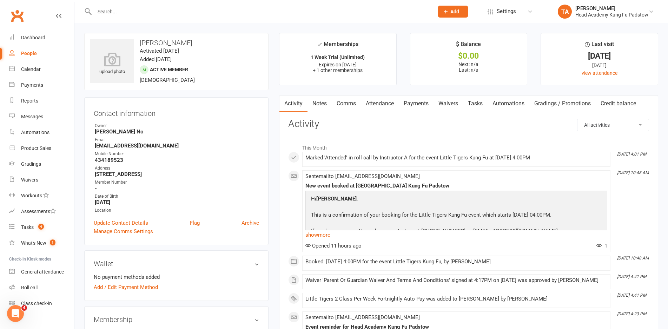
click at [222, 8] on input "text" at bounding box center [260, 12] width 336 height 10
click at [221, 114] on h3 "Contact information" at bounding box center [176, 112] width 165 height 11
drag, startPoint x: 221, startPoint y: 129, endPoint x: 211, endPoint y: 120, distance: 13.6
click at [221, 128] on strong "Ann No" at bounding box center [177, 131] width 164 height 6
click at [36, 165] on div "Gradings" at bounding box center [31, 164] width 20 height 6
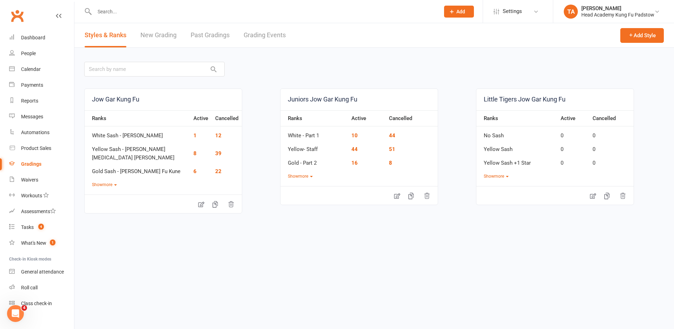
click at [265, 29] on link "Grading Events" at bounding box center [264, 35] width 42 height 24
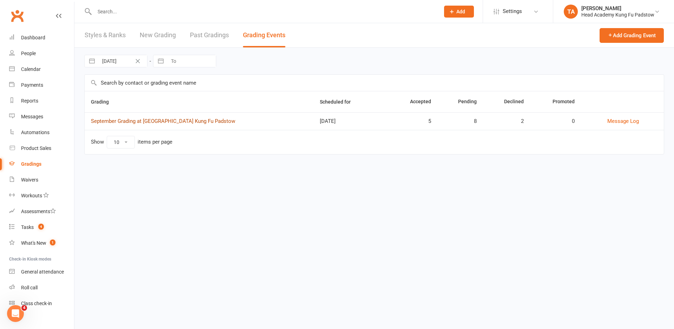
click at [163, 122] on link "September Grading at Head Academy Kung Fu Padstow" at bounding box center [163, 121] width 144 height 6
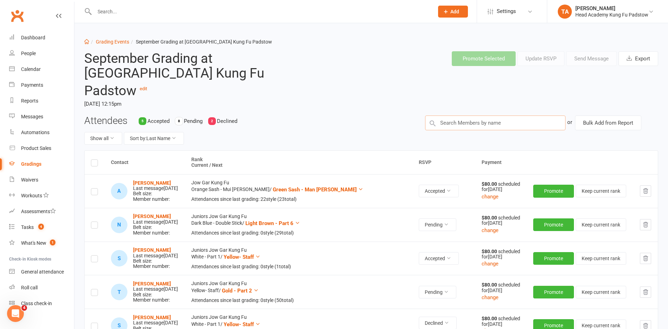
click at [473, 115] on input "text" at bounding box center [495, 122] width 140 height 15
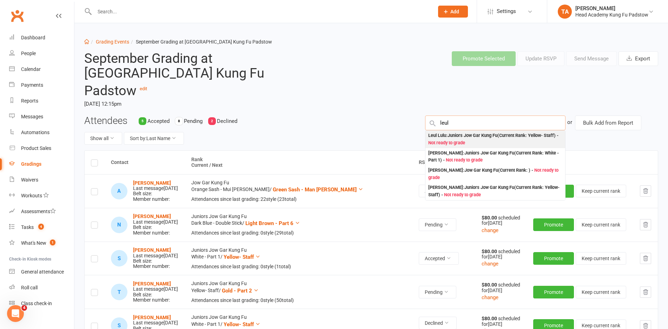
type input "leul"
click at [465, 140] on span "Not ready to grade" at bounding box center [446, 142] width 37 height 5
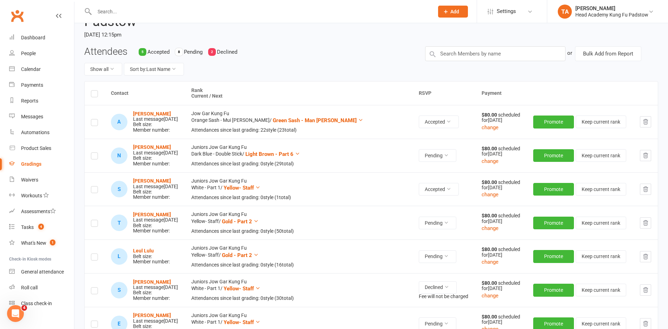
scroll to position [175, 0]
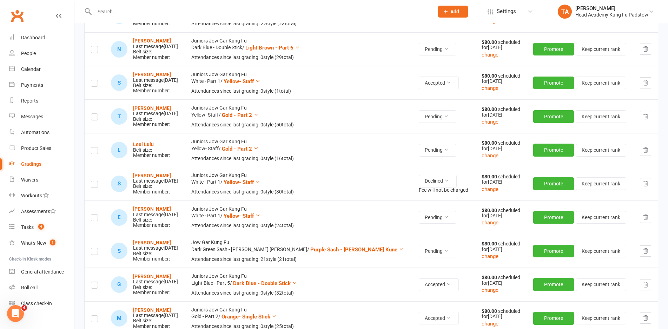
click at [96, 152] on label at bounding box center [94, 152] width 7 height 0
click at [96, 147] on input "checkbox" at bounding box center [94, 147] width 7 height 0
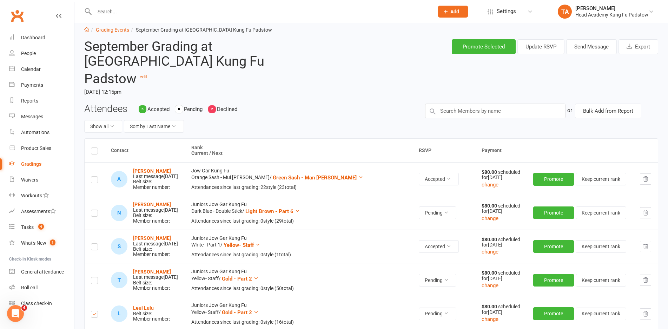
scroll to position [0, 0]
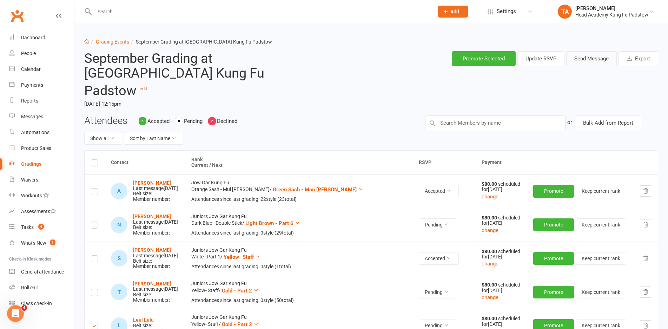
click at [583, 61] on button "Send Message" at bounding box center [591, 58] width 51 height 15
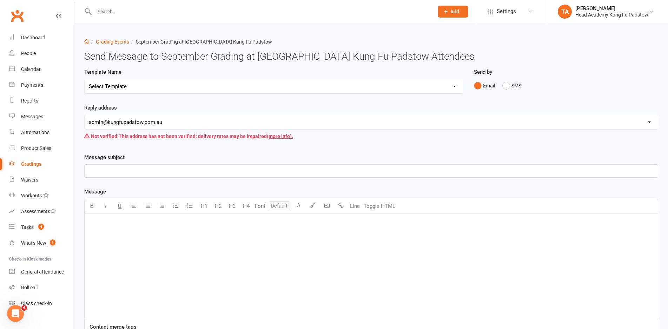
click at [177, 95] on div "Template Name Select Template [Email] Confirmation of Successful Grading [Email…" at bounding box center [273, 86] width 389 height 36
click at [176, 88] on select "Select Template [Email] Confirmation of Successful Grading [Email] Grading Even…" at bounding box center [274, 86] width 378 height 14
select select "2"
click at [85, 79] on select "Select Template [Email] Confirmation of Successful Grading [Email] Grading Even…" at bounding box center [274, 86] width 378 height 14
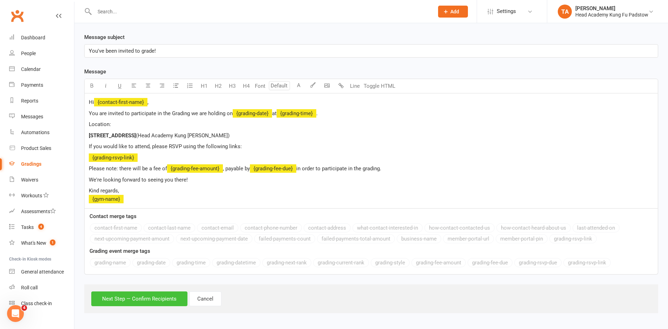
click at [156, 296] on button "Next Step — Confirm Recipients" at bounding box center [139, 298] width 96 height 15
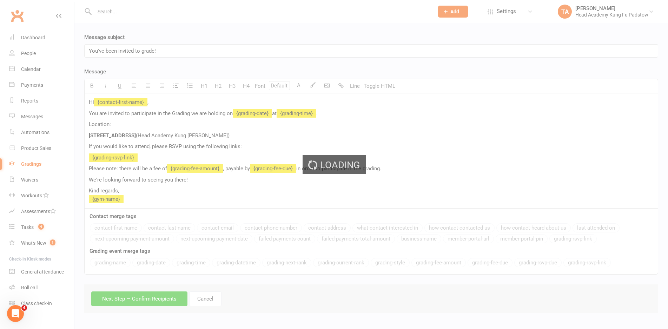
scroll to position [83, 0]
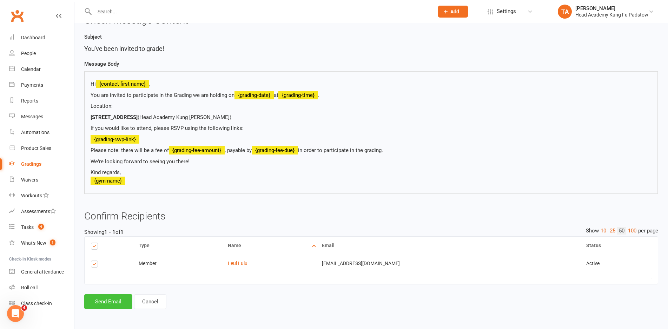
click at [127, 298] on button "Send Email" at bounding box center [108, 301] width 48 height 15
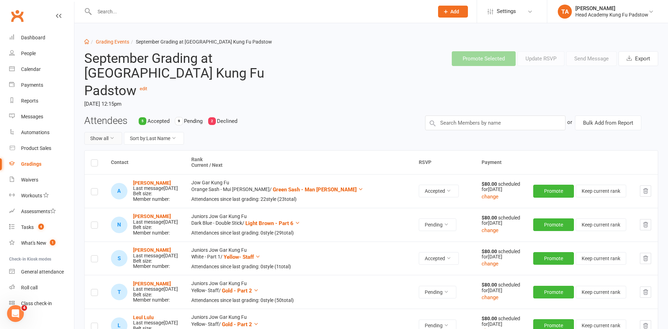
click at [114, 132] on button "Show all" at bounding box center [103, 138] width 38 height 13
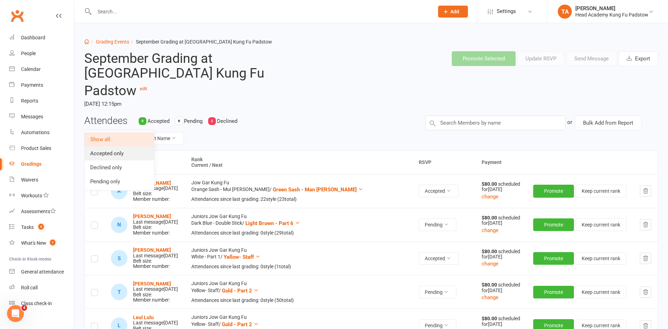
click at [109, 152] on link "Accepted only" at bounding box center [119, 153] width 69 height 14
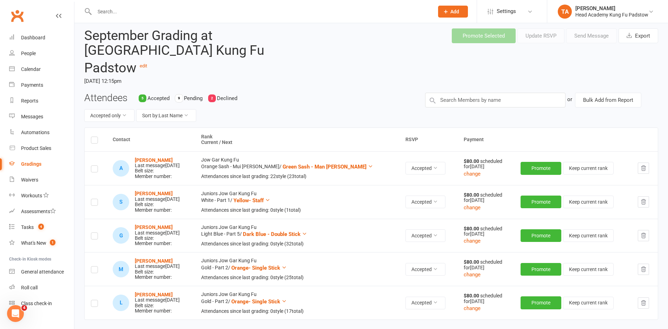
scroll to position [35, 0]
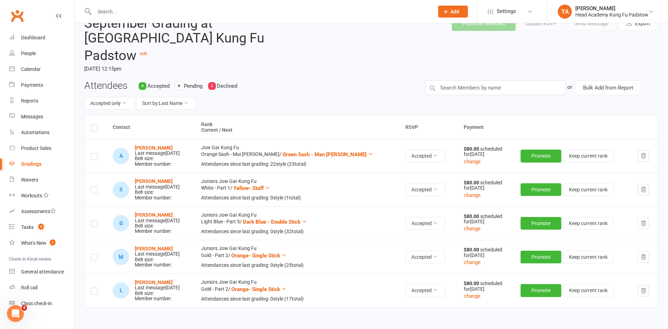
click at [312, 63] on time "Saturday, 20 Sep 2025, 12:15pm" at bounding box center [200, 69] width 233 height 12
click at [198, 9] on input "text" at bounding box center [260, 12] width 336 height 10
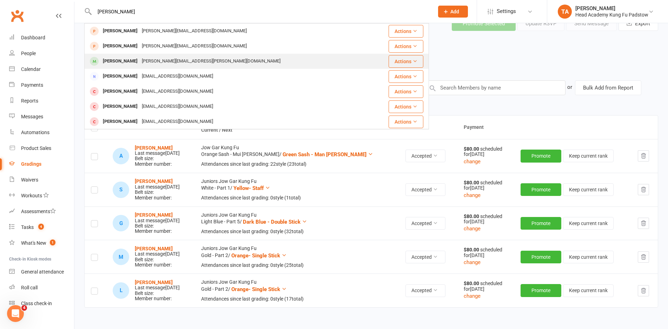
type input "fred"
click at [149, 59] on div "sadie.sheridan@yahoo.co.uk" at bounding box center [211, 61] width 143 height 10
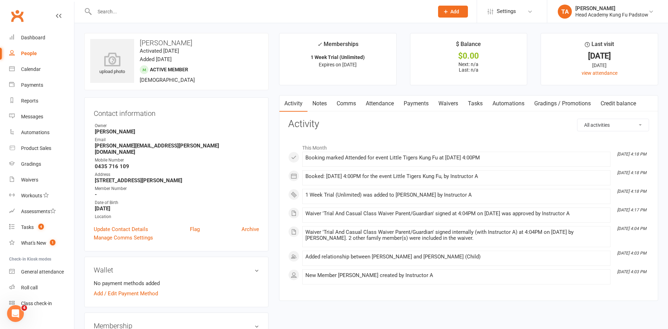
click at [251, 119] on div "Contact information Owner Thuy Agius Email sadie.sheridan@yahoo.co.uk Mobile Nu…" at bounding box center [176, 174] width 184 height 154
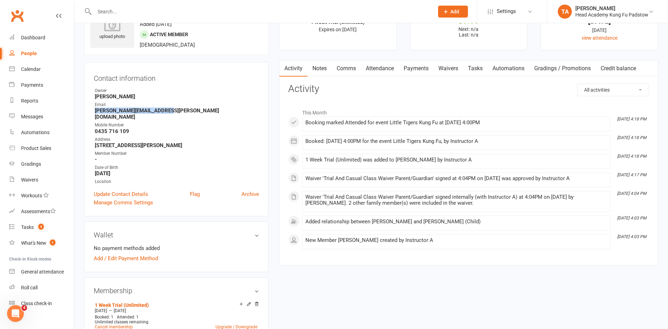
drag, startPoint x: 166, startPoint y: 111, endPoint x: 94, endPoint y: 112, distance: 71.9
click at [94, 112] on li "Email sadie.sheridan@yahoo.co.uk" at bounding box center [176, 110] width 165 height 19
copy strong "sadie.sheridan@yahoo.co.uk"
click at [200, 100] on strong "[PERSON_NAME]" at bounding box center [177, 96] width 164 height 6
drag, startPoint x: 131, startPoint y: 125, endPoint x: 95, endPoint y: 122, distance: 36.6
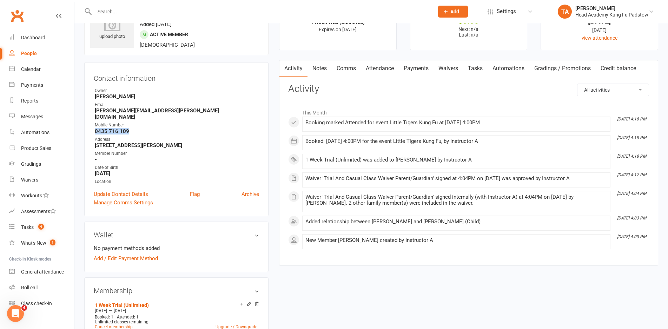
click at [95, 128] on strong "0435 716 109" at bounding box center [177, 131] width 164 height 6
copy strong "0435 716 109"
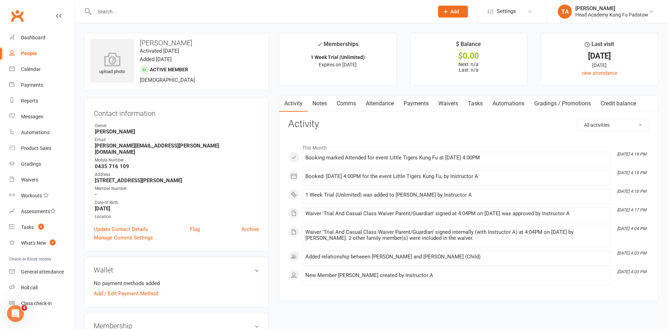
click at [221, 12] on input "text" at bounding box center [260, 12] width 336 height 10
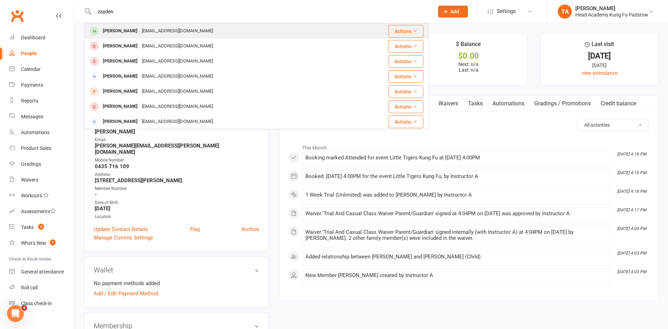
type input "zayden"
click at [208, 28] on div "Zayden Albassit sussanhamed@hotmail.com" at bounding box center [228, 31] width 286 height 14
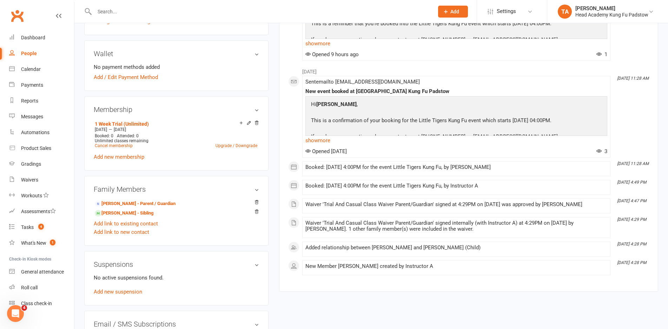
scroll to position [211, 0]
click at [147, 214] on link "Zachary Albassit - Sibling" at bounding box center [124, 212] width 59 height 7
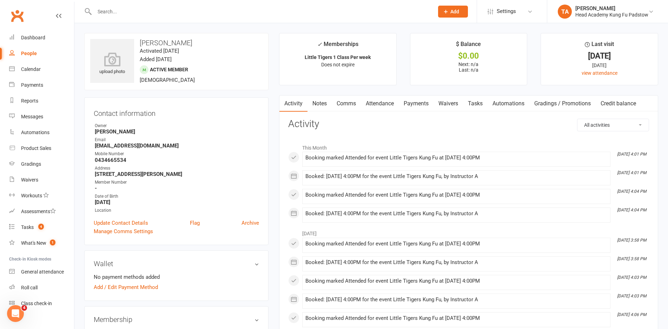
click at [252, 124] on div "Owner" at bounding box center [177, 125] width 164 height 7
click at [261, 116] on div "Contact information Owner Erica D'Ali Email sussanhamed@hotmail.com Mobile Numb…" at bounding box center [176, 171] width 184 height 148
click at [34, 74] on link "Calendar" at bounding box center [41, 69] width 65 height 16
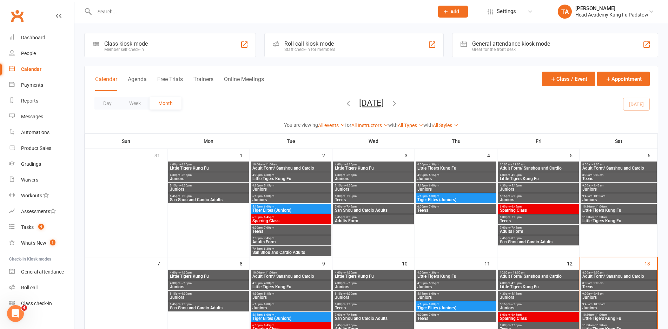
click at [326, 49] on div "Staff check-in for members" at bounding box center [309, 49] width 51 height 5
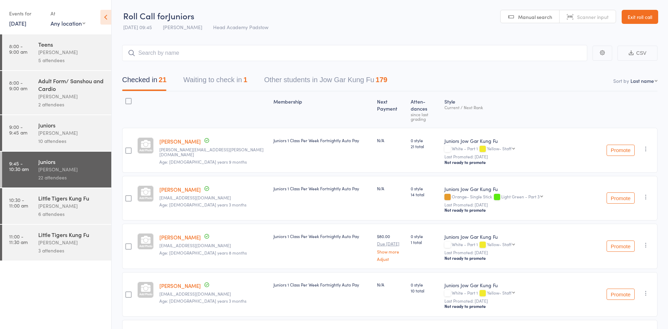
click at [84, 176] on div "22 attendees" at bounding box center [71, 177] width 67 height 8
click at [87, 208] on div "[PERSON_NAME]" at bounding box center [71, 206] width 67 height 8
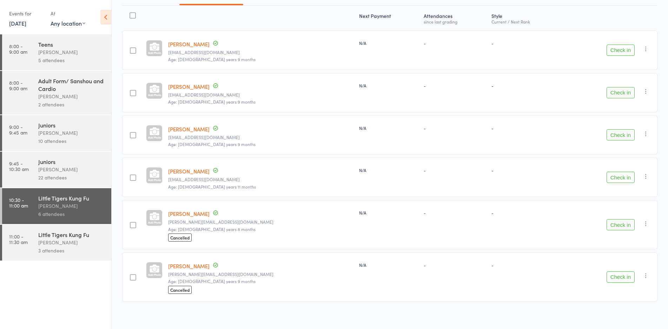
scroll to position [89, 0]
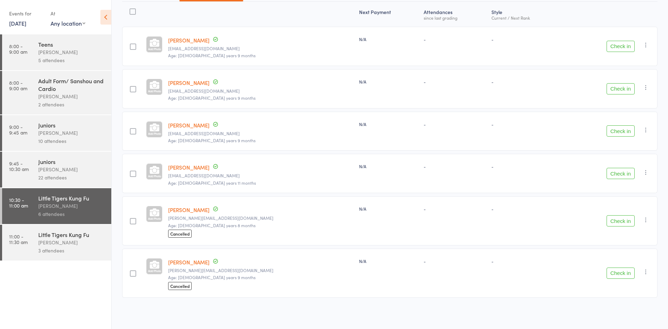
click at [615, 173] on button "Check in" at bounding box center [620, 173] width 28 height 11
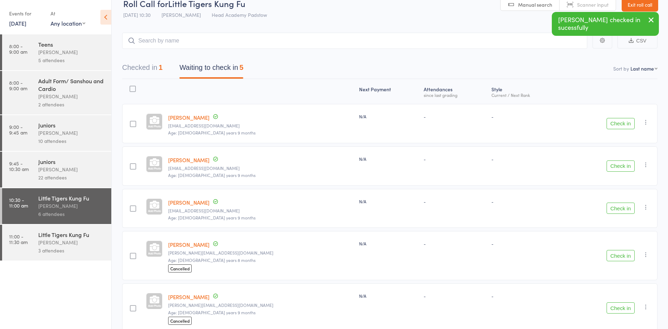
scroll to position [0, 0]
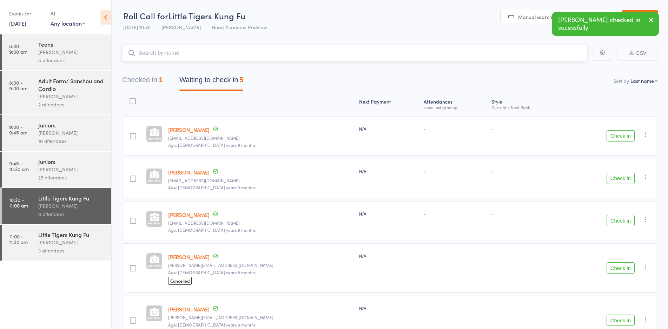
click at [281, 54] on input "search" at bounding box center [354, 53] width 465 height 16
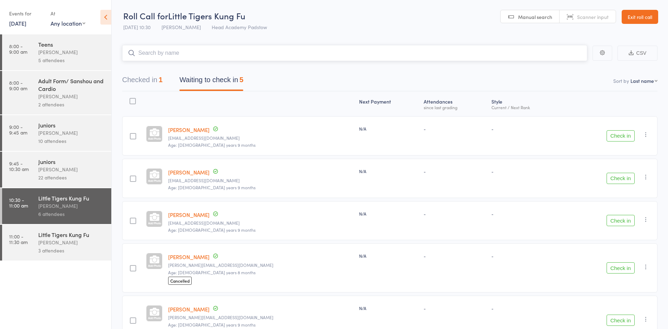
click at [274, 60] on input "search" at bounding box center [354, 53] width 465 height 16
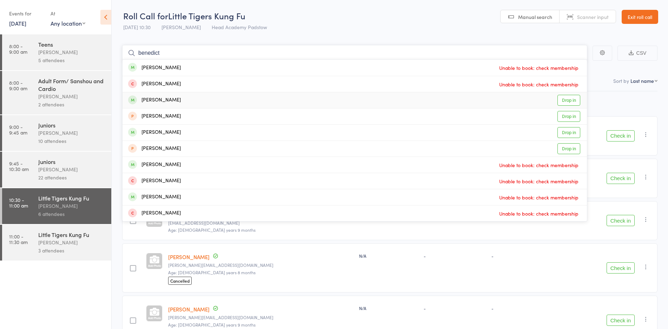
type input "benedict"
click at [253, 103] on div "[PERSON_NAME] Drop in" at bounding box center [354, 100] width 464 height 16
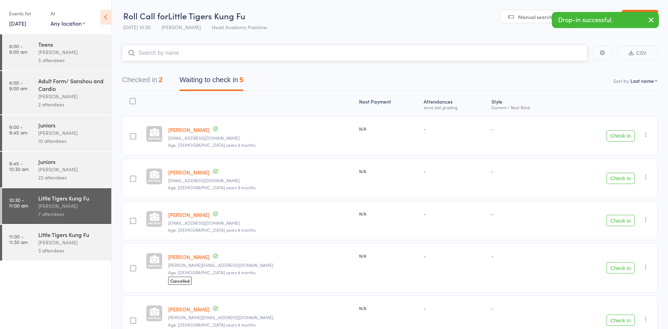
click at [153, 50] on input "search" at bounding box center [354, 53] width 465 height 16
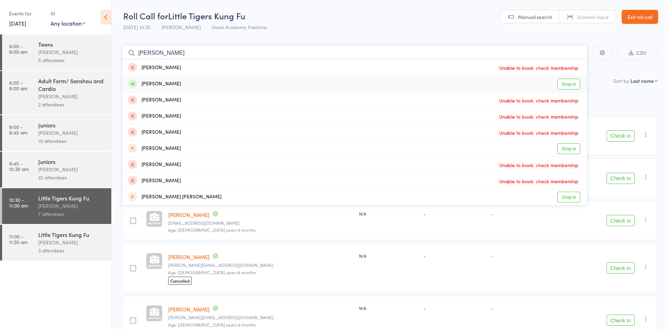
type input "[PERSON_NAME]"
click at [165, 82] on div "[PERSON_NAME]" at bounding box center [154, 84] width 53 height 8
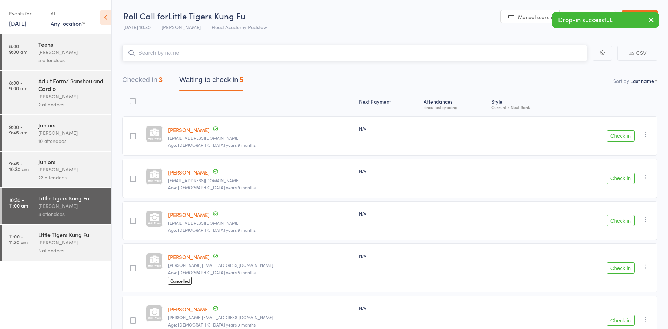
click at [188, 58] on input "search" at bounding box center [354, 53] width 465 height 16
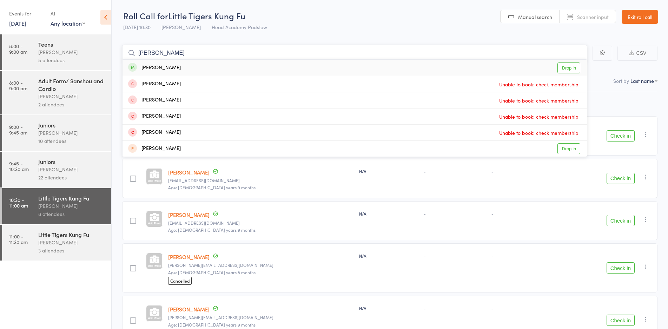
type input "[PERSON_NAME]"
click at [186, 68] on div "[PERSON_NAME] Drop in" at bounding box center [354, 68] width 464 height 16
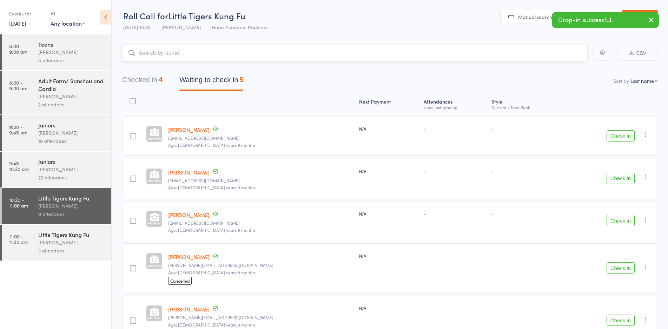
click at [205, 54] on input "search" at bounding box center [354, 53] width 465 height 16
click at [140, 81] on button "Checked in 4" at bounding box center [142, 81] width 40 height 19
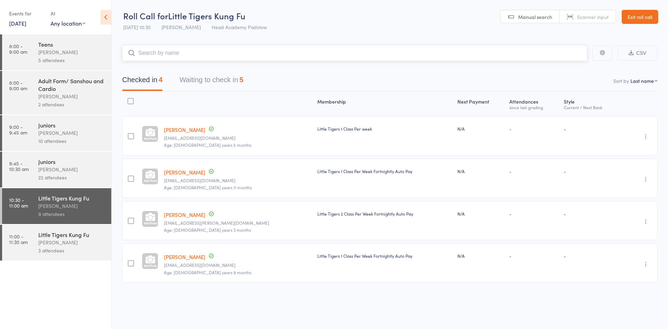
click at [173, 49] on input "search" at bounding box center [354, 53] width 465 height 16
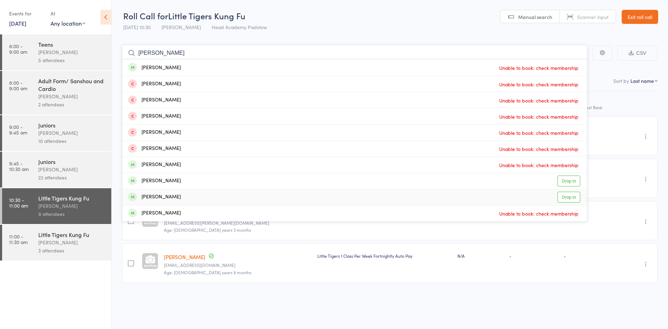
type input "[PERSON_NAME]"
click at [199, 200] on div "[PERSON_NAME] Drop in" at bounding box center [354, 197] width 464 height 16
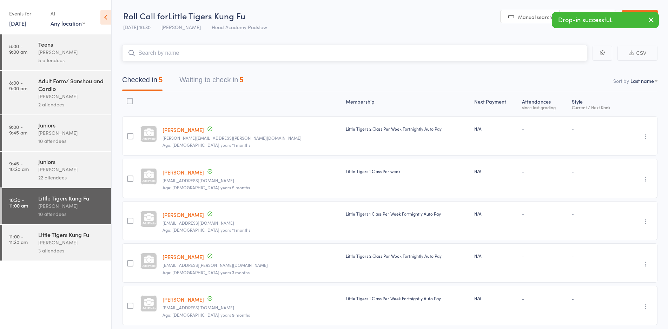
click at [220, 48] on input "search" at bounding box center [354, 53] width 465 height 16
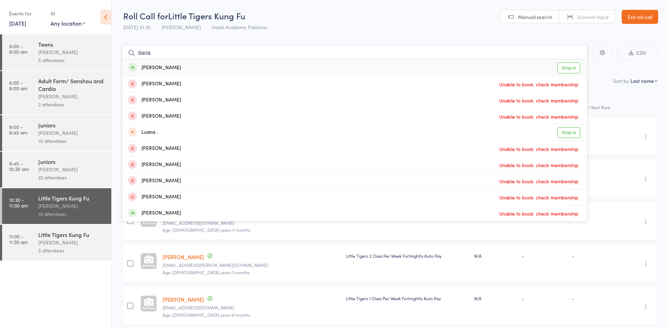
type input "tiana"
click at [207, 64] on div "[PERSON_NAME] Drop in" at bounding box center [354, 68] width 464 height 16
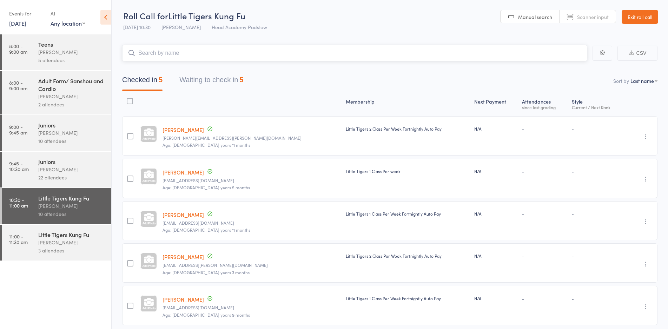
click at [215, 53] on input "search" at bounding box center [354, 53] width 465 height 16
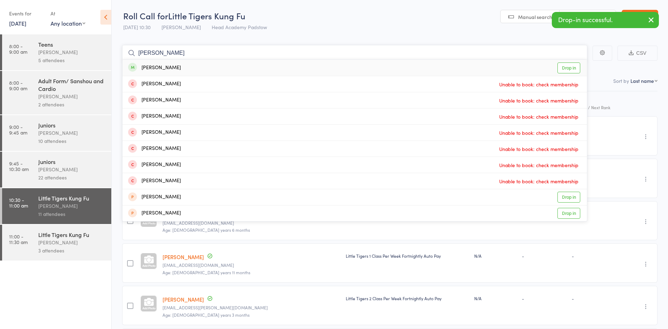
type input "[PERSON_NAME]"
click at [208, 69] on div "[PERSON_NAME] Drop in" at bounding box center [354, 68] width 464 height 16
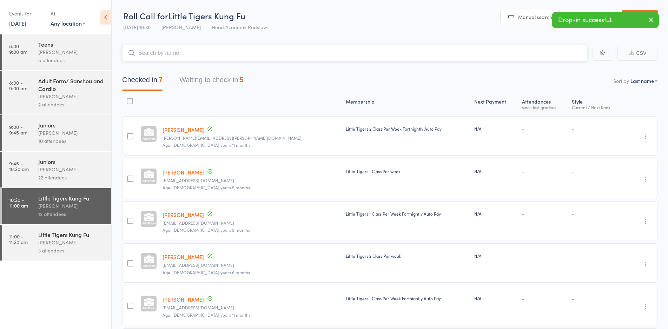
click at [216, 54] on input "search" at bounding box center [354, 53] width 465 height 16
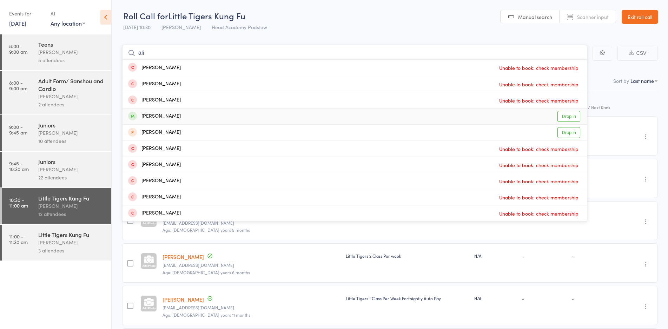
type input "ali"
click at [196, 118] on div "[PERSON_NAME] Drop in" at bounding box center [354, 116] width 464 height 16
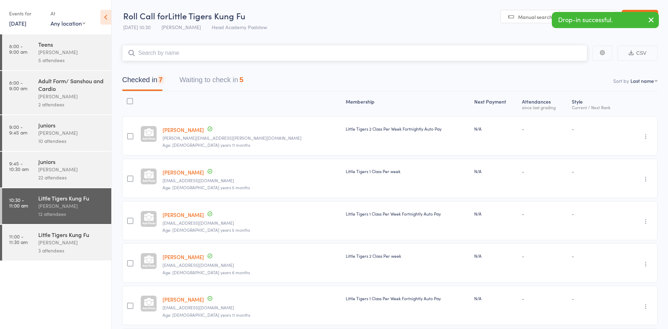
click at [210, 52] on input "search" at bounding box center [354, 53] width 465 height 16
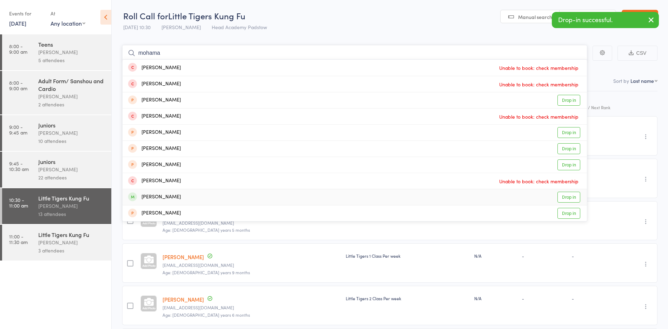
type input "mohama"
click at [186, 194] on div "[PERSON_NAME] Drop in" at bounding box center [354, 197] width 464 height 16
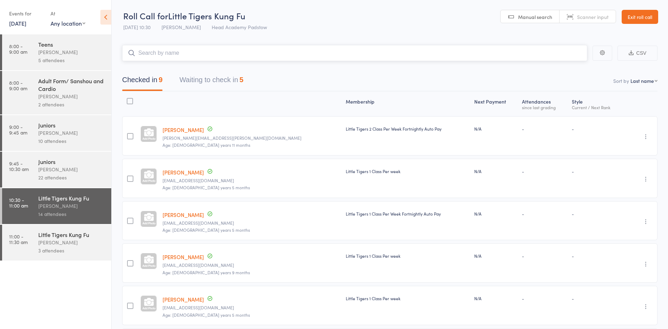
click at [196, 53] on input "search" at bounding box center [354, 53] width 465 height 16
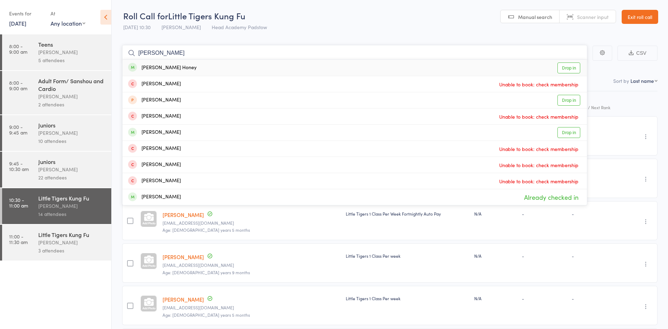
type input "[PERSON_NAME]"
click at [191, 67] on div "[PERSON_NAME] Honey Drop in" at bounding box center [354, 68] width 464 height 16
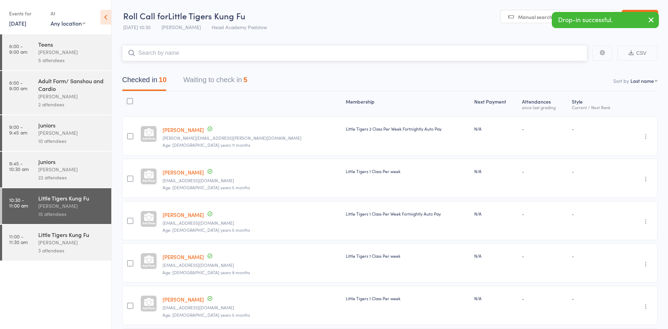
click at [293, 80] on nav "Checked in 10 Waiting to check in 5" at bounding box center [390, 81] width 552 height 19
drag, startPoint x: 326, startPoint y: 26, endPoint x: 318, endPoint y: 1, distance: 26.1
click at [325, 25] on header "Roll Call for Little Tigers Kung Fu [DATE] 10:30 [PERSON_NAME] Head Academy Pad…" at bounding box center [390, 17] width 556 height 34
drag, startPoint x: 327, startPoint y: 20, endPoint x: 340, endPoint y: 21, distance: 12.3
click at [328, 20] on header "Roll Call for Little Tigers Kung Fu [DATE] 10:30 [PERSON_NAME] Head Academy Pad…" at bounding box center [390, 17] width 556 height 34
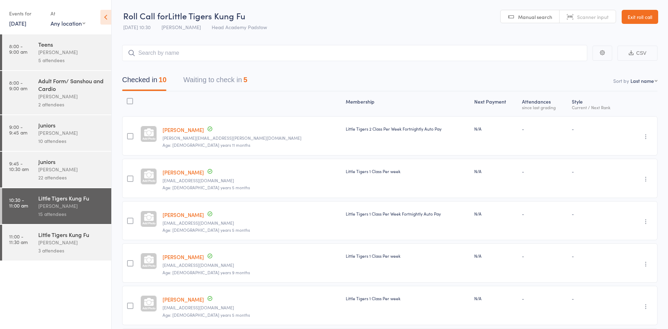
click at [213, 79] on button "Waiting to check in 5" at bounding box center [215, 81] width 64 height 19
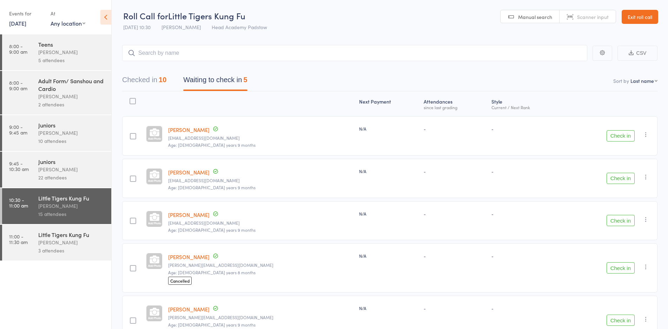
drag, startPoint x: 378, startPoint y: 23, endPoint x: 396, endPoint y: 25, distance: 18.8
click at [378, 22] on header "Roll Call for Little Tigers Kung Fu [DATE] 10:30 [PERSON_NAME] Head Academy Pad…" at bounding box center [390, 17] width 556 height 34
click at [642, 17] on link "Exit roll call" at bounding box center [639, 17] width 36 height 14
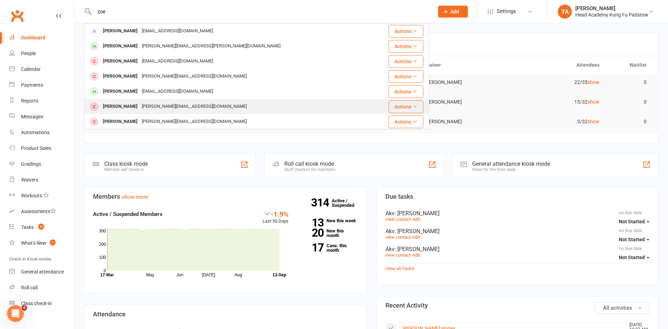
type input "zoe"
click at [170, 106] on div "e.kordas@live.com.au" at bounding box center [194, 106] width 109 height 10
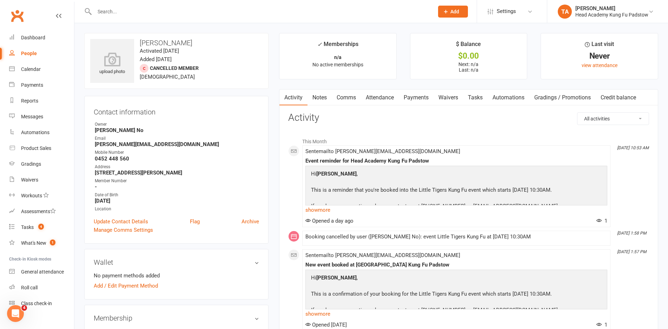
click at [451, 100] on link "Waivers" at bounding box center [447, 97] width 29 height 16
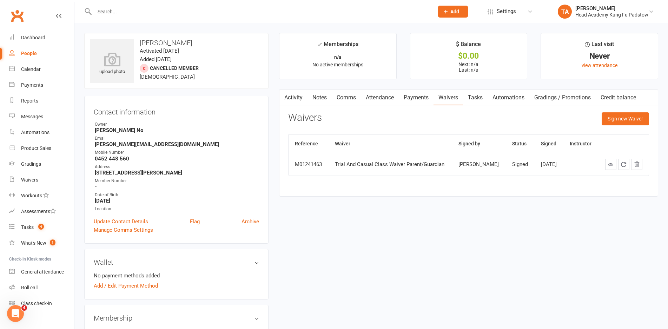
click at [239, 132] on strong "Ann No" at bounding box center [177, 130] width 164 height 6
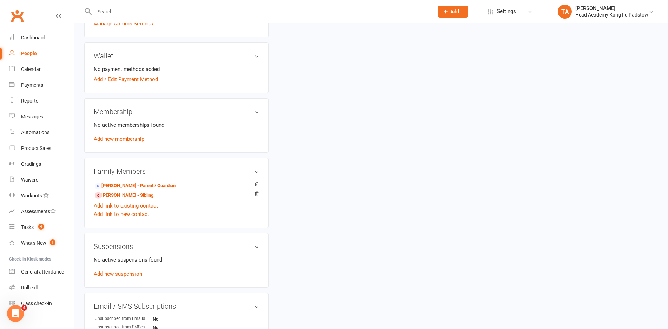
scroll to position [211, 0]
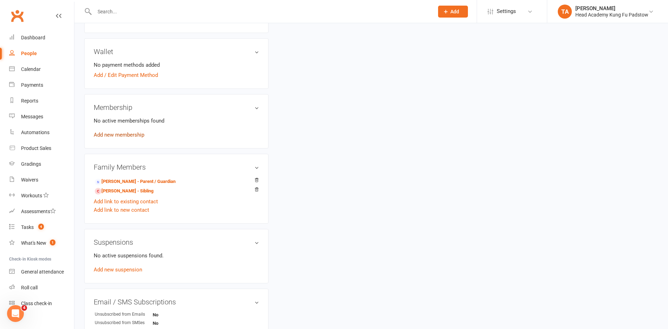
click at [133, 133] on link "Add new membership" at bounding box center [119, 135] width 51 height 6
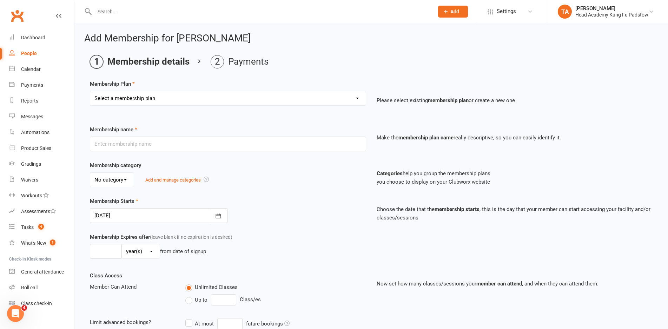
click at [167, 103] on select "Select a membership plan Create new Membership Plan Juniors 1 Class Per Week Fo…" at bounding box center [227, 98] width 275 height 14
select select "8"
click at [90, 91] on select "Select a membership plan Create new Membership Plan Juniors 1 Class Per Week Fo…" at bounding box center [227, 98] width 275 height 14
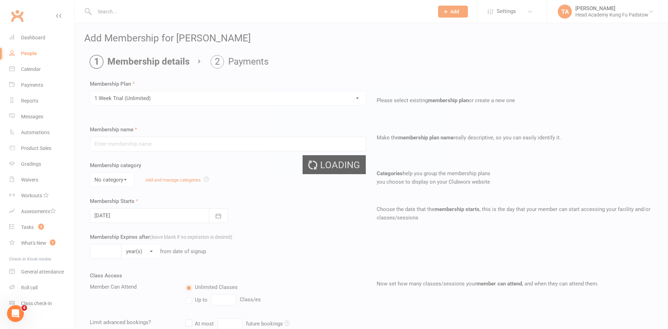
type input "1 Week Trial (Unlimited)"
type input "1"
select select "1"
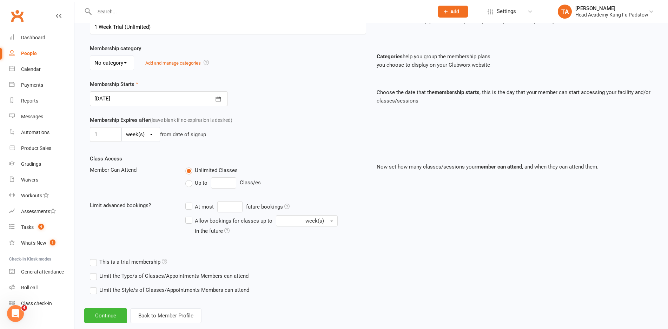
scroll to position [131, 0]
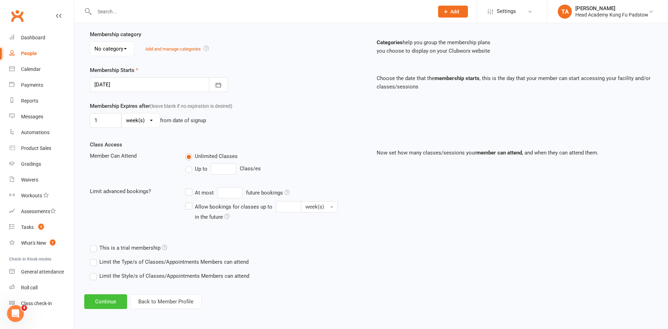
click at [102, 301] on button "Continue" at bounding box center [105, 301] width 43 height 15
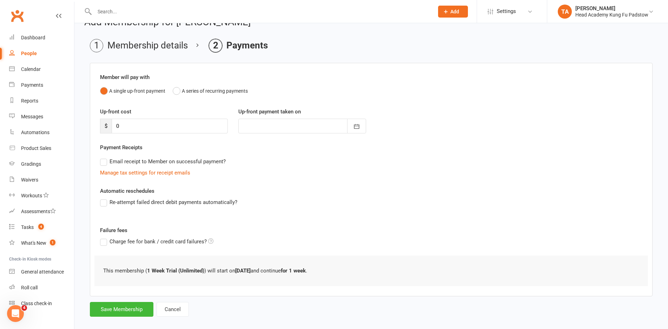
scroll to position [25, 0]
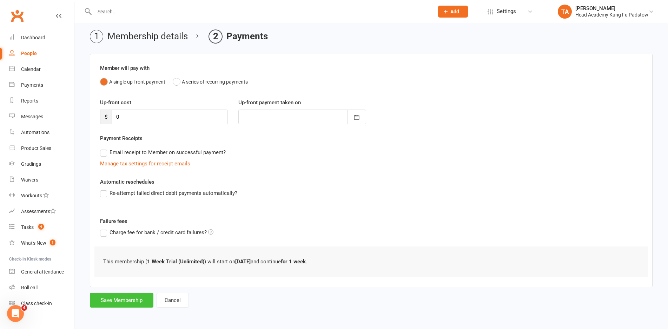
click at [130, 293] on button "Save Membership" at bounding box center [122, 300] width 64 height 15
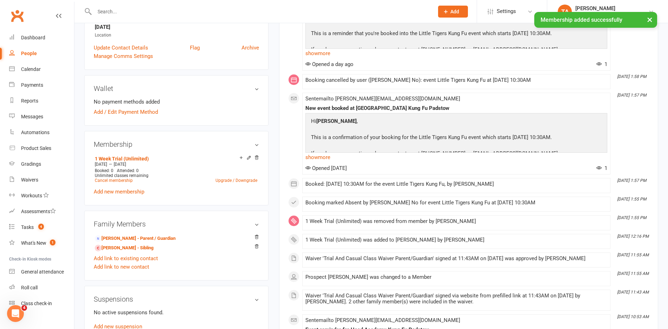
scroll to position [175, 0]
click at [132, 246] on link "Jack Sartor - Sibling" at bounding box center [124, 247] width 59 height 7
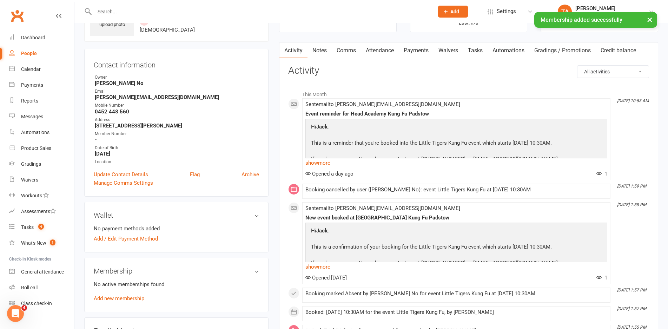
scroll to position [175, 0]
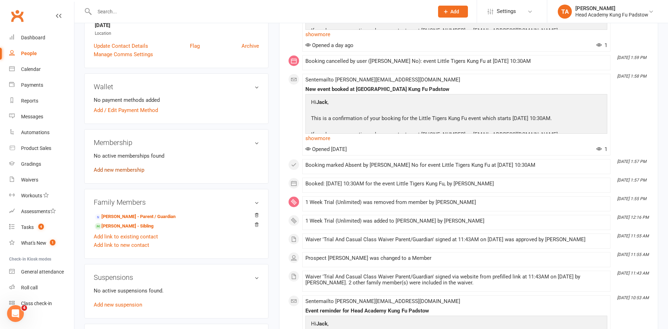
click at [132, 169] on link "Add new membership" at bounding box center [119, 170] width 51 height 6
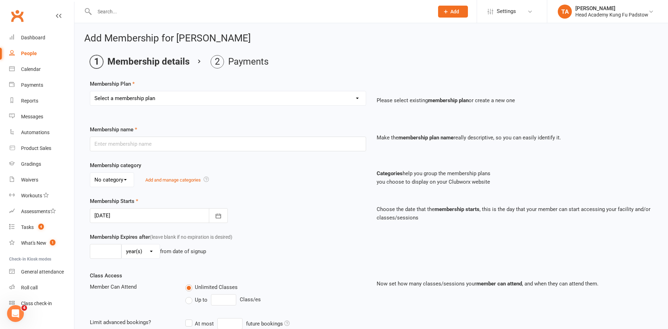
click at [161, 88] on div "Membership Plan Select a membership plan Create new Membership Plan Juniors 1 C…" at bounding box center [371, 98] width 562 height 36
click at [160, 97] on select "Select a membership plan Create new Membership Plan Juniors 1 Class Per Week Fo…" at bounding box center [227, 98] width 275 height 14
select select "8"
click at [90, 91] on select "Select a membership plan Create new Membership Plan Juniors 1 Class Per Week Fo…" at bounding box center [227, 98] width 275 height 14
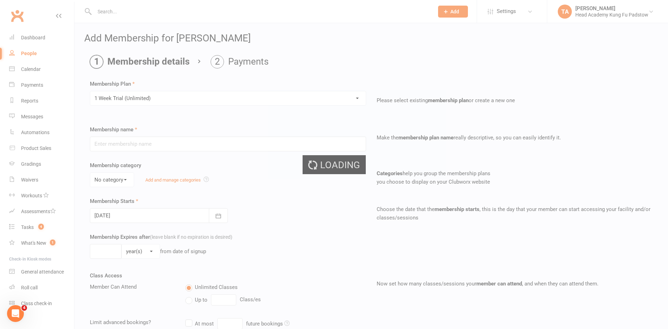
type input "1 Week Trial (Unlimited)"
type input "1"
select select "1"
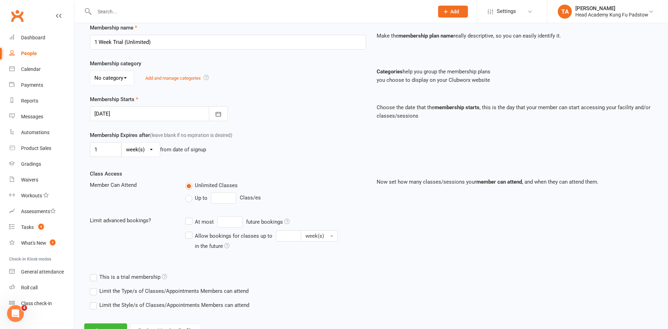
scroll to position [131, 0]
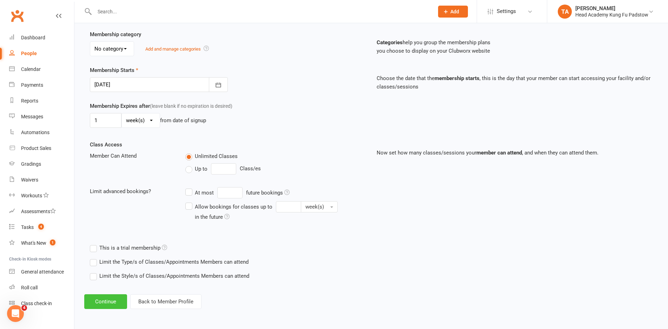
click at [115, 301] on button "Continue" at bounding box center [105, 301] width 43 height 15
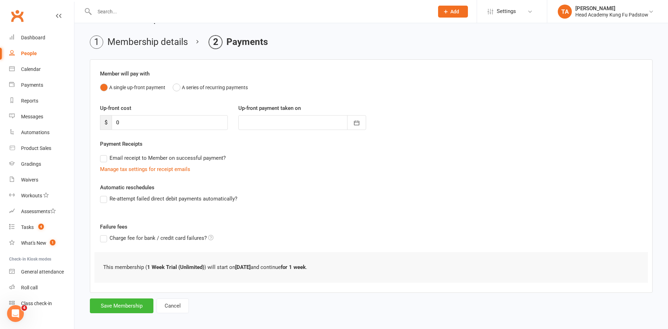
scroll to position [25, 0]
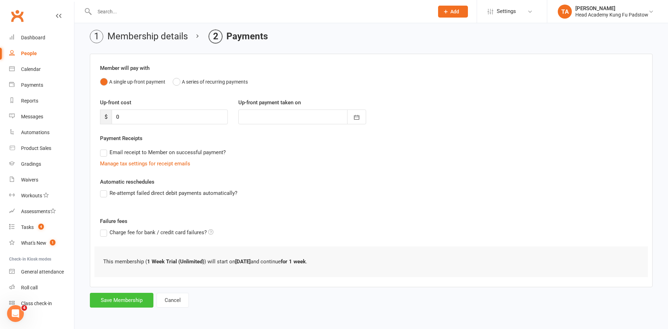
click at [145, 299] on button "Save Membership" at bounding box center [122, 300] width 64 height 15
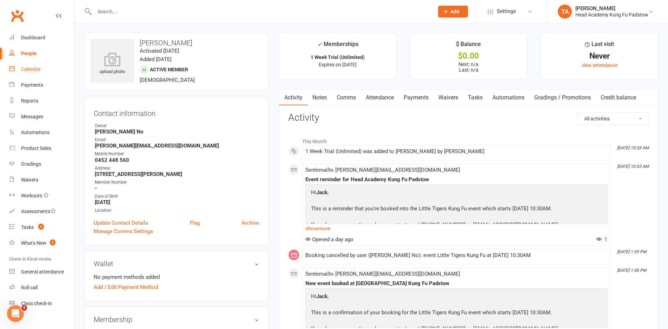
click at [36, 69] on div "Calendar" at bounding box center [31, 69] width 20 height 6
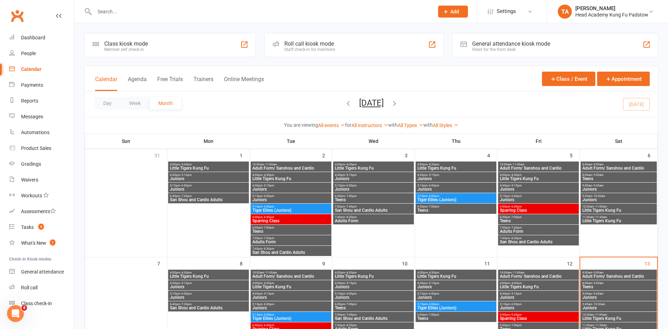
click at [303, 47] on div "Staff check-in for members" at bounding box center [309, 49] width 51 height 5
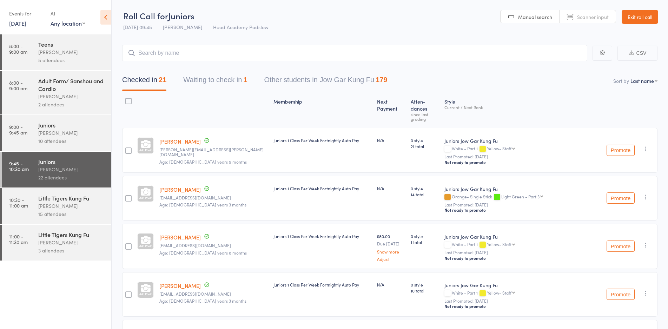
click at [81, 208] on div "[PERSON_NAME]" at bounding box center [71, 206] width 67 height 8
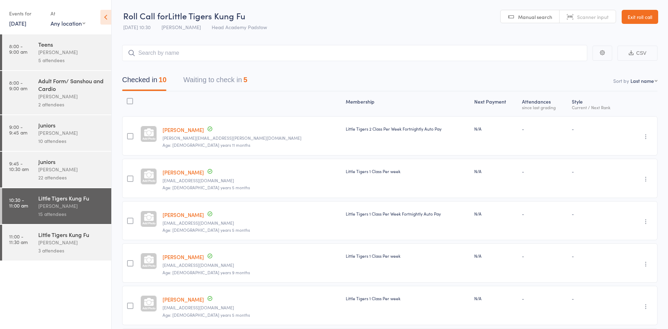
click at [262, 52] on input "search" at bounding box center [354, 53] width 465 height 16
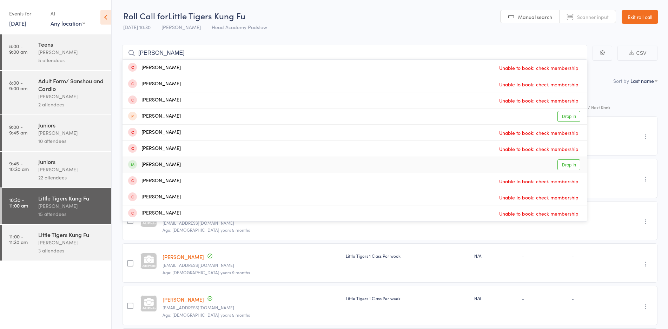
type input "[PERSON_NAME]"
click at [208, 167] on div "[PERSON_NAME] Drop in" at bounding box center [354, 165] width 464 height 16
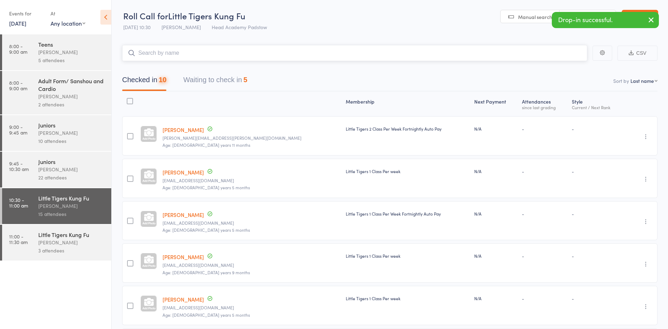
click at [217, 54] on input "search" at bounding box center [354, 53] width 465 height 16
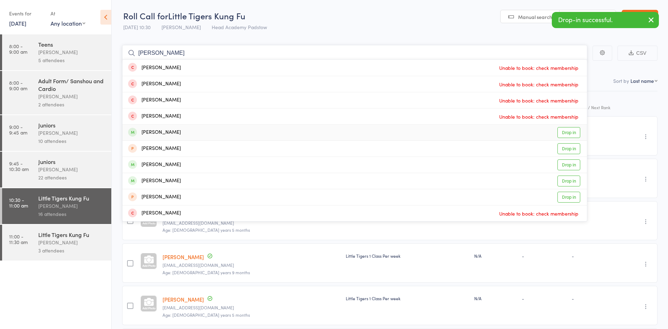
type input "[PERSON_NAME]"
click at [183, 134] on div "[PERSON_NAME] Drop in" at bounding box center [354, 133] width 464 height 16
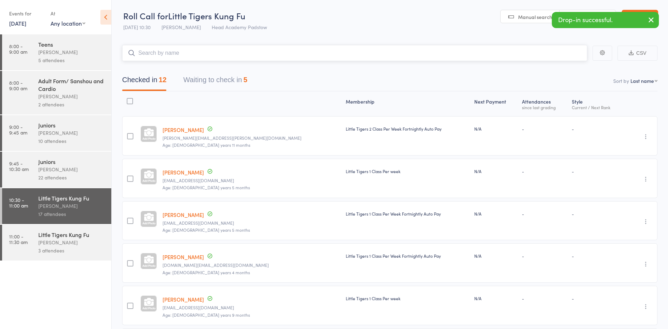
click at [231, 84] on button "Waiting to check in 5" at bounding box center [215, 81] width 64 height 19
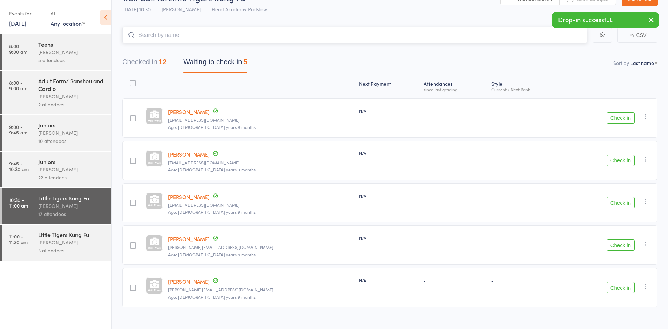
scroll to position [27, 0]
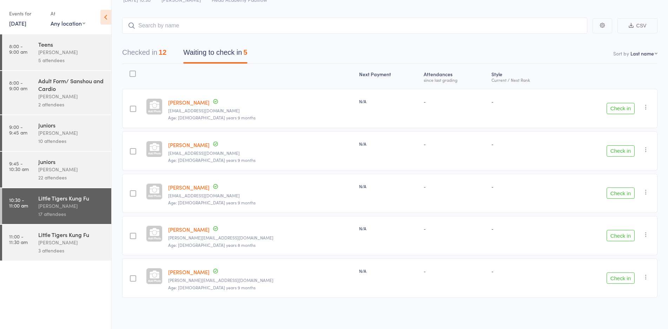
click at [618, 235] on button "Check in" at bounding box center [620, 235] width 28 height 11
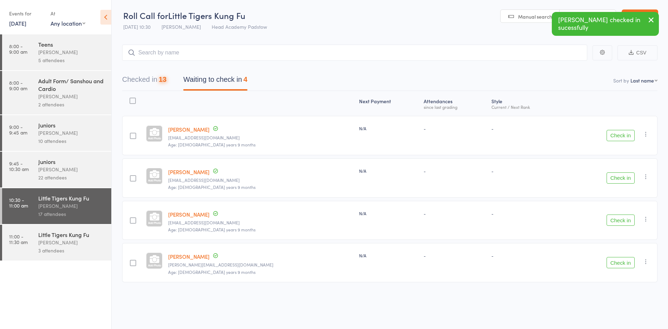
scroll to position [0, 0]
click at [621, 266] on button "Check in" at bounding box center [620, 262] width 28 height 11
click at [170, 80] on div "Checked in 14 Waiting to check in 3" at bounding box center [185, 81] width 142 height 19
click at [160, 84] on button "Checked in 14" at bounding box center [144, 81] width 44 height 19
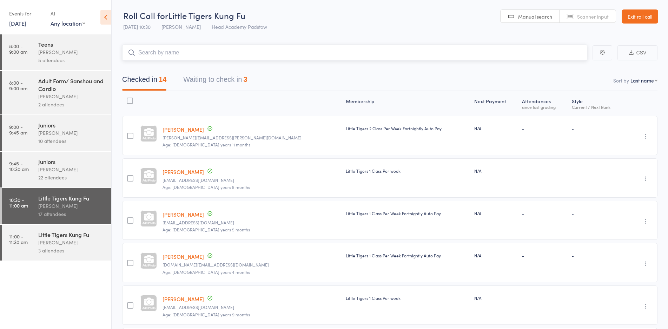
click at [176, 58] on input "search" at bounding box center [354, 53] width 465 height 16
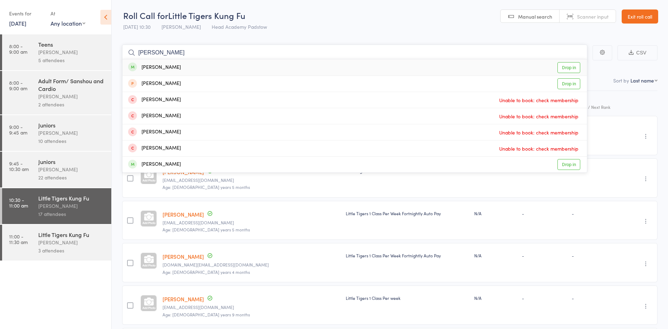
type input "[PERSON_NAME]"
click at [174, 68] on div "[PERSON_NAME]" at bounding box center [154, 68] width 53 height 8
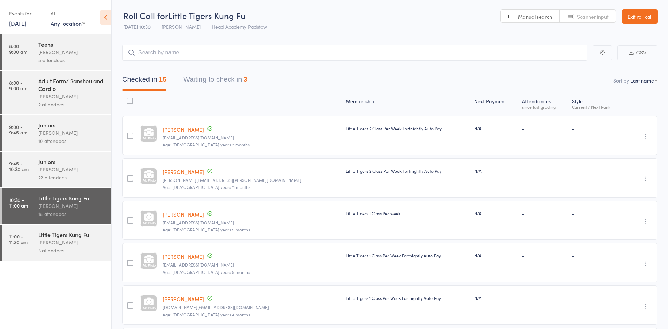
click at [211, 103] on div at bounding box center [251, 103] width 183 height 19
click at [221, 103] on div at bounding box center [251, 103] width 183 height 19
click at [236, 51] on input "search" at bounding box center [354, 53] width 465 height 16
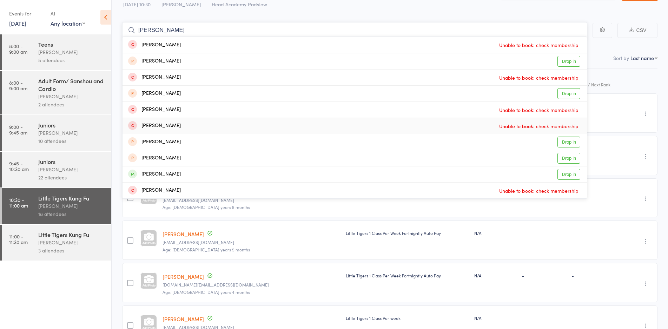
scroll to position [35, 0]
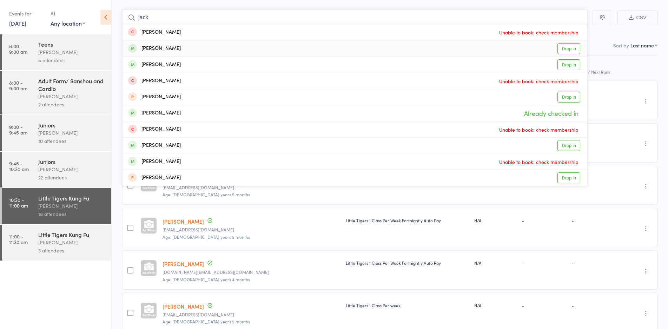
type input "jack"
click at [176, 52] on div "[PERSON_NAME] Drop in" at bounding box center [354, 49] width 464 height 16
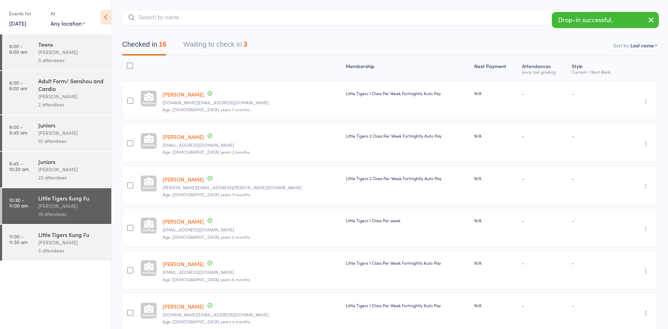
click at [645, 101] on icon "button" at bounding box center [645, 101] width 7 height 7
click at [615, 163] on li "Remove" at bounding box center [621, 161] width 58 height 9
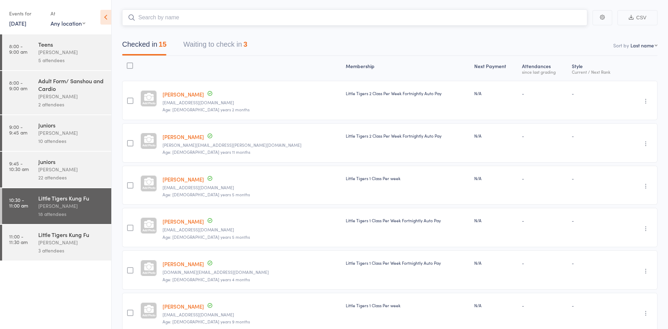
click at [229, 20] on input "search" at bounding box center [354, 17] width 465 height 16
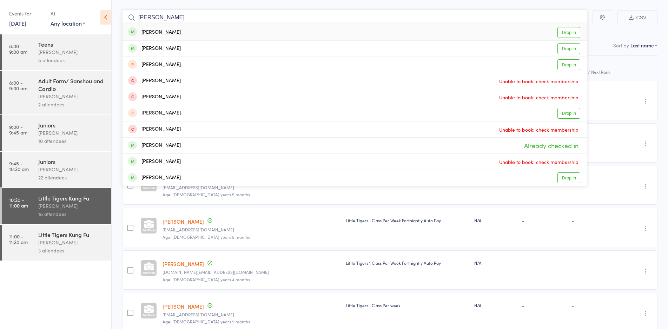
type input "jack brock"
click at [206, 32] on div "Jack Brock Drop in" at bounding box center [354, 32] width 464 height 16
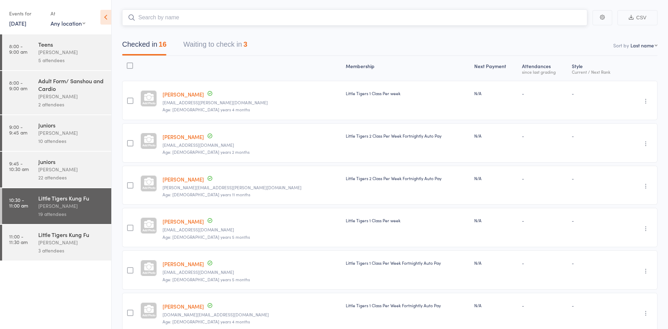
click at [225, 20] on input "search" at bounding box center [354, 17] width 465 height 16
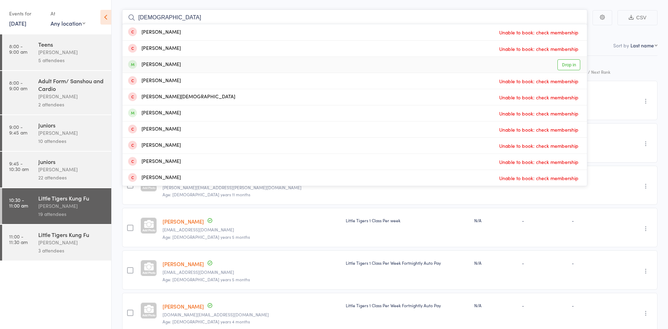
type input "isaiah"
click at [220, 66] on div "Isaiah Vamvouklis Drop in" at bounding box center [354, 65] width 464 height 16
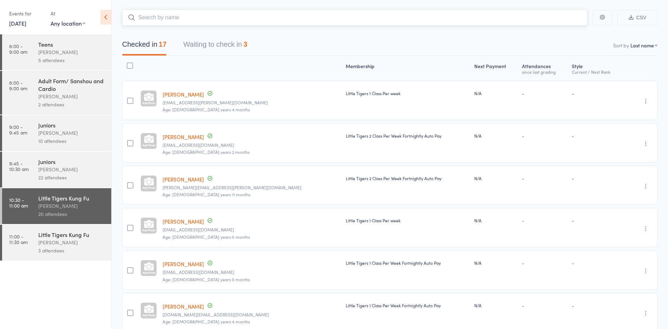
click at [288, 43] on nav "Checked in 17 Waiting to check in 3" at bounding box center [390, 46] width 552 height 19
click at [299, 37] on nav "Checked in 17 Waiting to check in 3" at bounding box center [390, 46] width 552 height 19
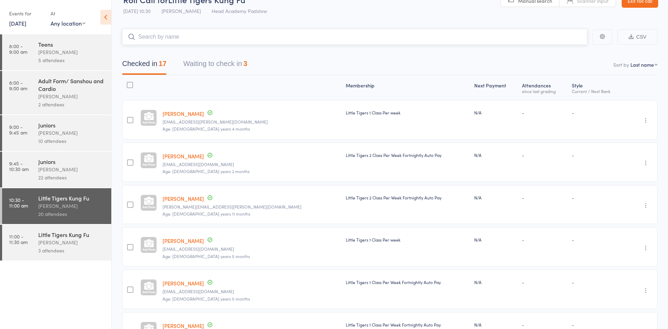
scroll to position [0, 0]
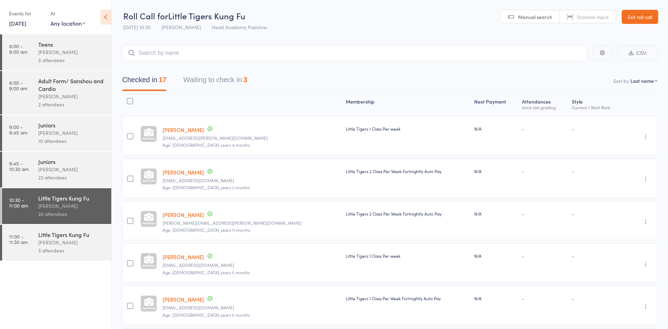
click at [633, 11] on link "Exit roll call" at bounding box center [639, 17] width 36 height 14
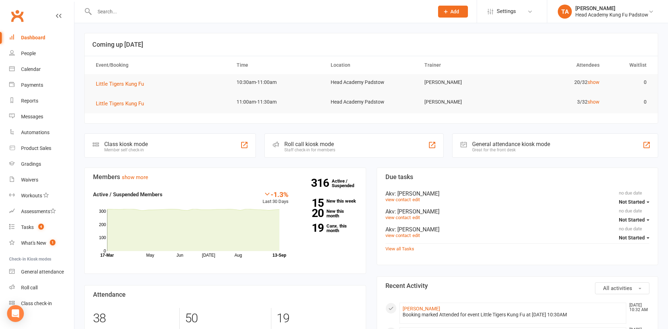
drag, startPoint x: 0, startPoint y: 0, endPoint x: 136, endPoint y: 13, distance: 136.7
click at [136, 13] on input "text" at bounding box center [260, 12] width 336 height 10
click at [133, 9] on input "text" at bounding box center [260, 12] width 336 height 10
click at [212, 9] on input "text" at bounding box center [260, 12] width 336 height 10
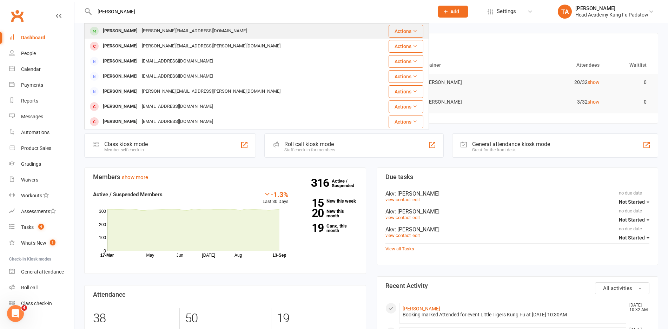
type input "nathaniel"
click at [199, 28] on div "Nathaniel Genday sara.genday@gmail.com" at bounding box center [228, 31] width 286 height 14
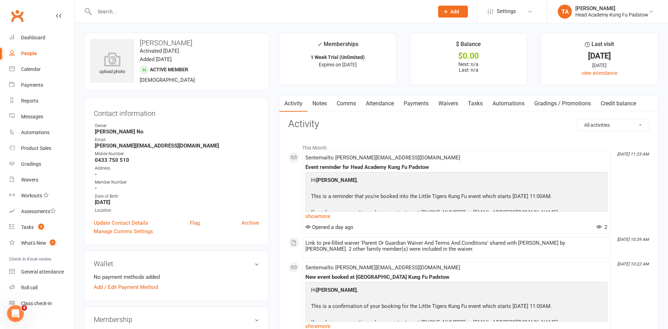
click at [396, 126] on h3 "Activity" at bounding box center [468, 124] width 361 height 11
click at [233, 186] on strong "-" at bounding box center [177, 188] width 164 height 6
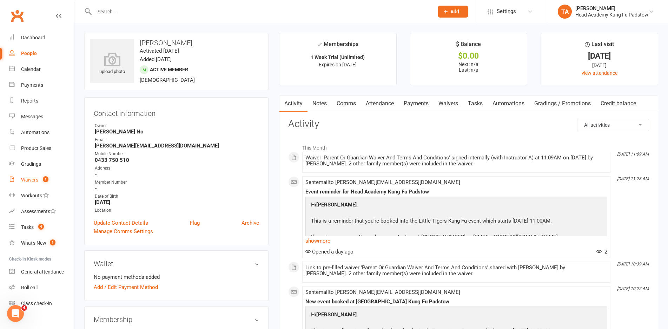
click at [26, 179] on div "Waivers" at bounding box center [29, 180] width 17 height 6
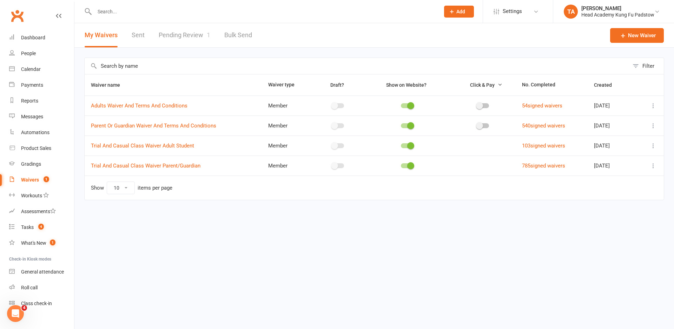
click at [185, 30] on link "Pending Review 1" at bounding box center [185, 35] width 52 height 24
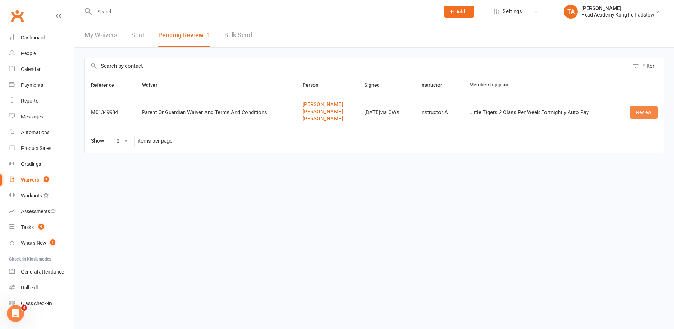
click at [644, 112] on link "Review" at bounding box center [643, 112] width 27 height 13
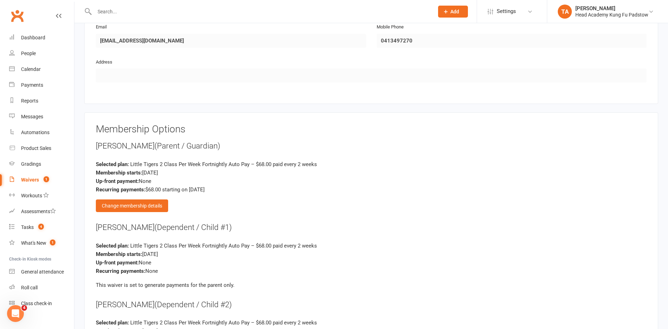
scroll to position [877, 0]
click at [146, 207] on div "Change membership details" at bounding box center [132, 205] width 72 height 13
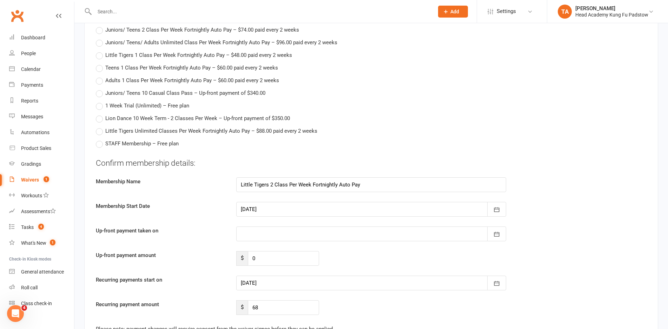
scroll to position [1088, 0]
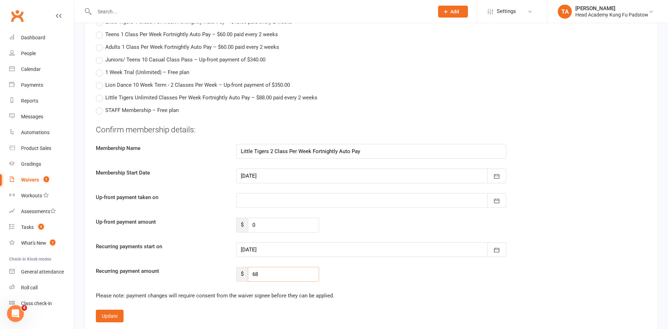
click at [266, 278] on input "68" at bounding box center [283, 274] width 71 height 15
type input "6"
type input "129.20"
click at [368, 275] on div "Recurring payment amount $ 129.20" at bounding box center [371, 274] width 561 height 15
click at [346, 175] on div at bounding box center [371, 175] width 270 height 15
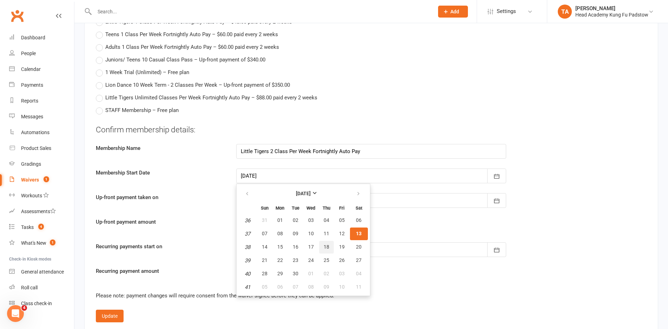
click at [325, 251] on button "18" at bounding box center [326, 247] width 15 height 13
type input "[DATE]"
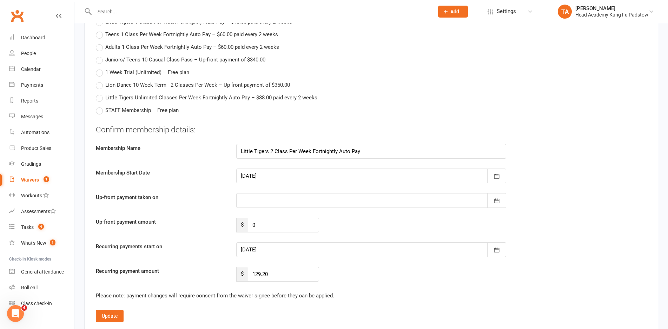
type input "18 Sep 2025"
click at [356, 228] on div "Up-front payment amount $ 0" at bounding box center [371, 225] width 561 height 15
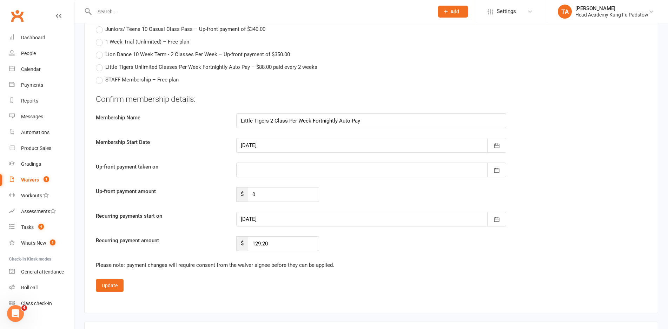
scroll to position [1123, 0]
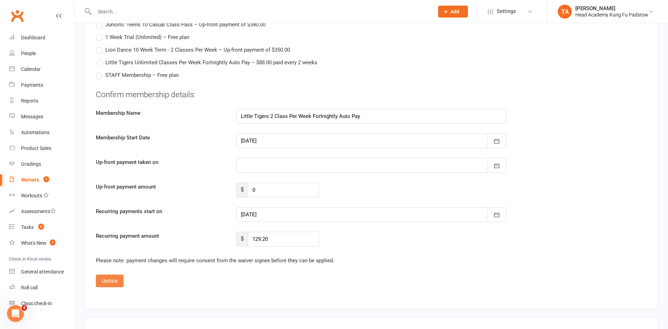
click at [112, 279] on button "Update" at bounding box center [110, 280] width 28 height 13
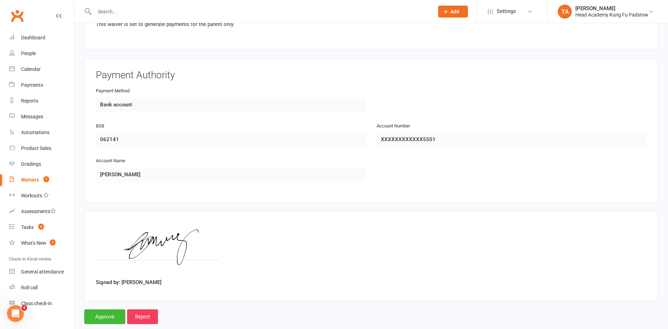
scroll to position [1229, 0]
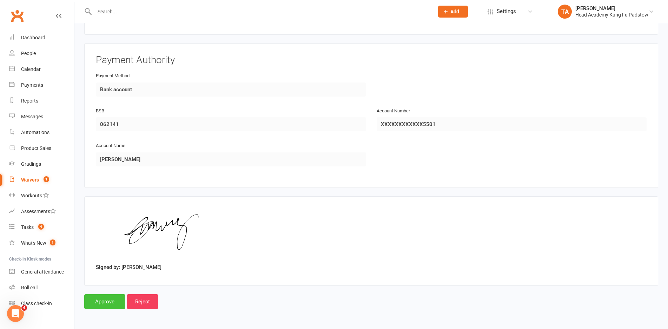
click at [114, 302] on input "Approve" at bounding box center [104, 301] width 41 height 15
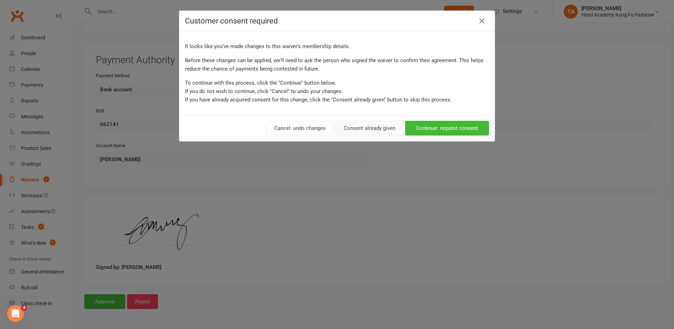
click at [385, 128] on button "Consent already given" at bounding box center [369, 128] width 68 height 15
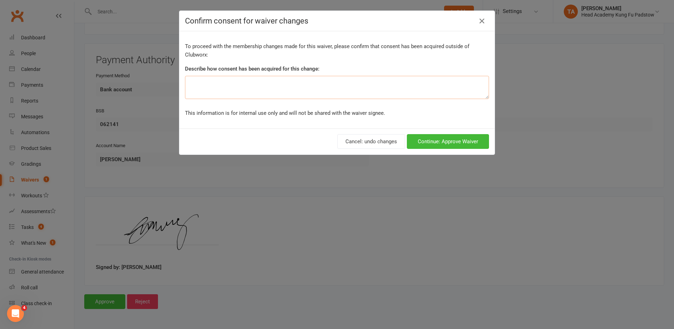
click at [343, 94] on textarea at bounding box center [337, 87] width 304 height 23
type textarea "In Kwoon"
click at [421, 141] on button "Continue: Approve Waiver" at bounding box center [448, 141] width 82 height 15
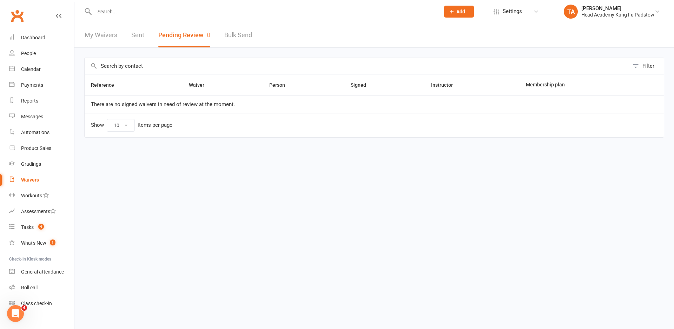
drag, startPoint x: 451, startPoint y: 223, endPoint x: 401, endPoint y: 79, distance: 152.6
click at [451, 167] on html "Prospect Member Non-attending contact Class / event Appointment Grading event T…" at bounding box center [337, 83] width 674 height 167
drag, startPoint x: 183, startPoint y: 195, endPoint x: 166, endPoint y: 183, distance: 21.5
click at [182, 167] on html "Prospect Member Non-attending contact Class / event Appointment Grading event T…" at bounding box center [337, 83] width 674 height 167
click at [33, 71] on div "Calendar" at bounding box center [31, 69] width 20 height 6
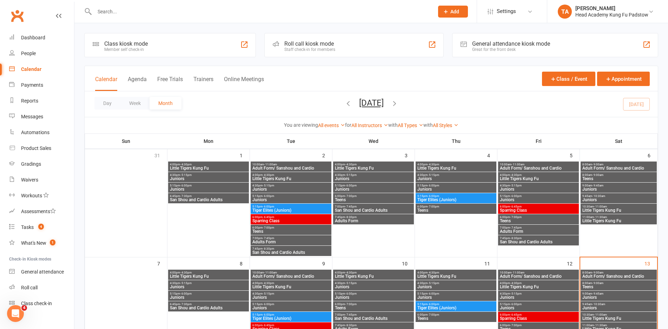
click at [306, 46] on div "Roll call kiosk mode" at bounding box center [309, 43] width 51 height 7
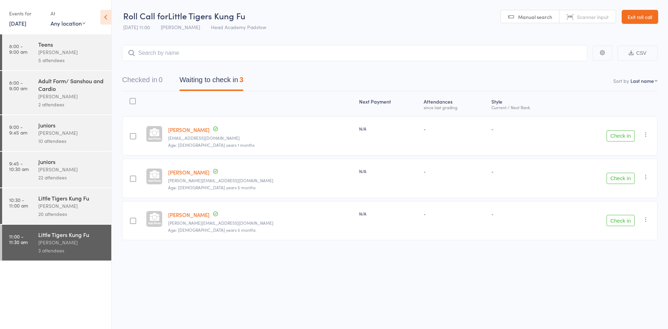
click at [627, 178] on button "Check in" at bounding box center [620, 178] width 28 height 11
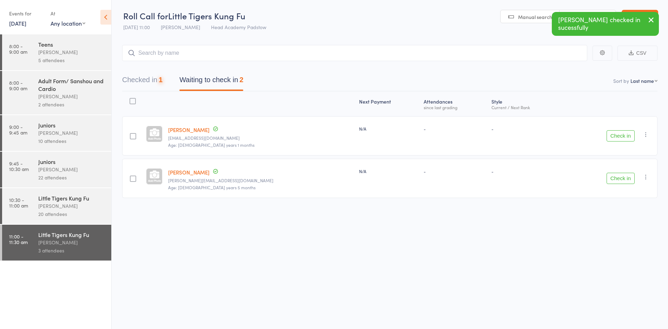
click at [627, 178] on button "Check in" at bounding box center [620, 178] width 28 height 11
click at [150, 85] on button "Checked in 2" at bounding box center [142, 81] width 40 height 19
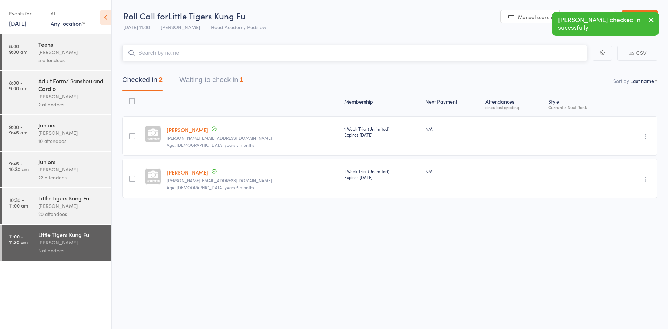
click at [208, 56] on input "search" at bounding box center [354, 53] width 465 height 16
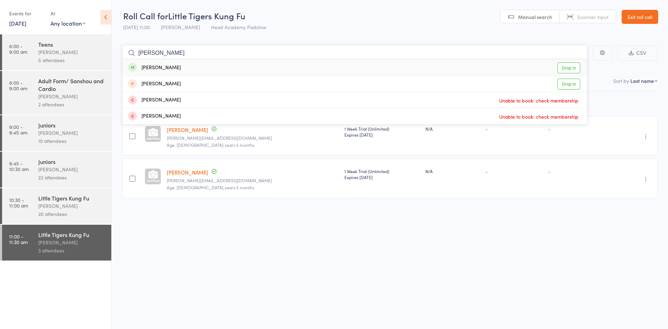
type input "RONYA"
click at [201, 66] on div "Ronya Ahmad Drop in" at bounding box center [354, 68] width 464 height 16
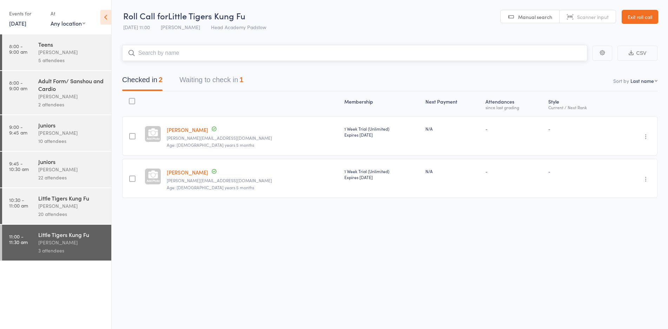
click at [207, 55] on input "search" at bounding box center [354, 53] width 465 height 16
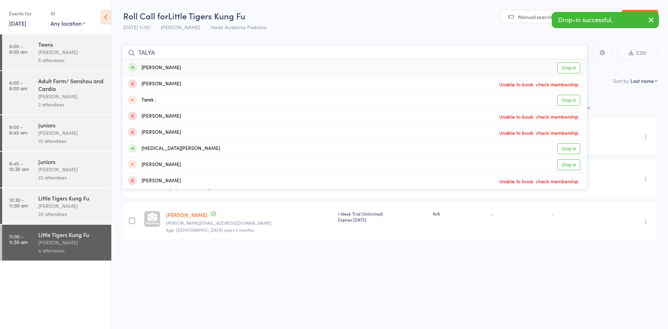
type input "TALYA"
click at [195, 69] on div "Talya Ahmad Drop in" at bounding box center [354, 68] width 464 height 16
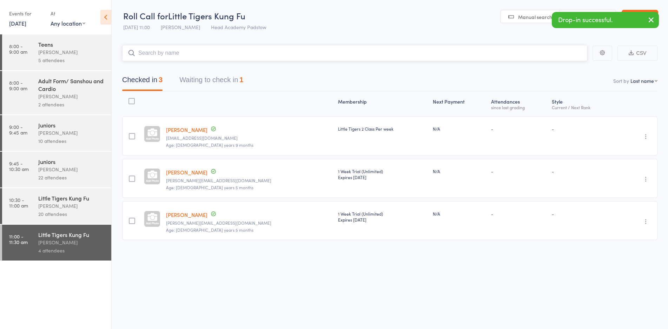
click at [201, 53] on input "search" at bounding box center [354, 53] width 465 height 16
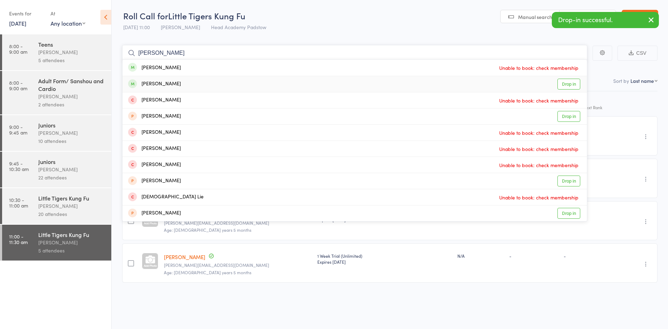
type input "JESSE"
click at [184, 84] on div "Jesse Williams Drop in" at bounding box center [354, 84] width 464 height 16
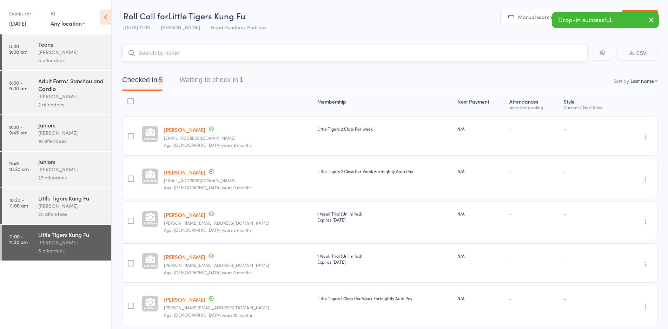
click at [198, 53] on input "search" at bounding box center [354, 53] width 465 height 16
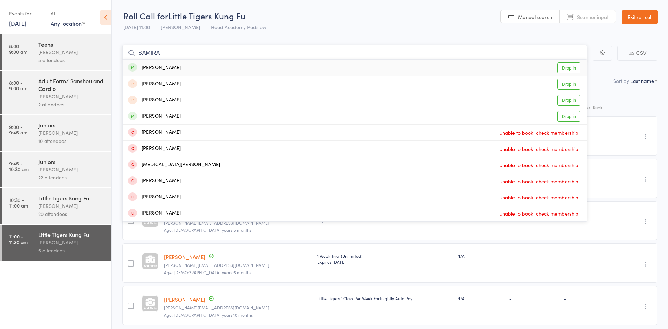
type input "SAMIRA"
drag, startPoint x: 180, startPoint y: 68, endPoint x: 180, endPoint y: 61, distance: 7.0
click at [180, 67] on div "Samira Lee Drop in" at bounding box center [354, 68] width 464 height 16
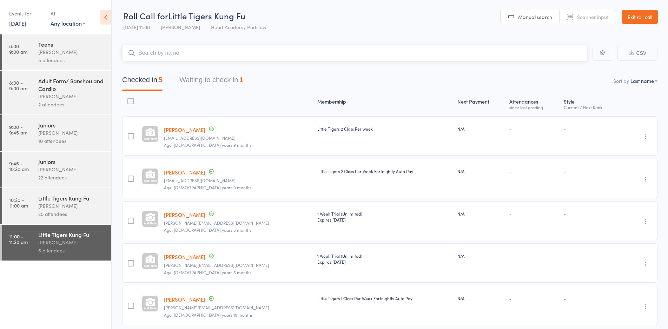
click at [180, 55] on input "search" at bounding box center [354, 53] width 465 height 16
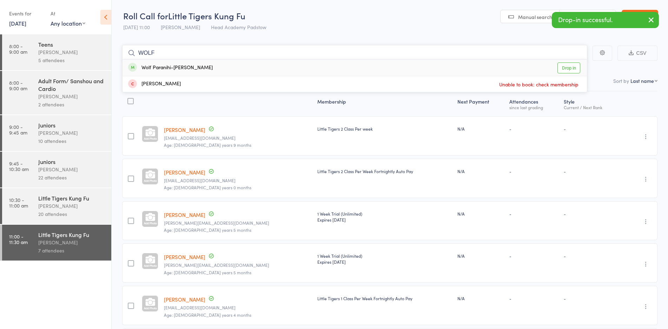
type input "WOLF"
click at [169, 66] on div "Wolf Paranihi-[PERSON_NAME]" at bounding box center [170, 68] width 85 height 8
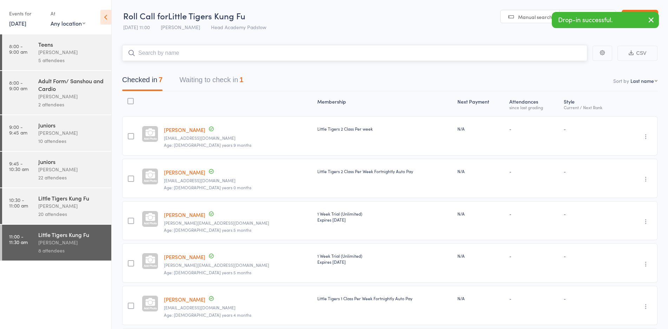
click at [173, 57] on input "search" at bounding box center [354, 53] width 465 height 16
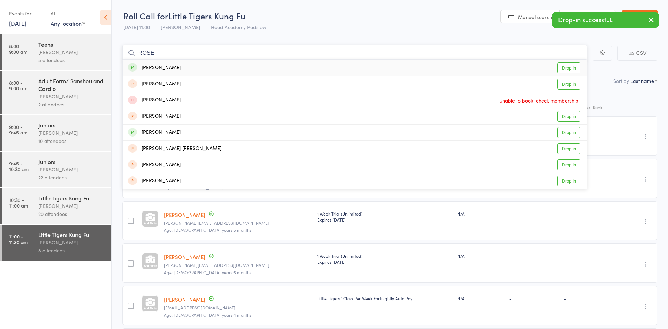
type input "ROSE"
click at [166, 66] on div "Rose Black Drop in" at bounding box center [354, 68] width 464 height 16
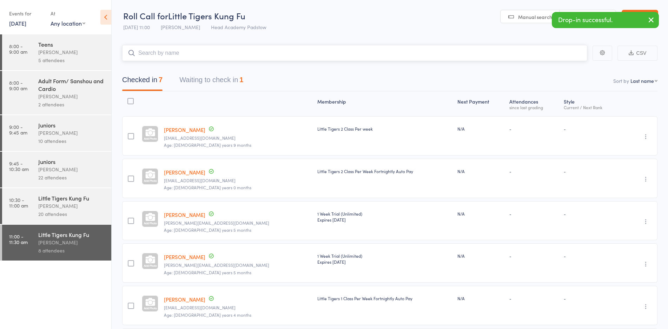
click at [169, 56] on input "search" at bounding box center [354, 53] width 465 height 16
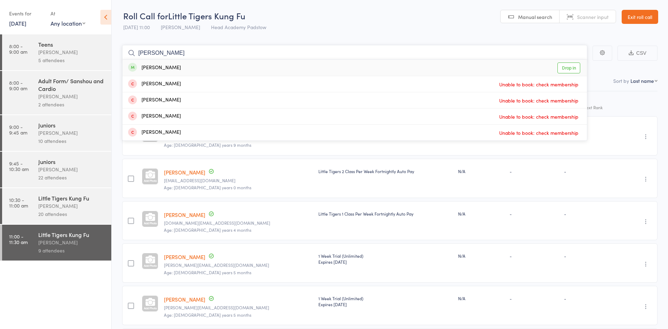
type input "AYDIN"
click at [169, 66] on div "[PERSON_NAME]" at bounding box center [154, 68] width 53 height 8
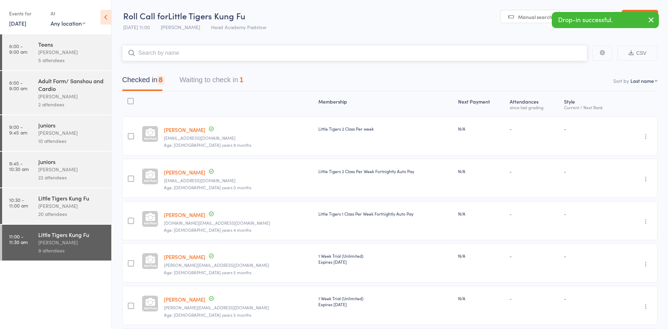
click at [173, 56] on input "search" at bounding box center [354, 53] width 465 height 16
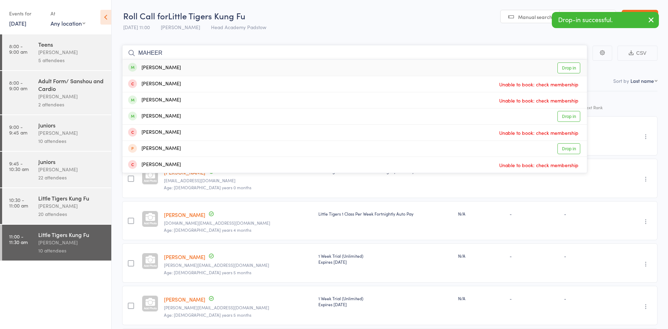
type input "MAHEER"
click at [166, 70] on div "[PERSON_NAME]" at bounding box center [154, 68] width 53 height 8
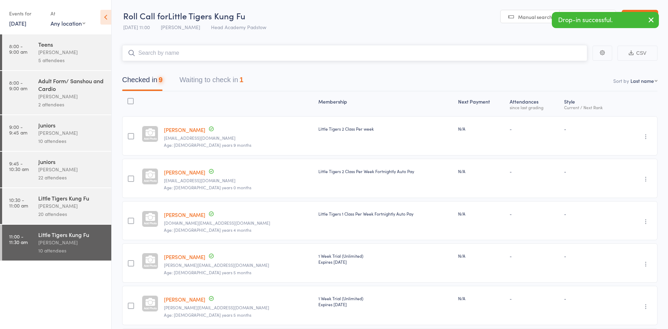
click at [202, 79] on button "Waiting to check in 1" at bounding box center [211, 81] width 64 height 19
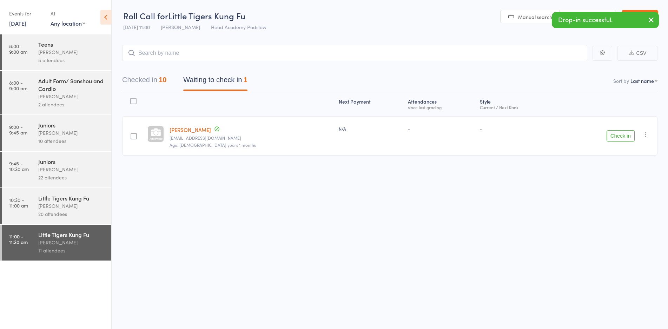
click at [615, 137] on button "Check in" at bounding box center [620, 135] width 28 height 11
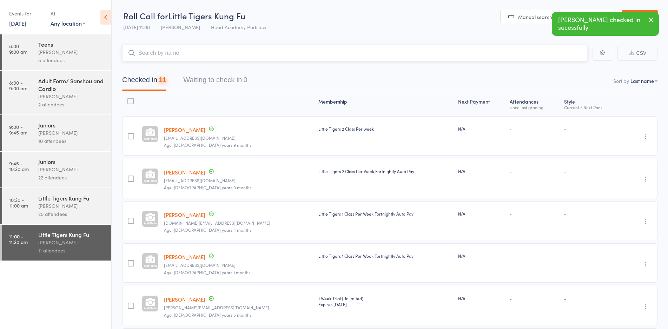
click at [317, 53] on input "search" at bounding box center [354, 53] width 465 height 16
click at [321, 49] on input "search" at bounding box center [354, 53] width 465 height 16
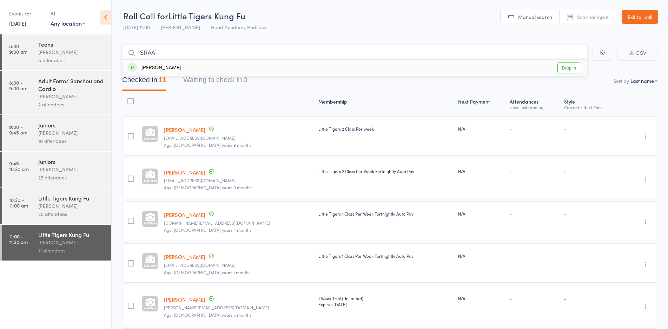
type input "ISRAA"
click at [278, 67] on div "Israa Khan Drop in" at bounding box center [354, 68] width 464 height 16
click at [276, 53] on input "search" at bounding box center [354, 53] width 465 height 16
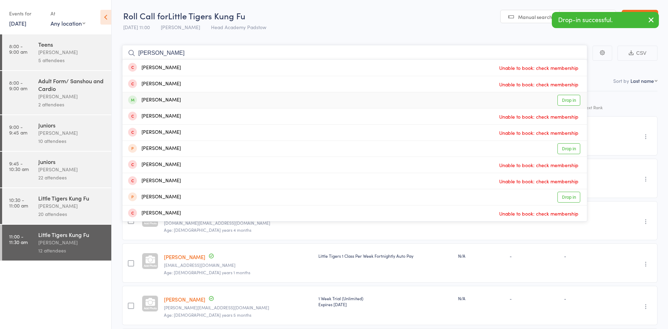
type input "HASSAN"
click at [235, 100] on div "Hassan Naji Drop in" at bounding box center [354, 100] width 464 height 16
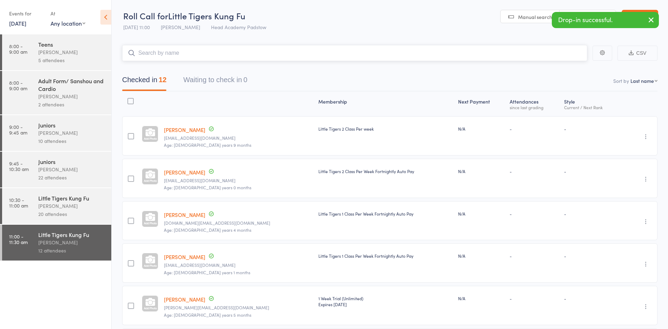
click at [234, 54] on input "search" at bounding box center [354, 53] width 465 height 16
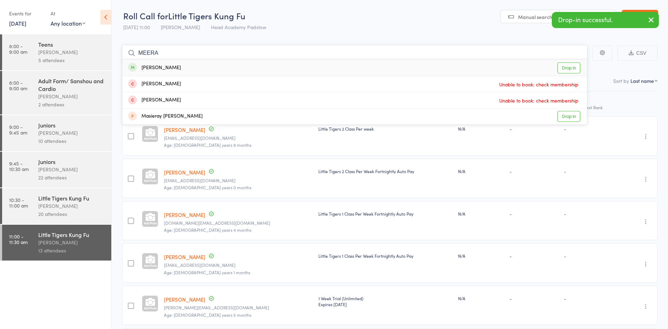
type input "MEERA"
click at [196, 66] on div "Meera Nguyen Drop in" at bounding box center [354, 68] width 464 height 16
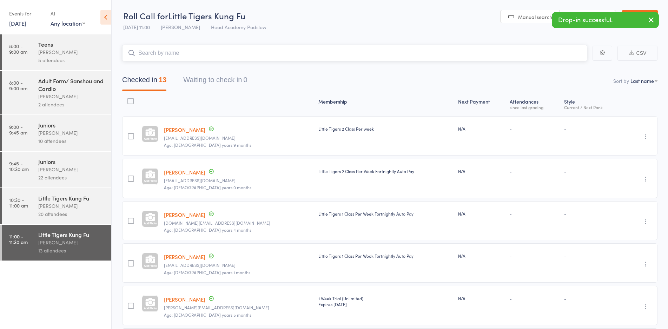
click at [201, 52] on input "search" at bounding box center [354, 53] width 465 height 16
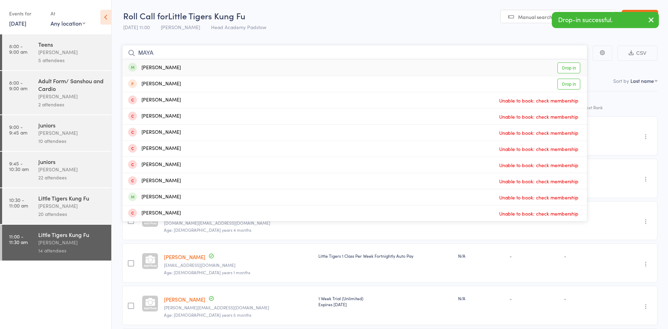
type input "MAYA"
click at [183, 66] on div "Maya Nguyen Drop in" at bounding box center [354, 68] width 464 height 16
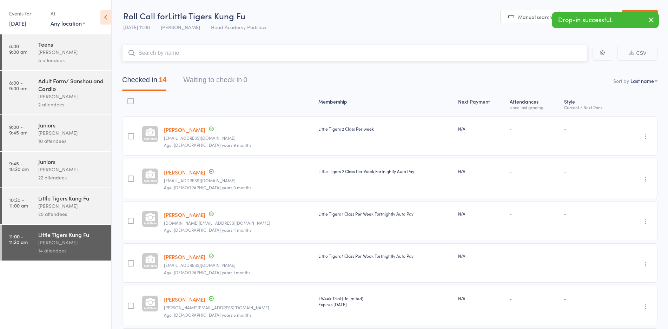
click at [188, 59] on input "search" at bounding box center [354, 53] width 465 height 16
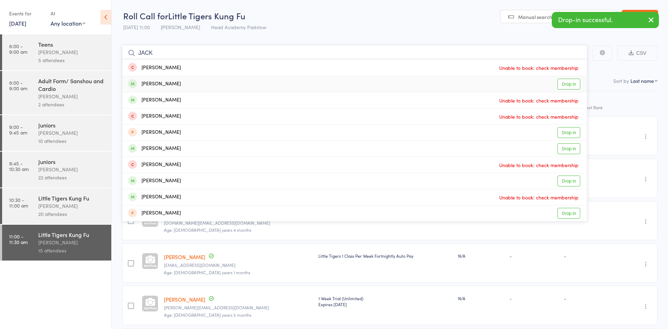
type input "JACK"
click at [167, 84] on div "Jack Black Drop in" at bounding box center [354, 84] width 464 height 16
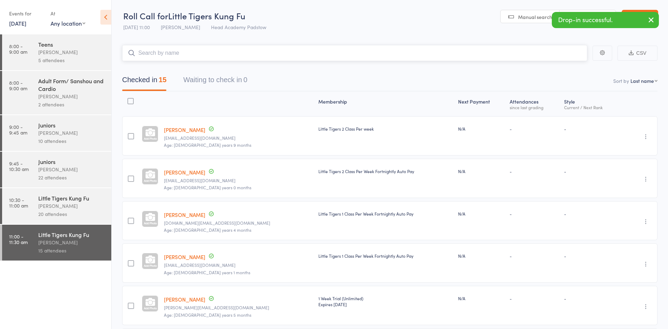
click at [177, 56] on input "search" at bounding box center [354, 53] width 465 height 16
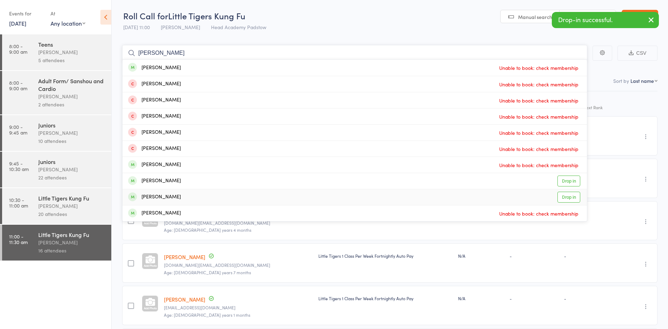
type input "LUCAS"
click at [175, 196] on div "Lucas Cheung Drop in" at bounding box center [354, 197] width 464 height 16
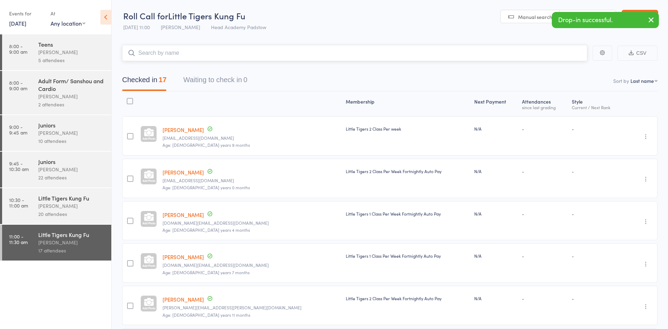
click at [169, 54] on input "search" at bounding box center [354, 53] width 465 height 16
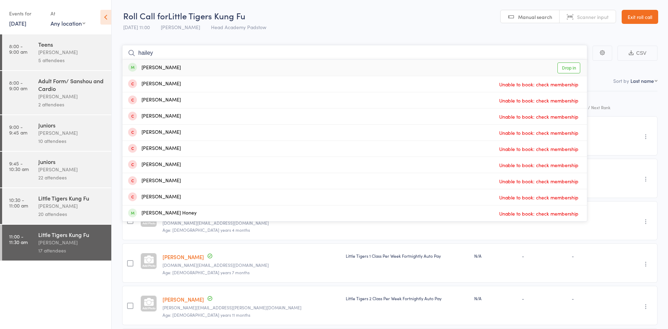
type input "hailey"
click at [168, 68] on div "[PERSON_NAME]" at bounding box center [154, 68] width 53 height 8
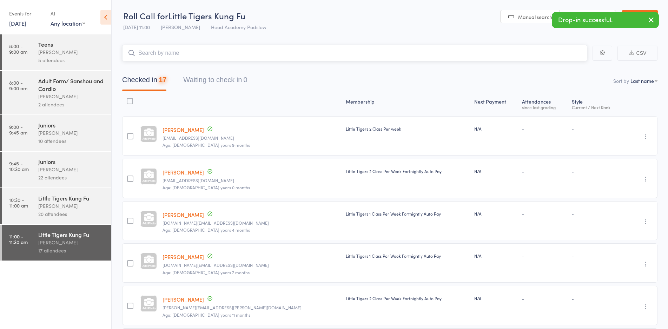
click at [171, 55] on input "search" at bounding box center [354, 53] width 465 height 16
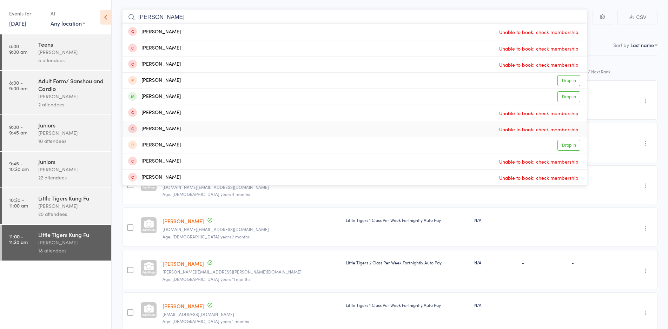
scroll to position [35, 0]
type input "brian"
drag, startPoint x: 168, startPoint y: 15, endPoint x: 97, endPoint y: 14, distance: 71.2
click at [97, 14] on div "Roll Call for Little Tigers Kung Fu 13 Sep 11:00 James Agius Head Academy Padst…" at bounding box center [334, 129] width 668 height 329
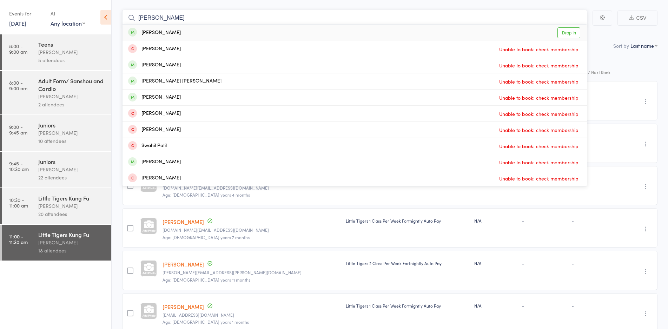
type input "patrick"
click at [160, 32] on div "[PERSON_NAME]" at bounding box center [154, 33] width 53 height 8
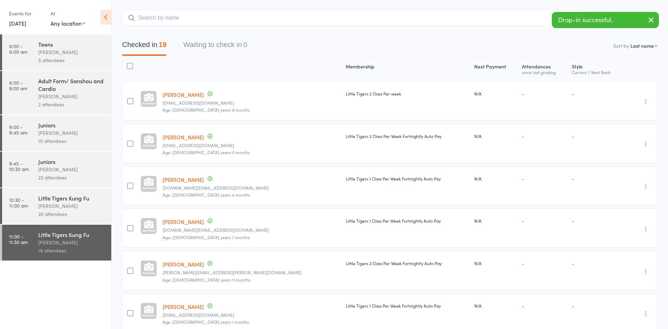
click at [53, 206] on div "[PERSON_NAME]" at bounding box center [71, 206] width 67 height 8
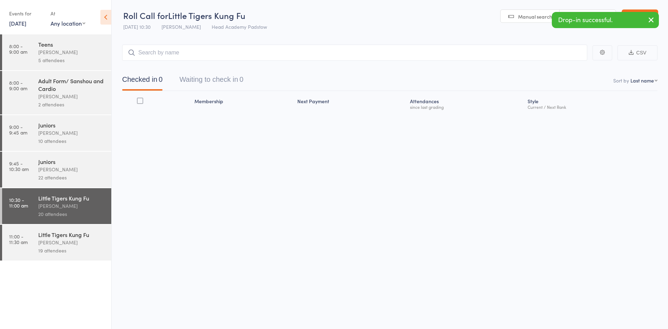
click at [211, 54] on input "search" at bounding box center [354, 53] width 465 height 16
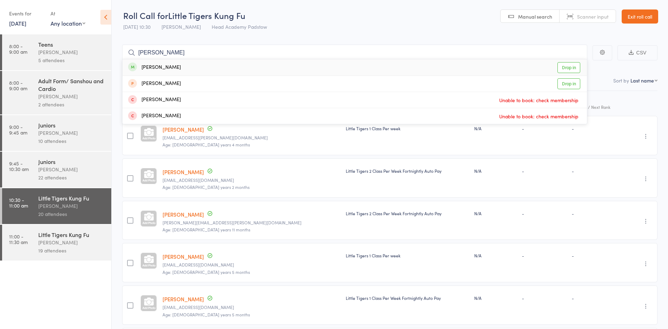
type input "ronya"
drag, startPoint x: 208, startPoint y: 66, endPoint x: 213, endPoint y: 56, distance: 11.3
click at [209, 66] on div "Ronya Ahmad Drop in" at bounding box center [354, 67] width 464 height 16
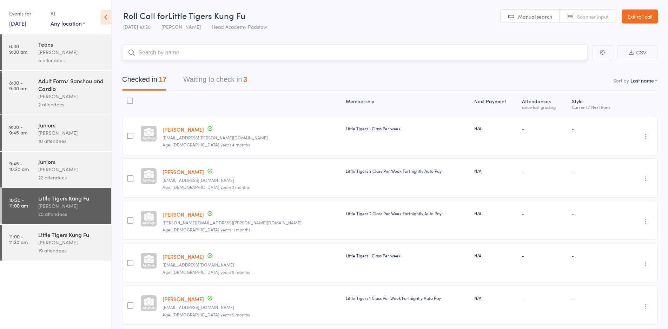
click at [214, 53] on input "search" at bounding box center [354, 53] width 465 height 16
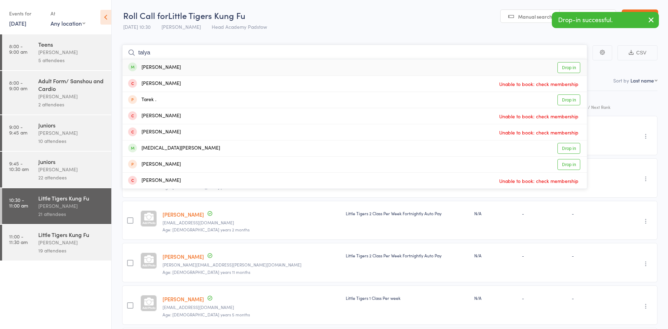
type input "talya"
click at [197, 69] on div "Talya Ahmad Drop in" at bounding box center [354, 67] width 464 height 16
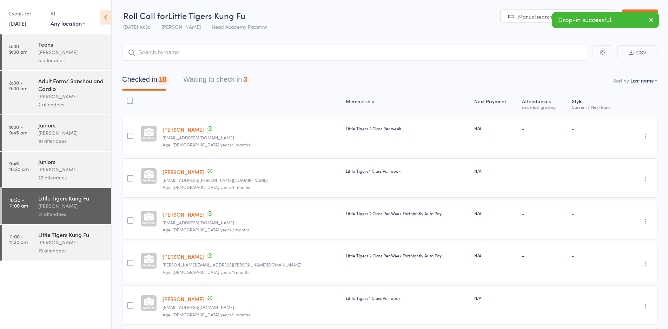
click at [55, 242] on div "[PERSON_NAME]" at bounding box center [71, 242] width 67 height 8
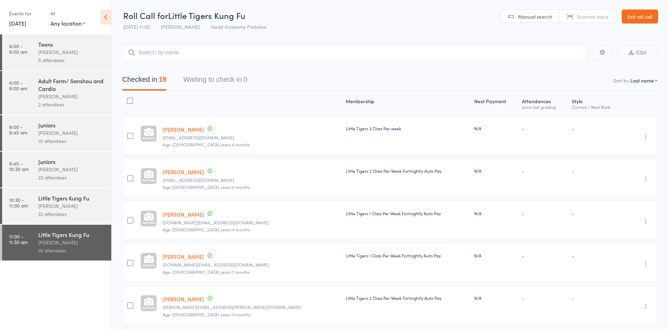
click at [91, 211] on div "22 attendees" at bounding box center [71, 214] width 67 height 8
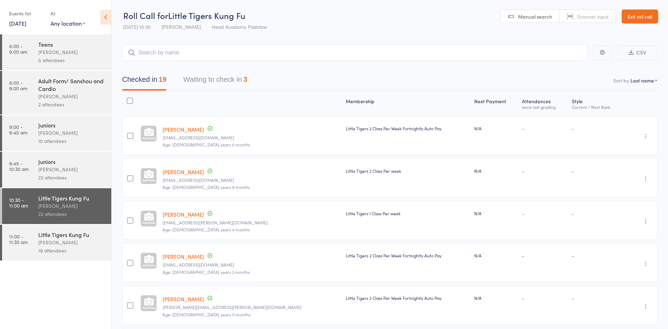
click at [88, 239] on div "[PERSON_NAME]" at bounding box center [71, 242] width 67 height 8
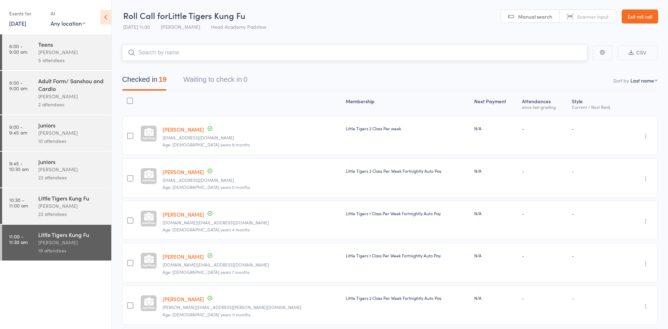
click at [195, 55] on input "search" at bounding box center [354, 53] width 465 height 16
click at [227, 53] on input "search" at bounding box center [354, 53] width 465 height 16
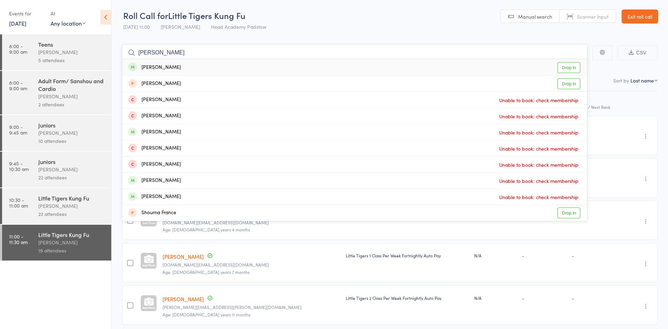
type input "frank"
click at [225, 69] on div "Frank Tang Drop in" at bounding box center [354, 67] width 464 height 16
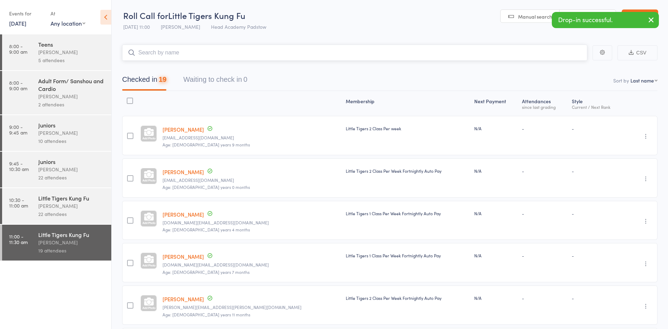
click at [228, 53] on input "search" at bounding box center [354, 53] width 465 height 16
click at [343, 80] on nav "Checked in 20 Waiting to check in 0" at bounding box center [390, 81] width 552 height 19
click at [300, 33] on header "Roll Call for Little Tigers Kung Fu [DATE] 11:00 [PERSON_NAME] Head Academy Pad…" at bounding box center [390, 17] width 556 height 34
click at [629, 20] on link "Exit roll call" at bounding box center [639, 17] width 36 height 14
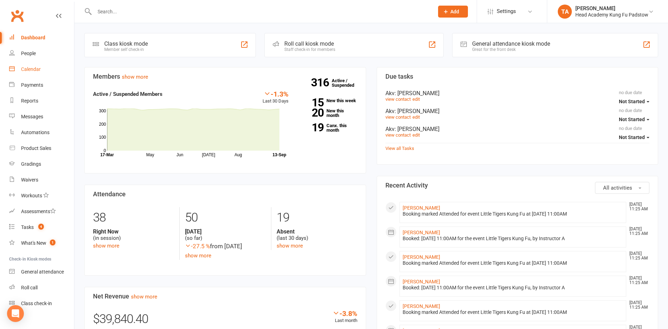
click at [27, 71] on div "Calendar" at bounding box center [31, 69] width 20 height 6
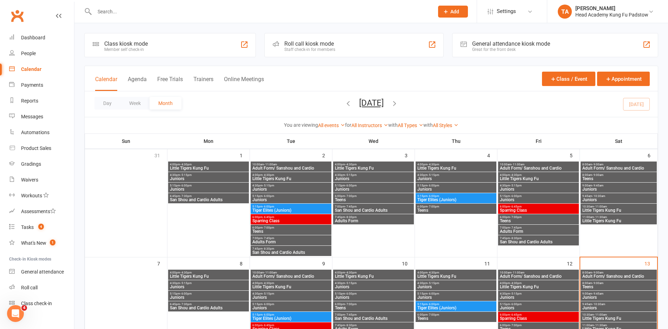
click at [277, 47] on icon at bounding box center [276, 44] width 6 height 6
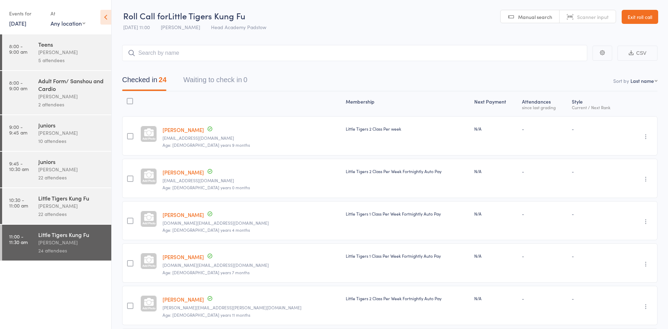
click at [310, 25] on header "Roll Call for Little Tigers Kung Fu [DATE] 11:00 [PERSON_NAME] Head Academy Pad…" at bounding box center [390, 17] width 556 height 34
click at [632, 15] on link "Exit roll call" at bounding box center [639, 17] width 36 height 14
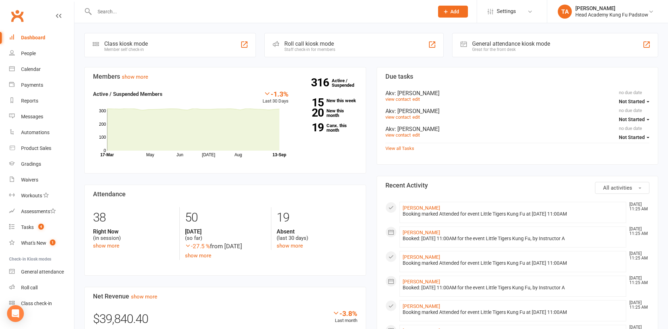
click at [198, 11] on input "text" at bounding box center [260, 12] width 336 height 10
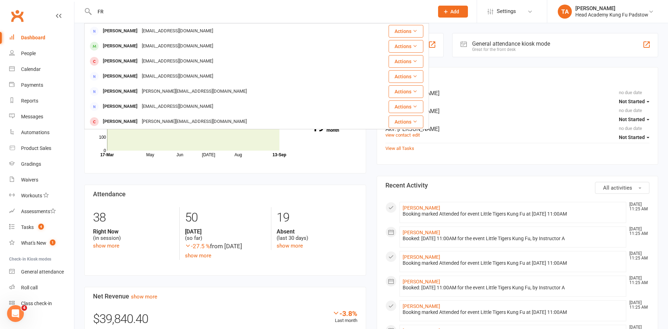
type input "F"
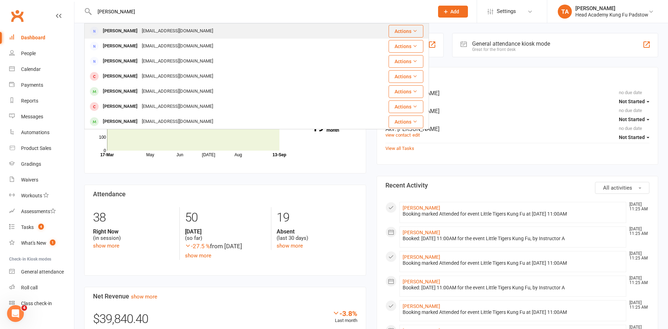
type input "[PERSON_NAME]"
click at [171, 29] on div "[EMAIL_ADDRESS][DOMAIN_NAME]" at bounding box center [177, 31] width 75 height 10
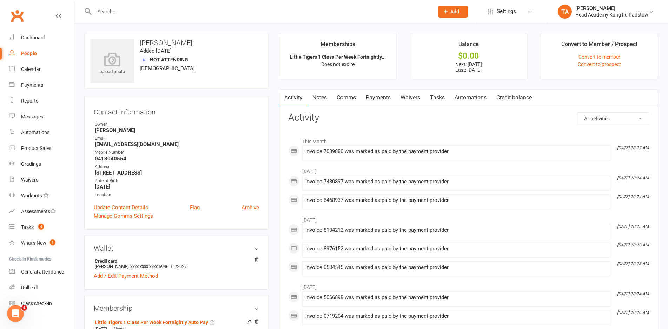
click at [394, 122] on h3 "Activity" at bounding box center [468, 117] width 361 height 11
click at [376, 101] on link "Payments" at bounding box center [378, 97] width 35 height 16
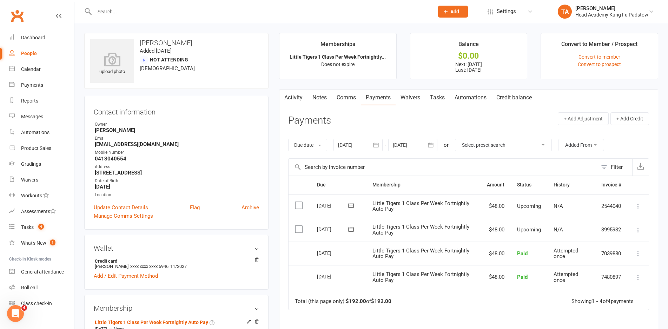
click at [638, 228] on icon at bounding box center [637, 229] width 7 height 7
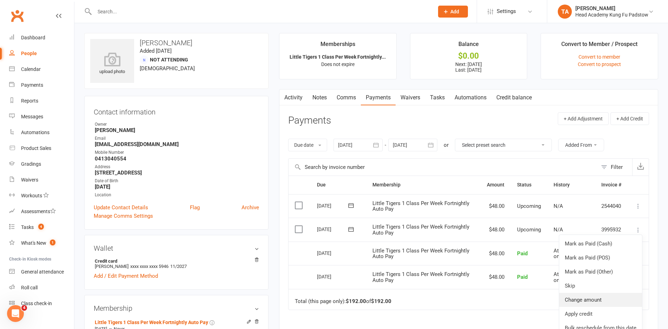
click at [586, 298] on link "Change amount" at bounding box center [600, 300] width 83 height 14
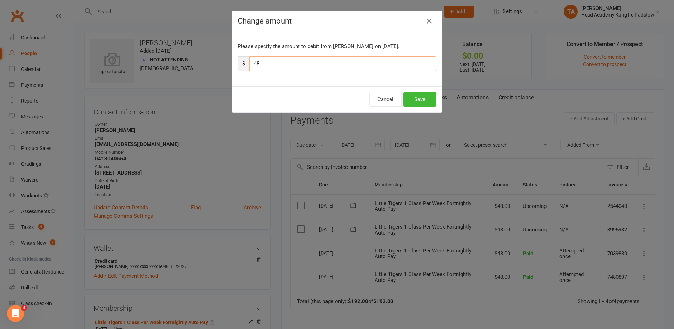
click at [263, 64] on input "48" at bounding box center [342, 63] width 187 height 15
type input "4"
type input "1"
type input "44"
click at [420, 100] on button "Save" at bounding box center [419, 99] width 33 height 15
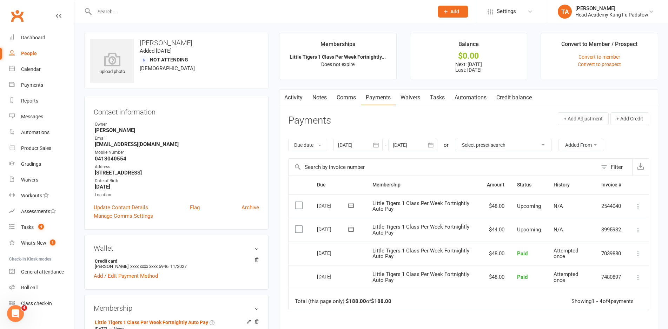
click at [215, 150] on div "Mobile Number" at bounding box center [177, 152] width 164 height 7
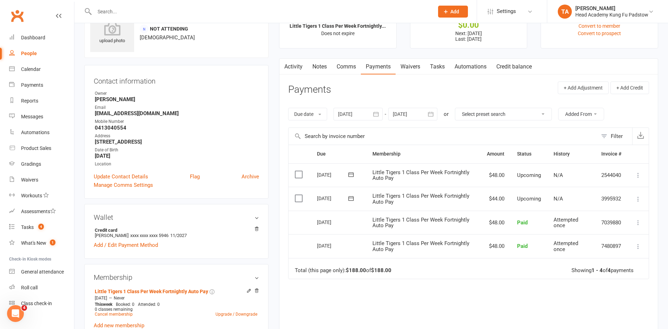
scroll to position [35, 0]
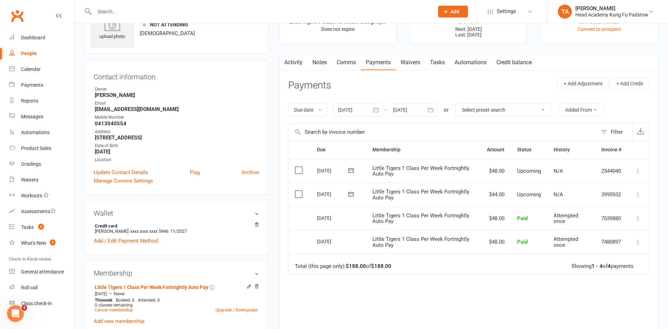
click at [318, 63] on link "Notes" at bounding box center [319, 62] width 24 height 16
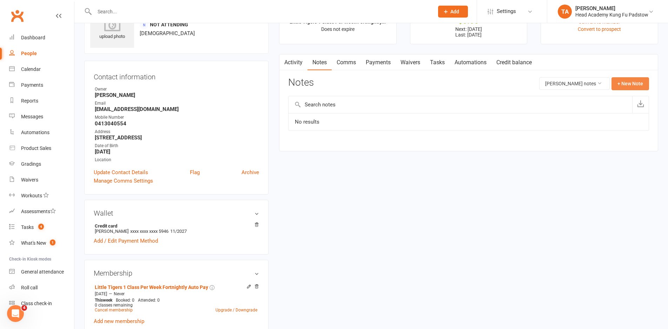
click at [621, 80] on button "+ New Note" at bounding box center [630, 83] width 38 height 13
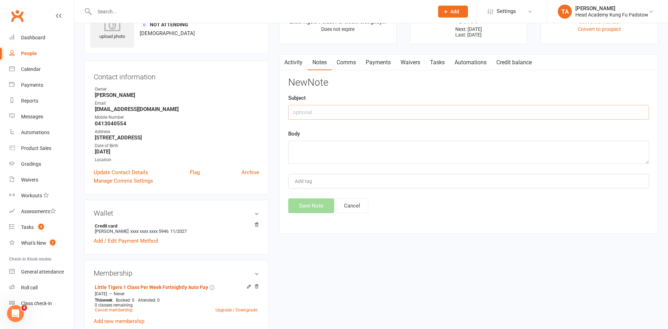
click at [342, 111] on input "text" at bounding box center [468, 112] width 361 height 15
type input "$4 applied"
drag, startPoint x: 342, startPoint y: 120, endPoint x: 351, endPoint y: 137, distance: 19.3
click at [342, 120] on div "New Note Subject $4 applied Body Add tag Save Note Cancel" at bounding box center [468, 145] width 361 height 136
click at [312, 153] on textarea at bounding box center [468, 152] width 361 height 23
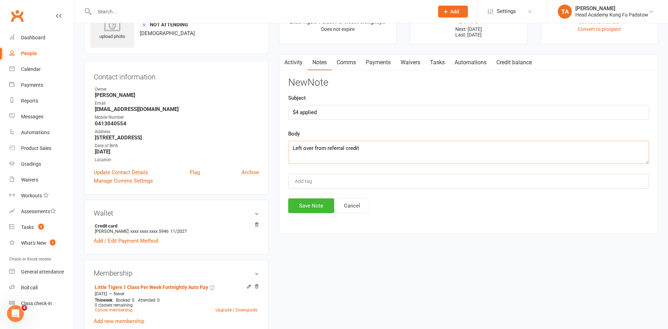
type textarea "Left over from referral credit"
click at [463, 206] on div "Save Note Cancel" at bounding box center [468, 205] width 361 height 15
click at [306, 206] on button "Save Note" at bounding box center [311, 205] width 46 height 15
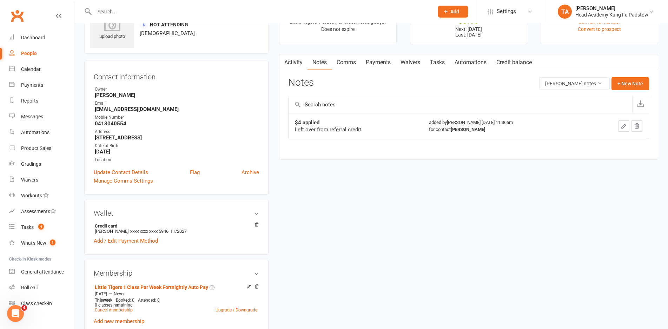
click at [375, 160] on main "Memberships Little Tigers 1 Class Per Week Fortnightly... Does not expire Balan…" at bounding box center [468, 82] width 389 height 169
click at [358, 148] on div "$4 applied Left over from referral credit added by [PERSON_NAME] [DATE] 11:36am…" at bounding box center [468, 131] width 361 height 36
click at [229, 108] on strong "[EMAIL_ADDRESS][DOMAIN_NAME]" at bounding box center [177, 109] width 164 height 6
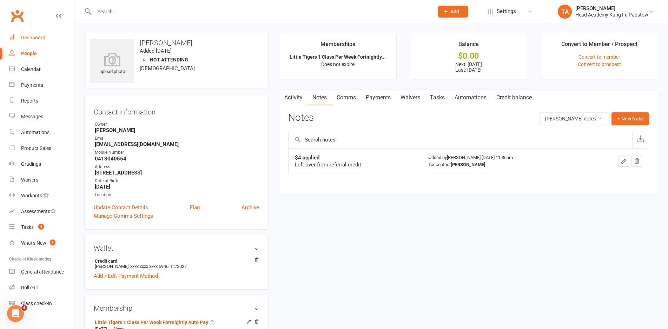
click at [43, 34] on link "Dashboard" at bounding box center [41, 38] width 65 height 16
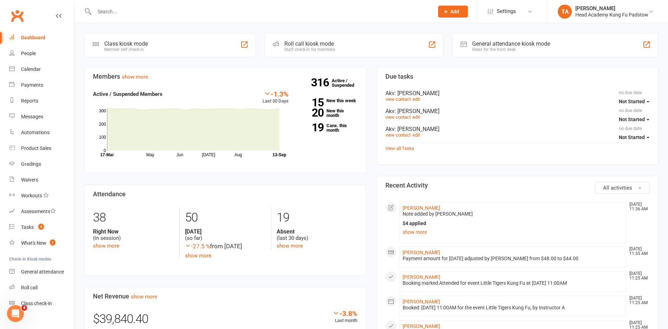
click at [294, 176] on div "Members show more -1.3% Last 30 Days Active / Suspended Members May Jun [DATE] …" at bounding box center [225, 306] width 292 height 479
click at [355, 190] on section "Attendance 38 Right Now (in session) show more 50 [DATE] (so far) -27.5 % from …" at bounding box center [225, 230] width 282 height 91
click at [35, 73] on link "Calendar" at bounding box center [41, 69] width 65 height 16
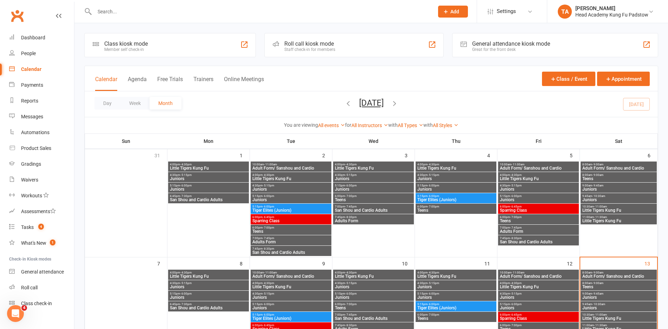
click at [306, 49] on div "Staff check-in for members" at bounding box center [309, 49] width 51 height 5
